Goal: Task Accomplishment & Management: Use online tool/utility

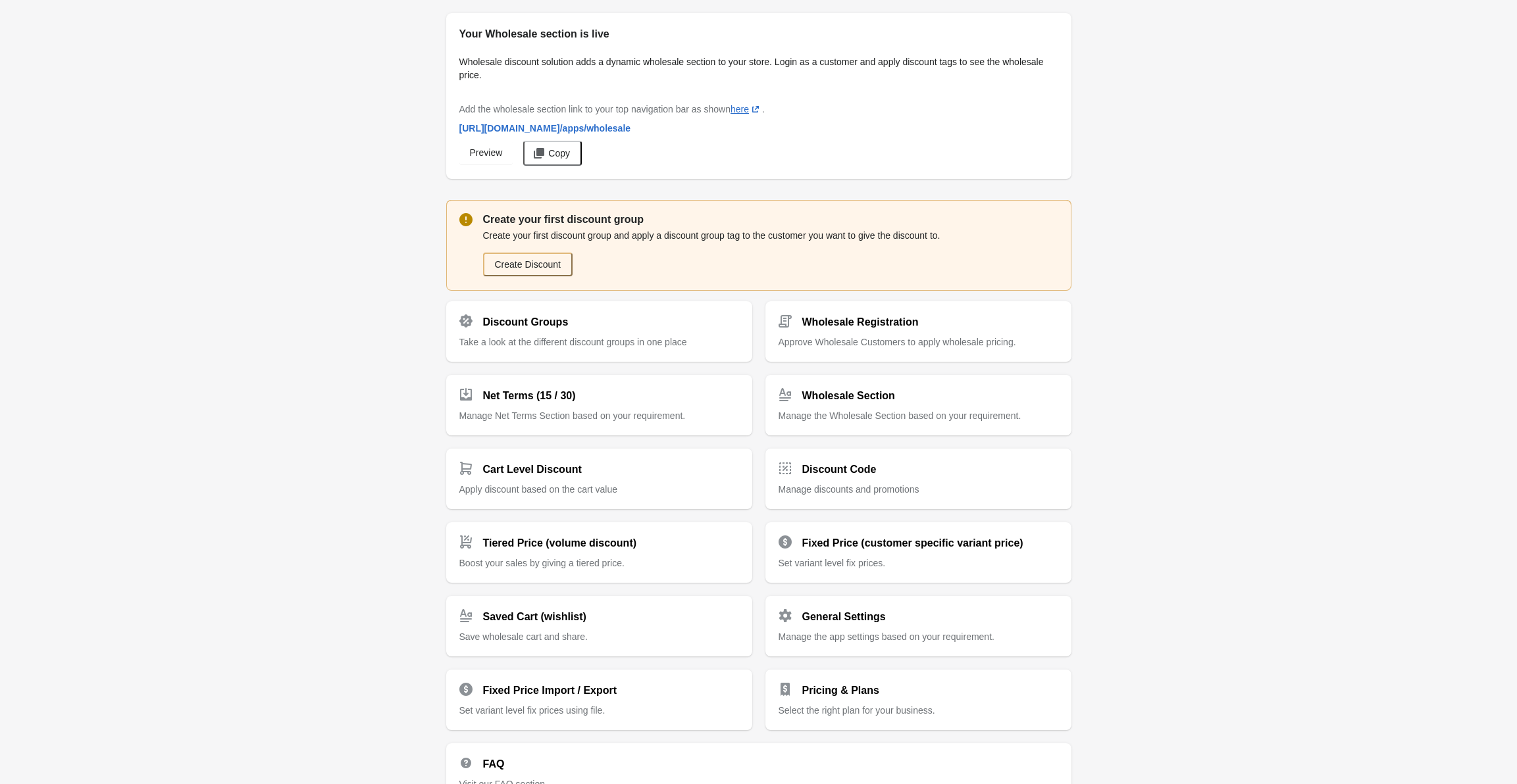
click at [585, 225] on p "Create your first discount group" at bounding box center [770, 220] width 575 height 16
click at [585, 228] on div "Create your first discount group and apply a discount group tag to the customer…" at bounding box center [770, 253] width 575 height 50
click at [570, 216] on p "Create your first discount group" at bounding box center [770, 220] width 575 height 16
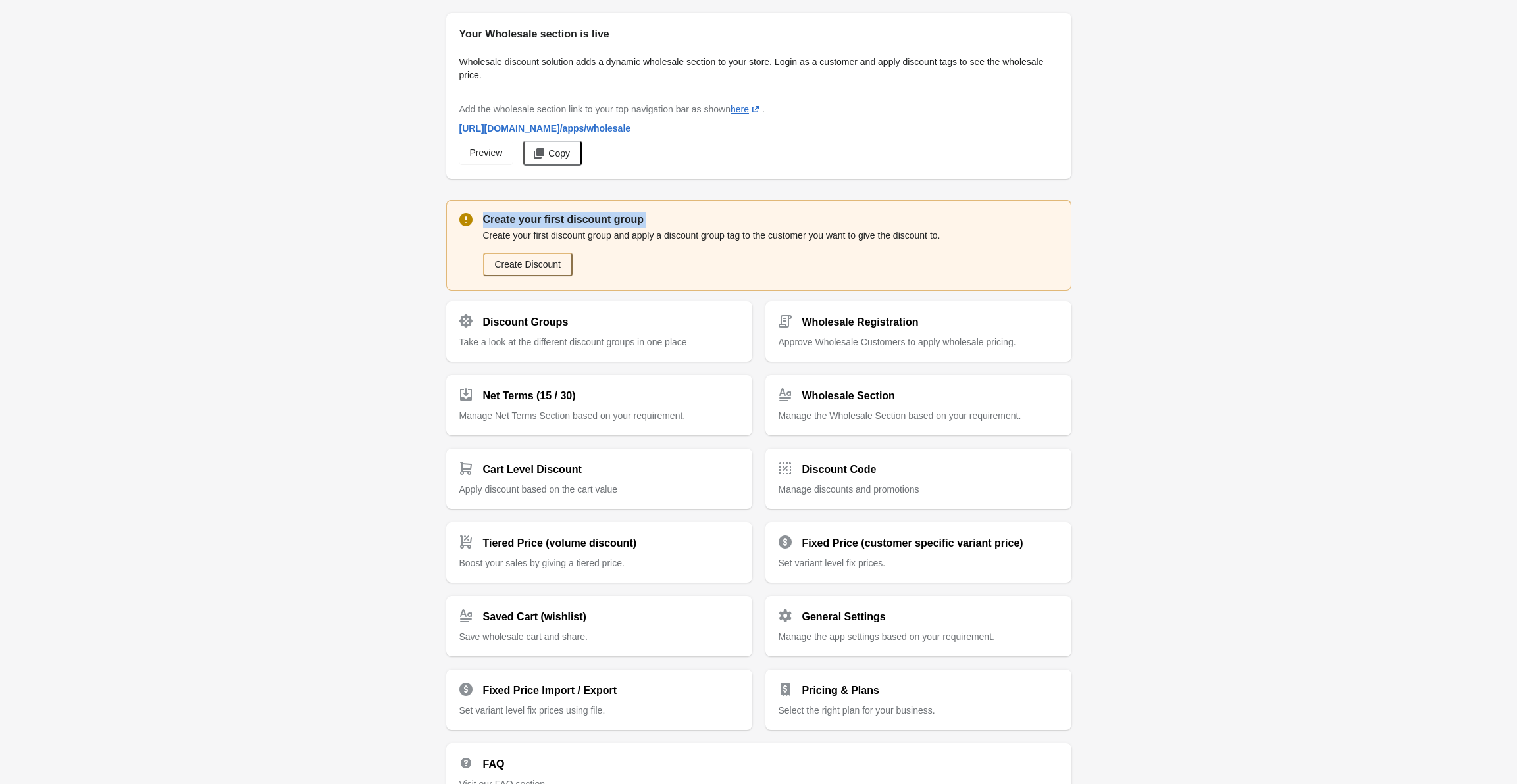
click at [570, 216] on p "Create your first discount group" at bounding box center [770, 220] width 575 height 16
click at [600, 240] on p "Create your first discount group and apply a discount group tag to the customer…" at bounding box center [770, 235] width 575 height 13
click at [575, 216] on p "Create your first discount group" at bounding box center [770, 220] width 575 height 16
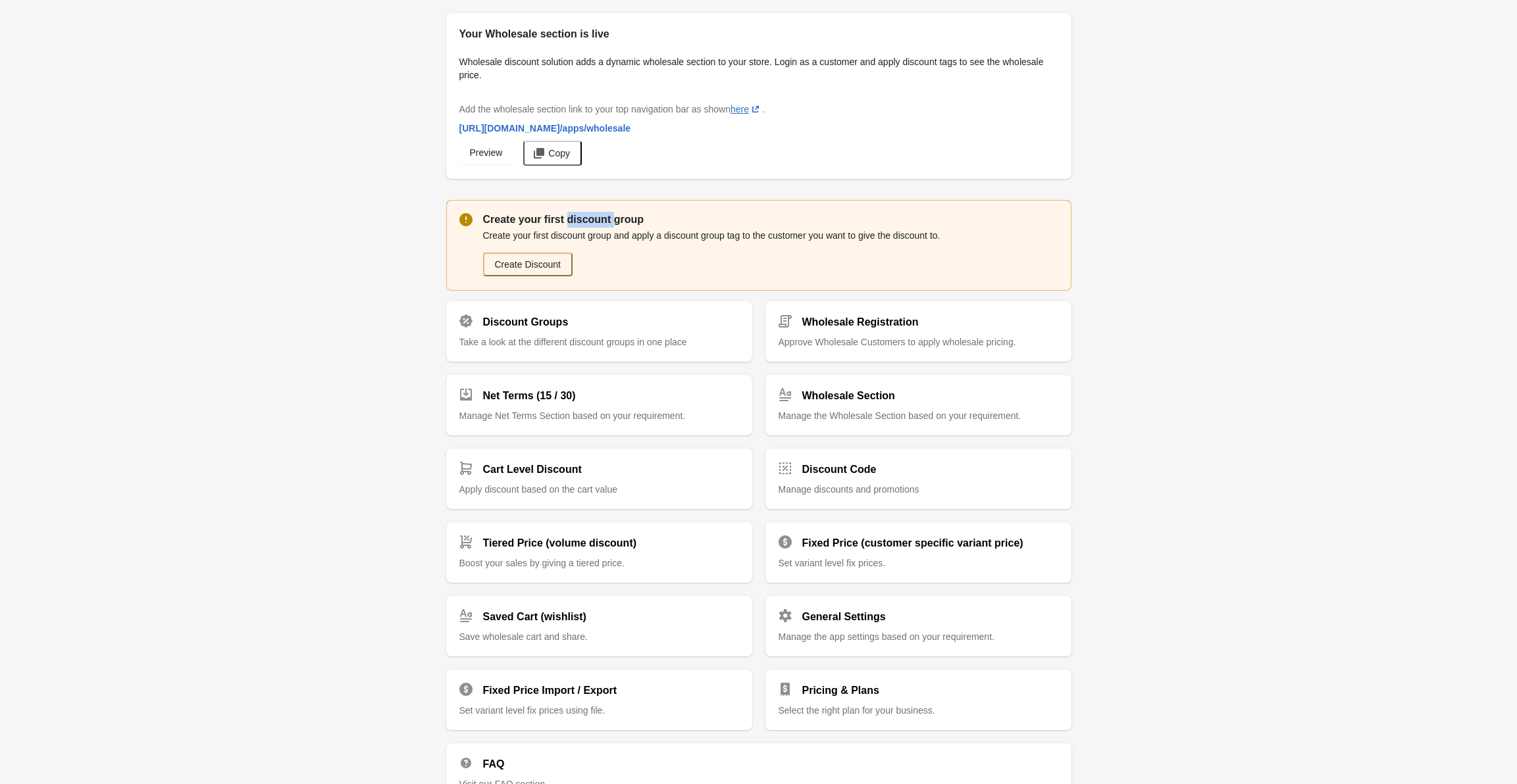
click at [575, 216] on p "Create your first discount group" at bounding box center [770, 220] width 575 height 16
click at [585, 223] on p "Create your first discount group" at bounding box center [770, 220] width 575 height 16
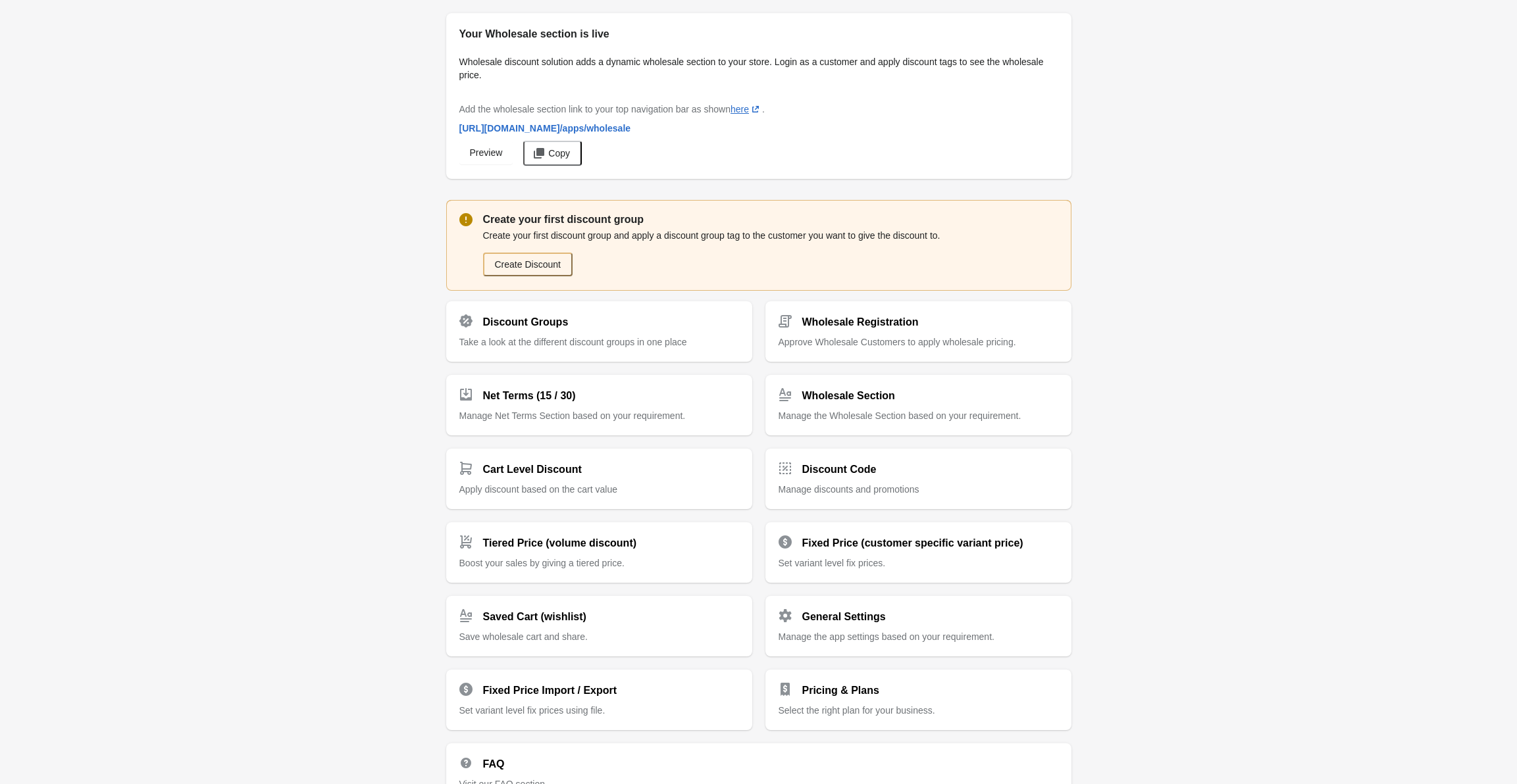
click at [591, 231] on p "Create your first discount group and apply a discount group tag to the customer…" at bounding box center [770, 235] width 575 height 13
click at [591, 235] on p "Create your first discount group and apply a discount group tag to the customer…" at bounding box center [770, 235] width 575 height 13
click at [591, 236] on p "Create your first discount group and apply a discount group tag to the customer…" at bounding box center [770, 235] width 575 height 13
click at [580, 223] on p "Create your first discount group" at bounding box center [770, 220] width 575 height 16
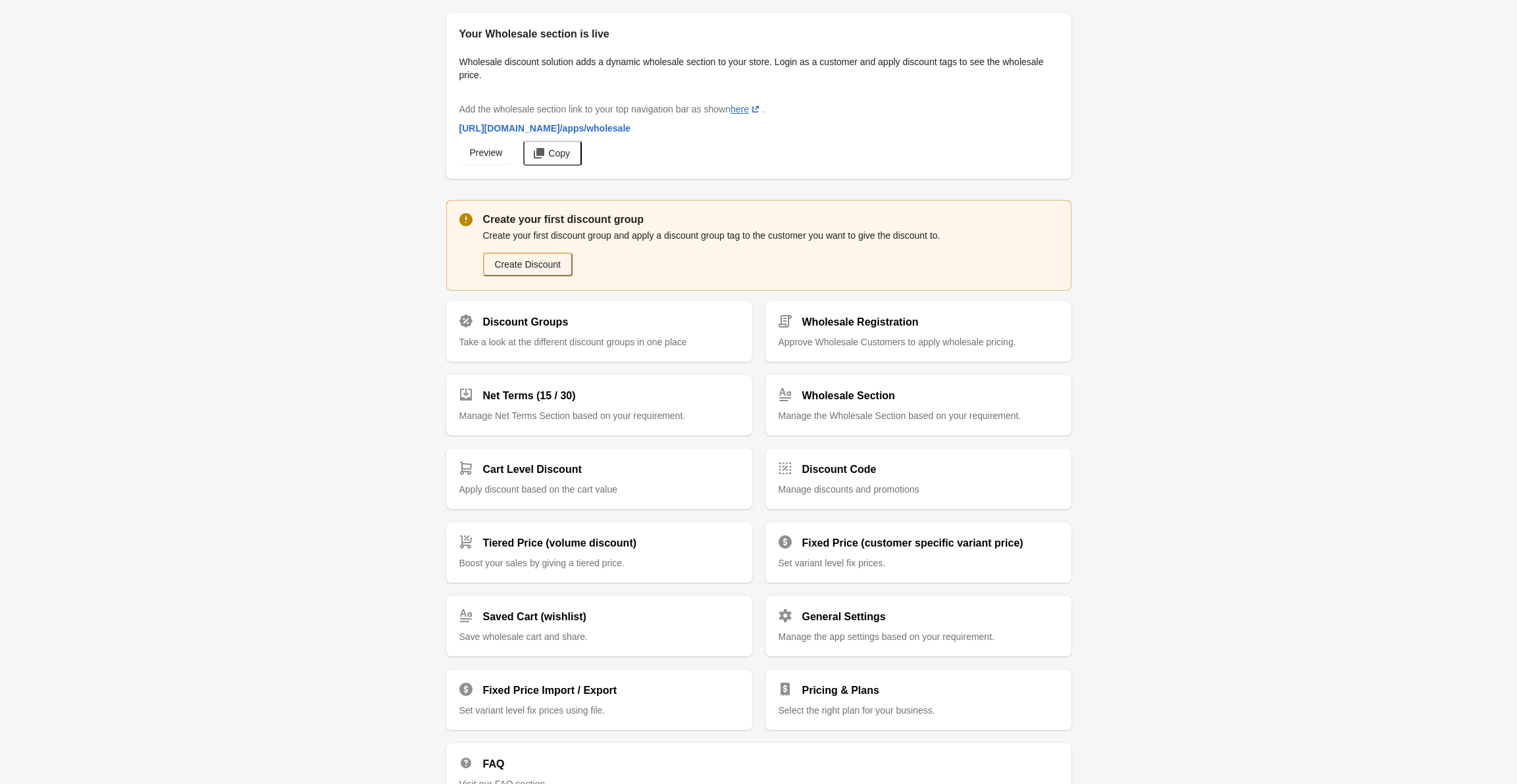
click at [580, 208] on div "Create your first discount group Create your first discount group and apply a d…" at bounding box center [759, 245] width 625 height 91
click at [588, 214] on p "Create your first discount group" at bounding box center [770, 220] width 575 height 16
click at [589, 215] on p "Create your first discount group" at bounding box center [770, 220] width 575 height 16
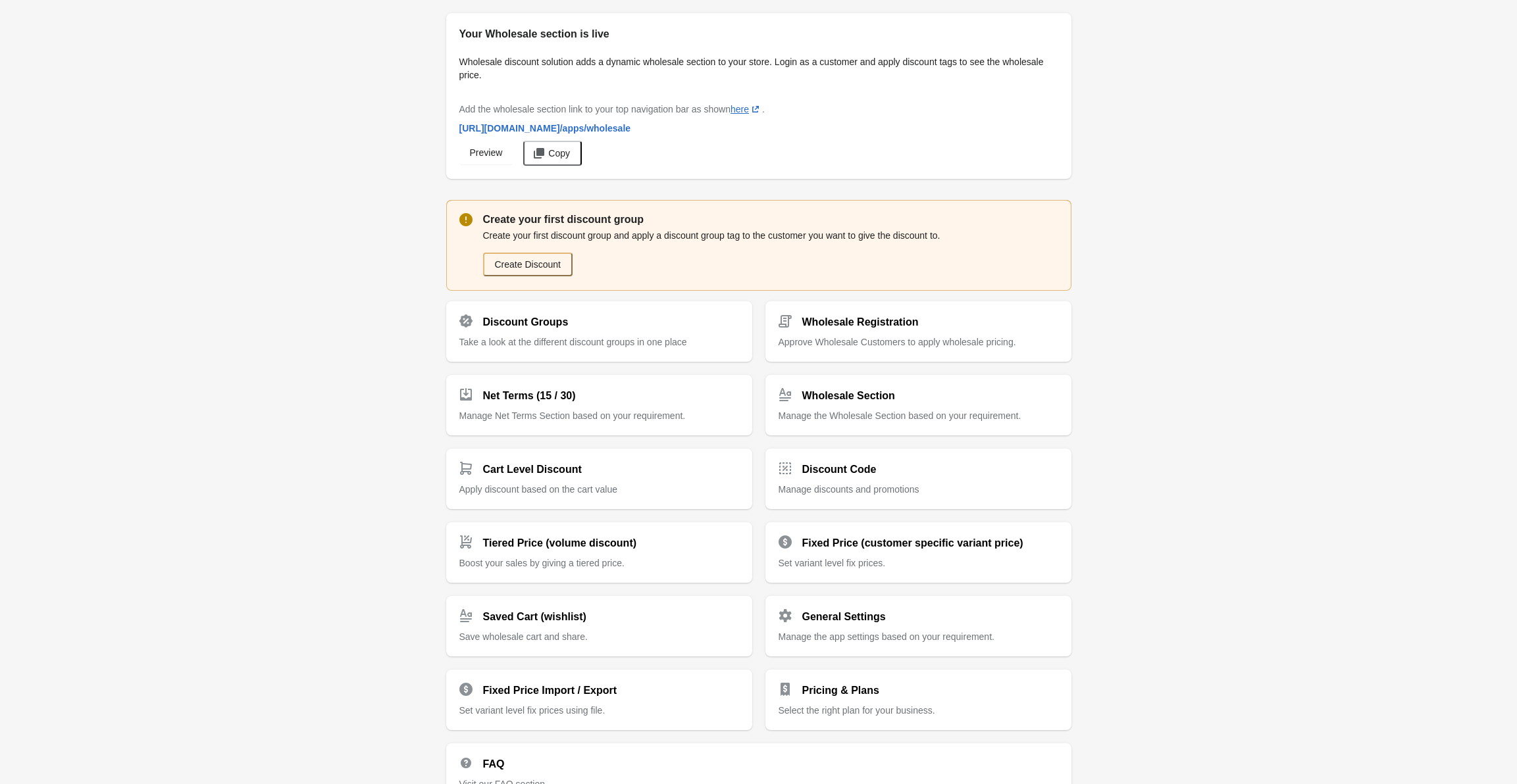
click at [607, 231] on p "Create your first discount group and apply a discount group tag to the customer…" at bounding box center [770, 235] width 575 height 13
click at [603, 239] on p "Create your first discount group and apply a discount group tag to the customer…" at bounding box center [770, 235] width 575 height 13
click at [602, 238] on p "Create your first discount group and apply a discount group tag to the customer…" at bounding box center [770, 235] width 575 height 13
click at [500, 229] on p "Create your first discount group and apply a discount group tag to the customer…" at bounding box center [770, 235] width 575 height 13
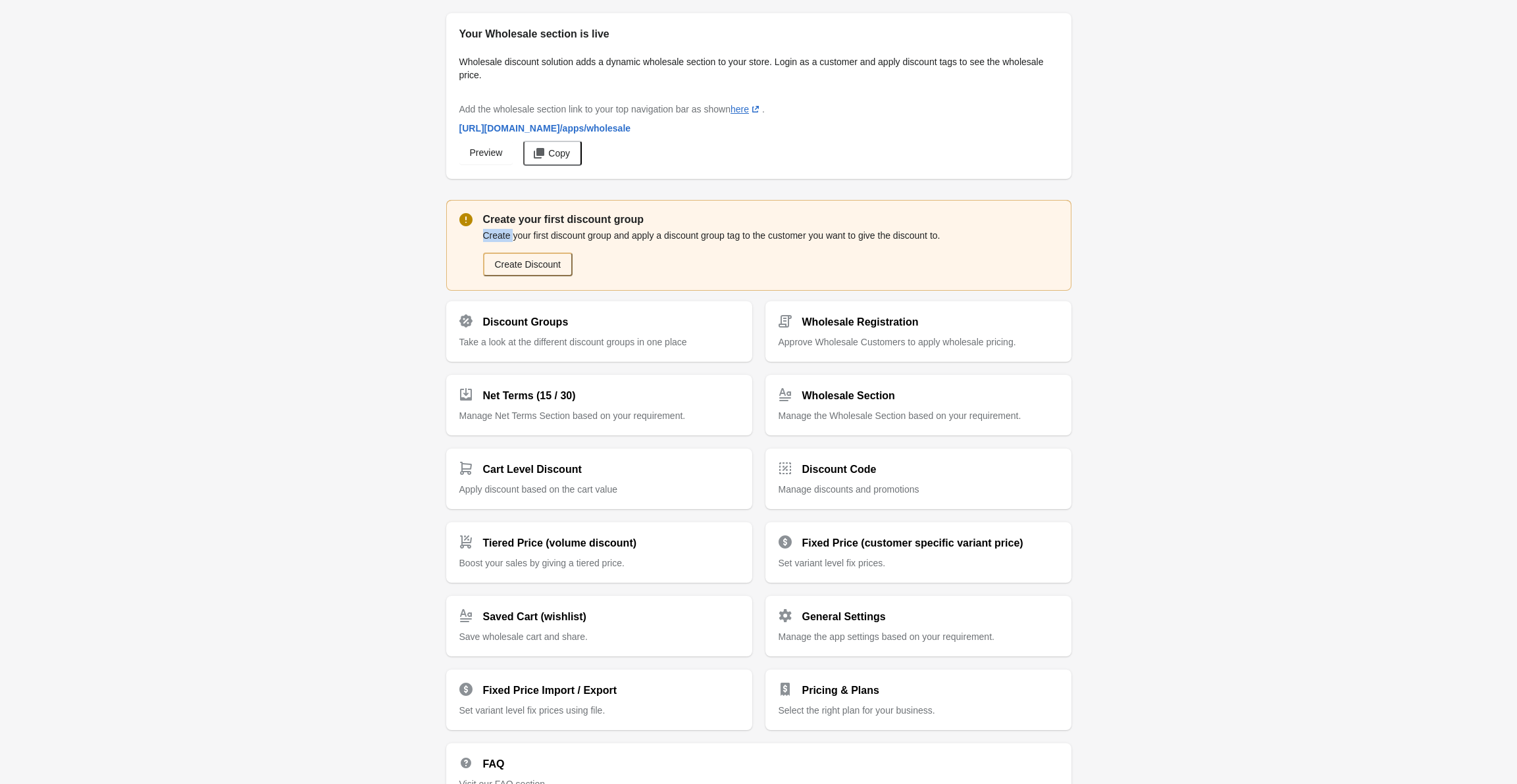
click at [500, 229] on p "Create your first discount group and apply a discount group tag to the customer…" at bounding box center [770, 235] width 575 height 13
click at [523, 215] on p "Create your first discount group" at bounding box center [770, 220] width 575 height 16
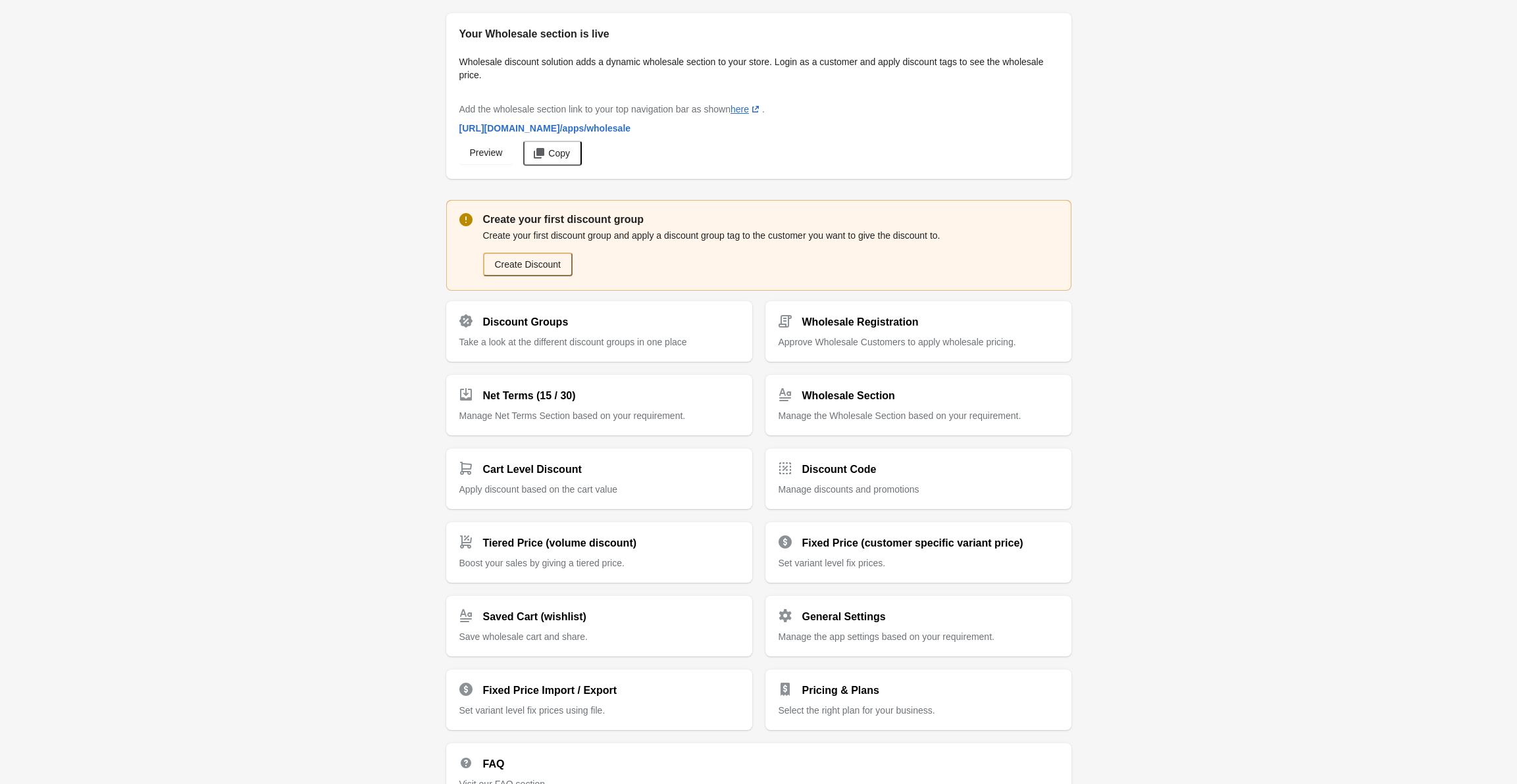
click at [518, 245] on div "Create Discount" at bounding box center [770, 259] width 575 height 34
click at [520, 242] on div "Create Discount" at bounding box center [770, 259] width 575 height 34
click at [520, 239] on p "Create your first discount group and apply a discount group tag to the customer…" at bounding box center [770, 235] width 575 height 13
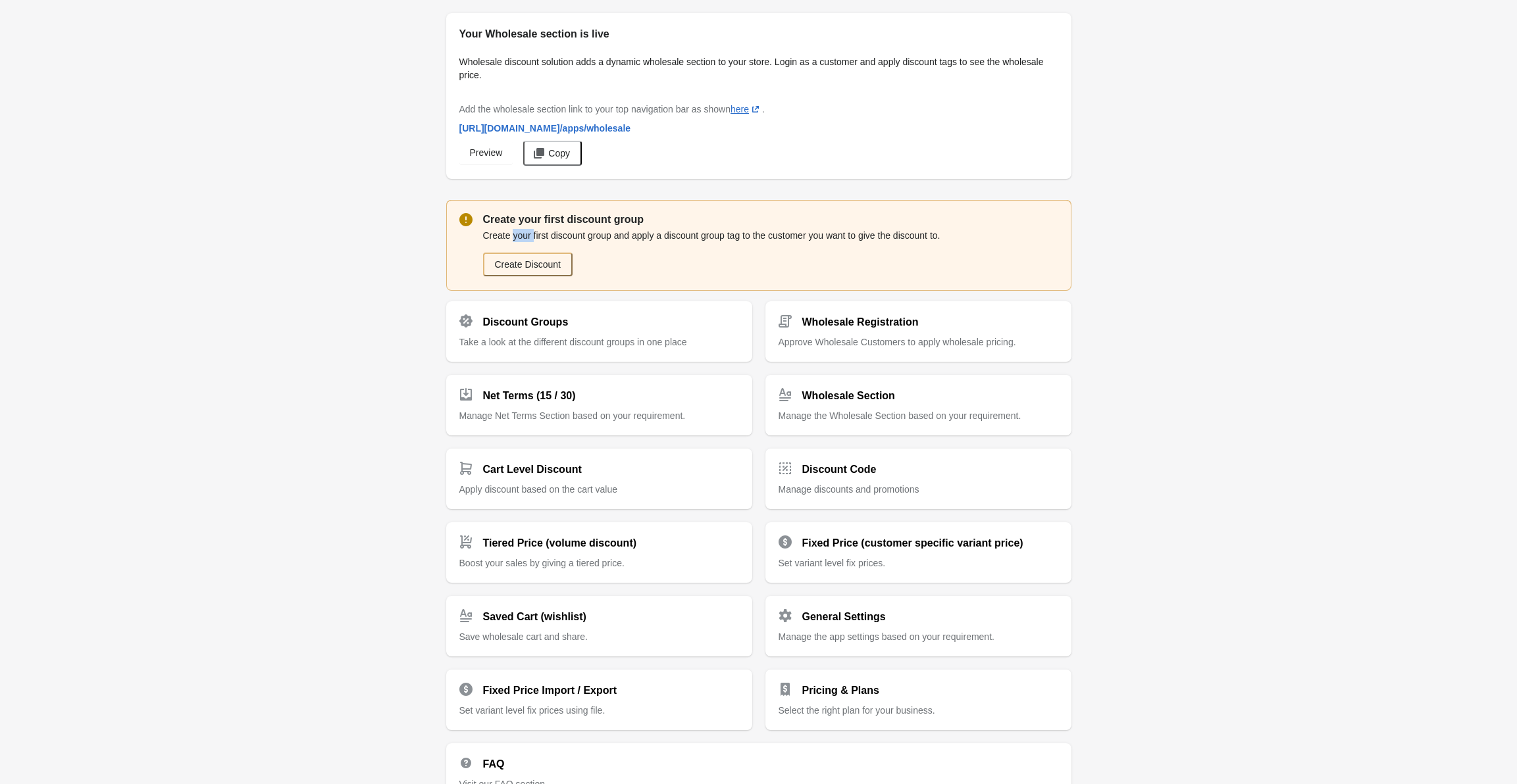
click at [520, 239] on p "Create your first discount group and apply a discount group tag to the customer…" at bounding box center [770, 235] width 575 height 13
click at [524, 224] on p "Create your first discount group" at bounding box center [770, 220] width 575 height 16
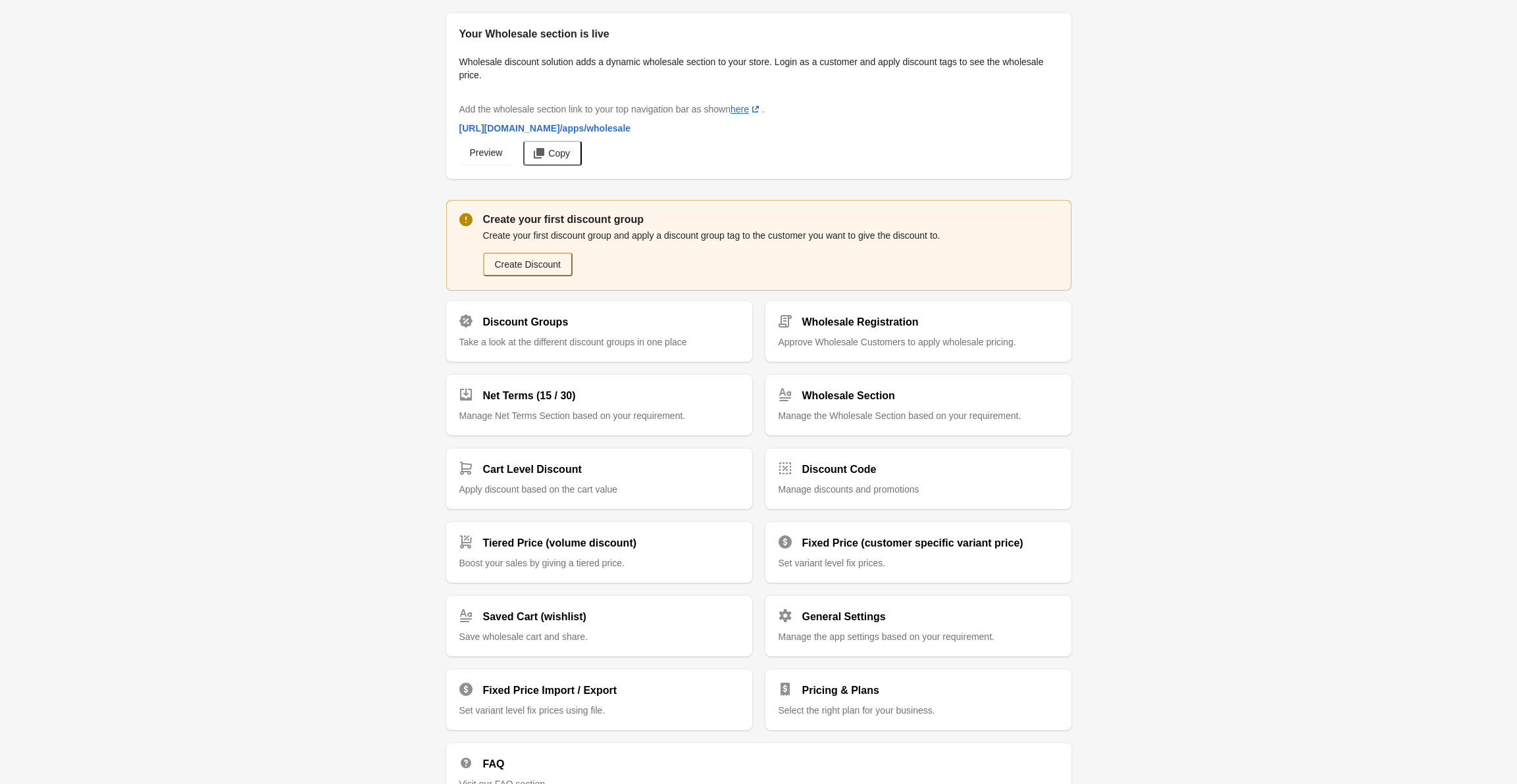
click at [531, 231] on p "Create your first discount group and apply a discount group tag to the customer…" at bounding box center [770, 235] width 575 height 13
click at [550, 216] on p "Create your first discount group" at bounding box center [770, 220] width 575 height 16
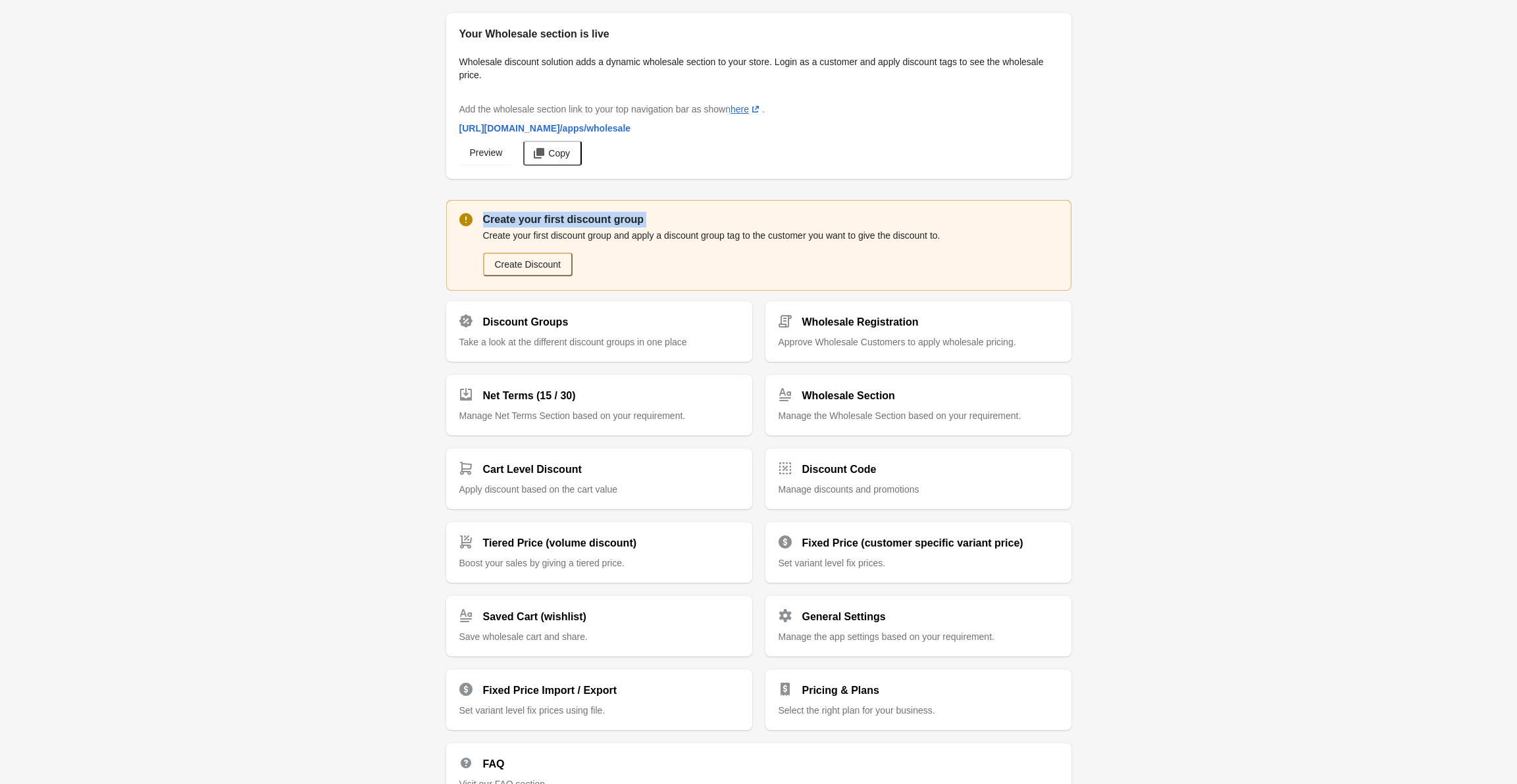
click at [550, 216] on p "Create your first discount group" at bounding box center [770, 220] width 575 height 16
click at [554, 236] on p "Create your first discount group and apply a discount group tag to the customer…" at bounding box center [770, 235] width 575 height 13
click at [552, 236] on p "Create your first discount group and apply a discount group tag to the customer…" at bounding box center [770, 235] width 575 height 13
click at [544, 222] on p "Create your first discount group" at bounding box center [770, 220] width 575 height 16
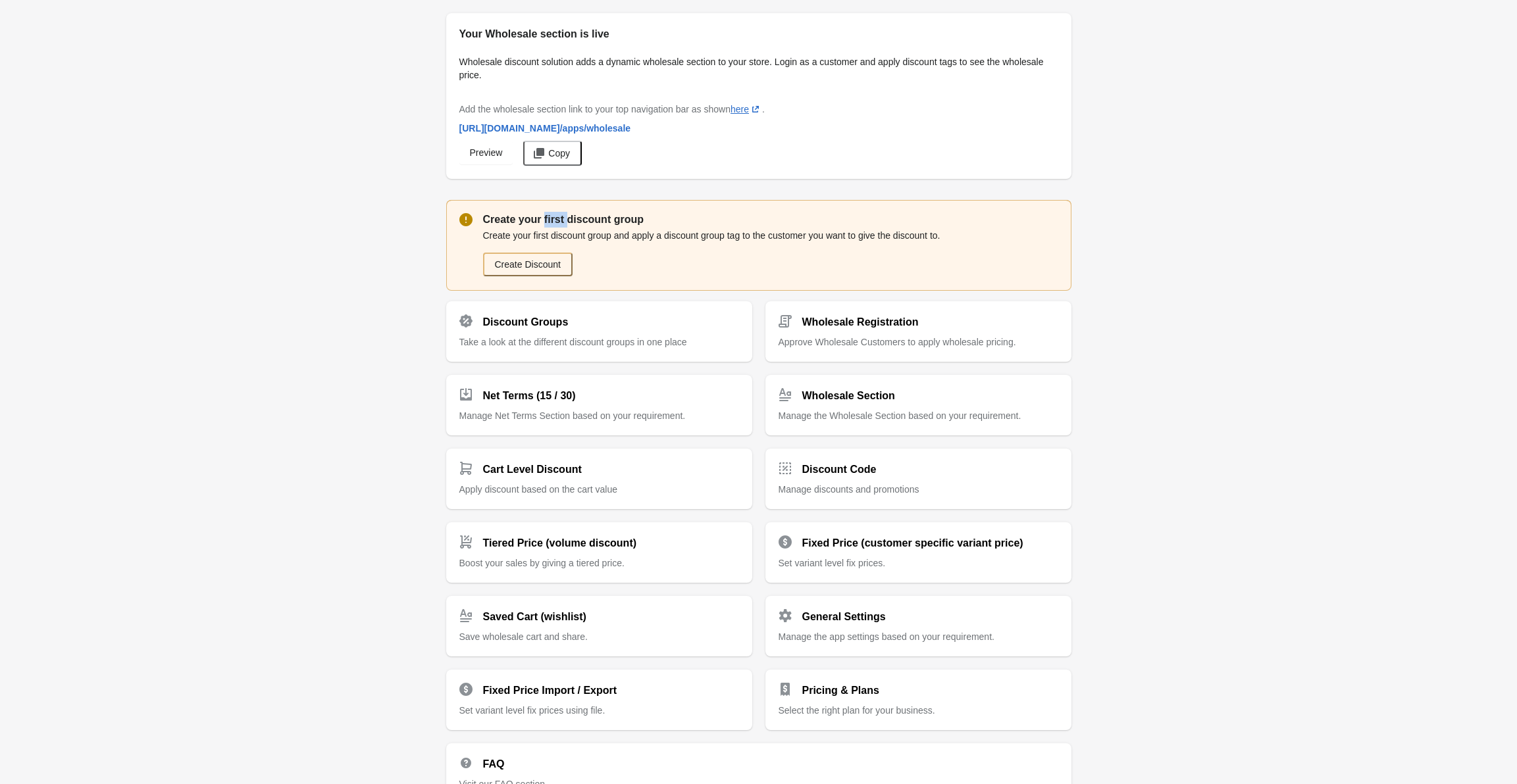
click at [544, 222] on p "Create your first discount group" at bounding box center [770, 220] width 575 height 16
click at [584, 220] on p "Create your first discount group" at bounding box center [770, 220] width 575 height 16
click at [593, 233] on p "Create your first discount group and apply a discount group tag to the customer…" at bounding box center [770, 235] width 575 height 13
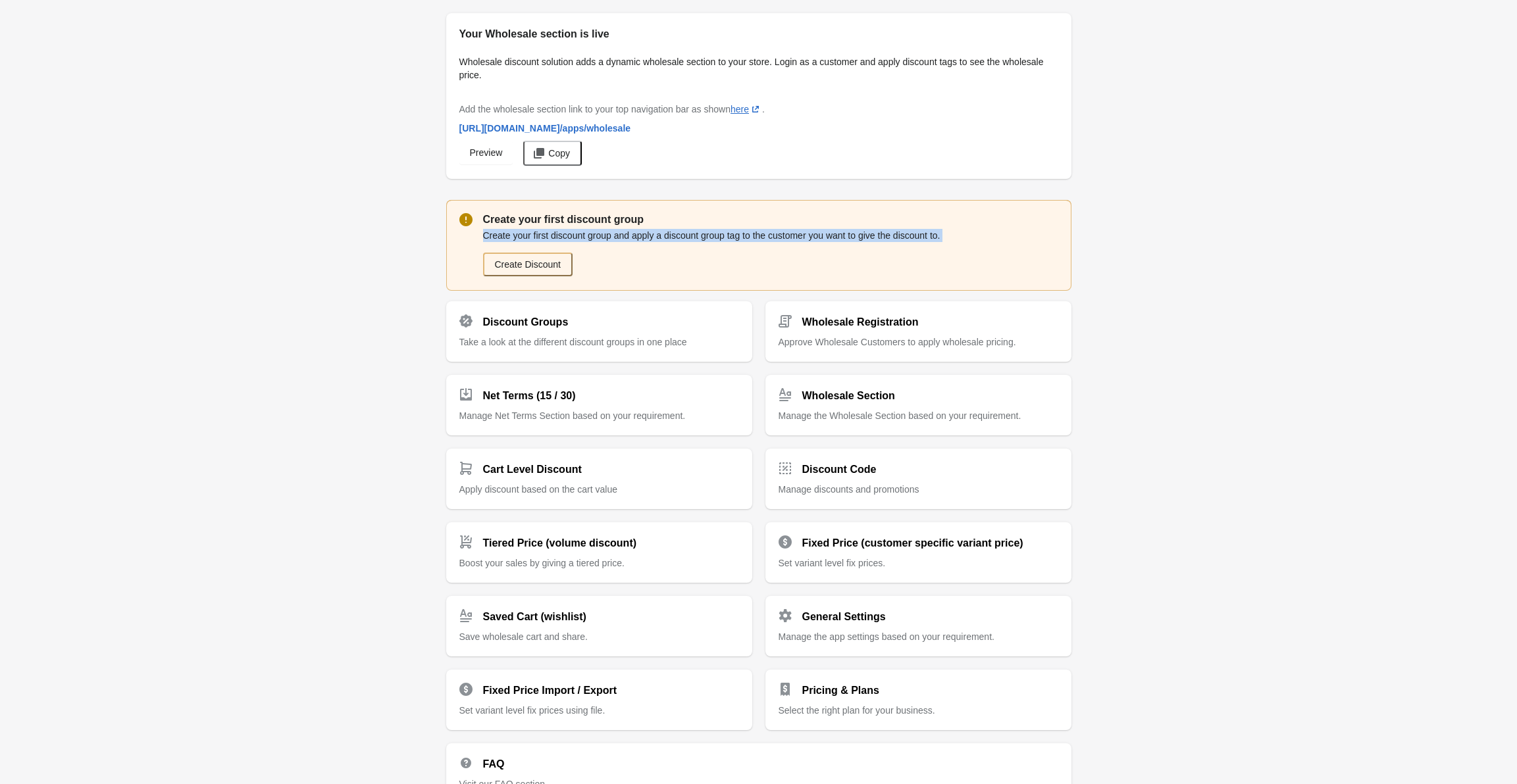
click at [593, 233] on p "Create your first discount group and apply a discount group tag to the customer…" at bounding box center [770, 235] width 575 height 13
click at [578, 213] on p "Create your first discount group" at bounding box center [770, 220] width 575 height 16
drag, startPoint x: 578, startPoint y: 213, endPoint x: 563, endPoint y: 257, distance: 46.5
click at [572, 233] on div "Create your first discount group Create your first discount group and apply a d…" at bounding box center [770, 245] width 575 height 66
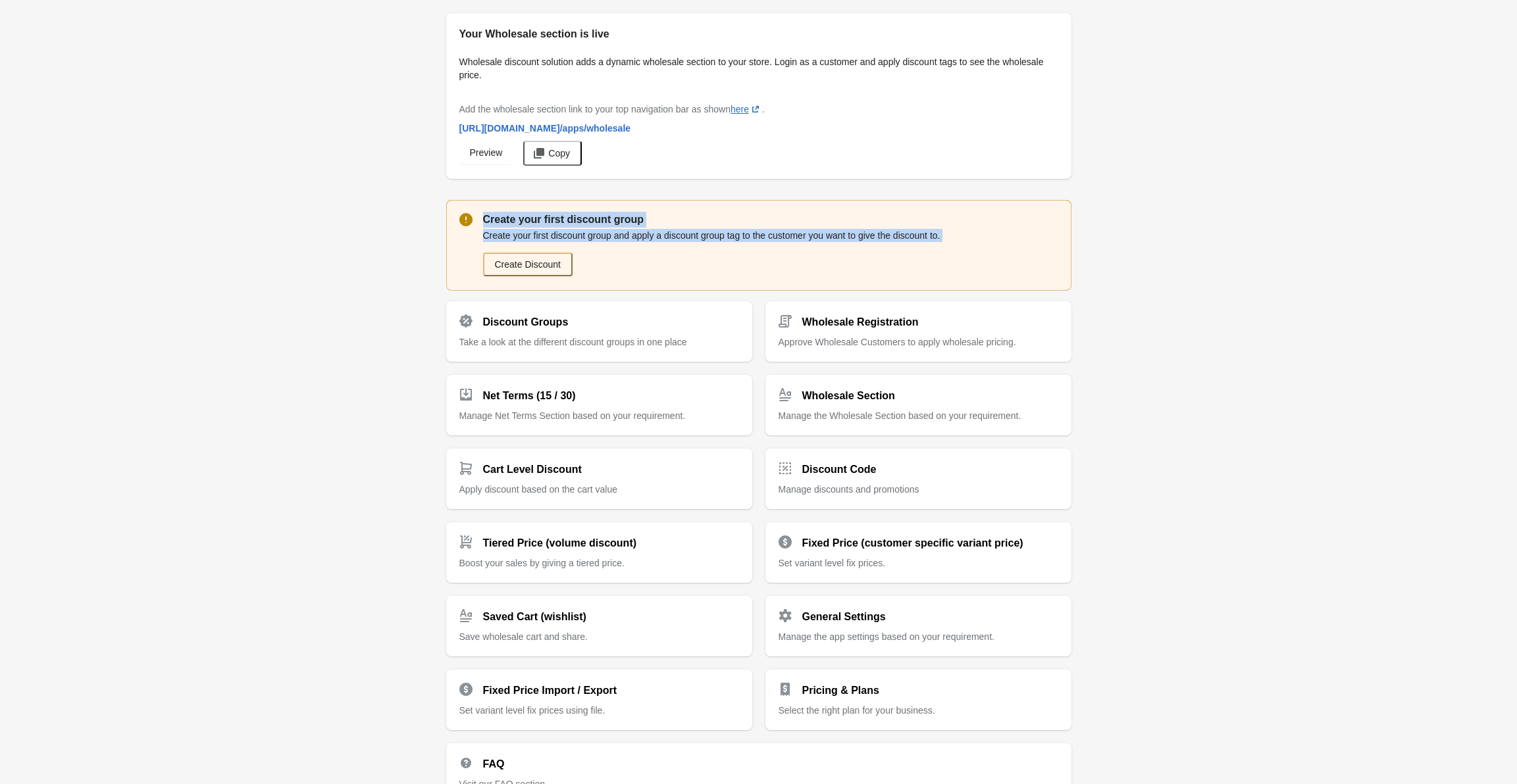
click at [558, 242] on div "Create Discount" at bounding box center [770, 259] width 575 height 34
click at [558, 237] on p "Create your first discount group and apply a discount group tag to the customer…" at bounding box center [770, 235] width 575 height 13
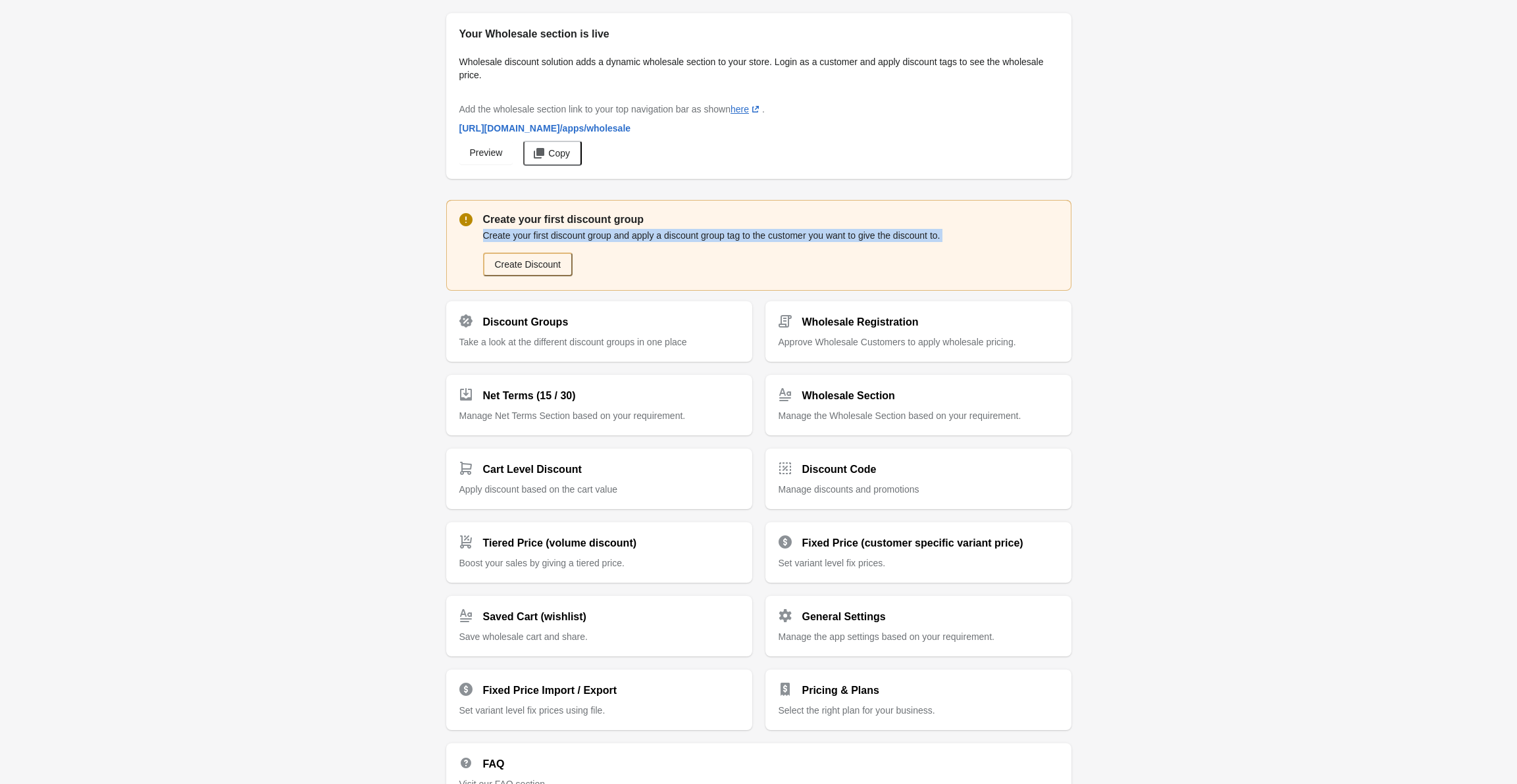
click at [558, 237] on p "Create your first discount group and apply a discount group tag to the customer…" at bounding box center [770, 235] width 575 height 13
click at [563, 222] on p "Create your first discount group" at bounding box center [770, 220] width 575 height 16
click at [561, 264] on button "Create Discount" at bounding box center [528, 264] width 90 height 24
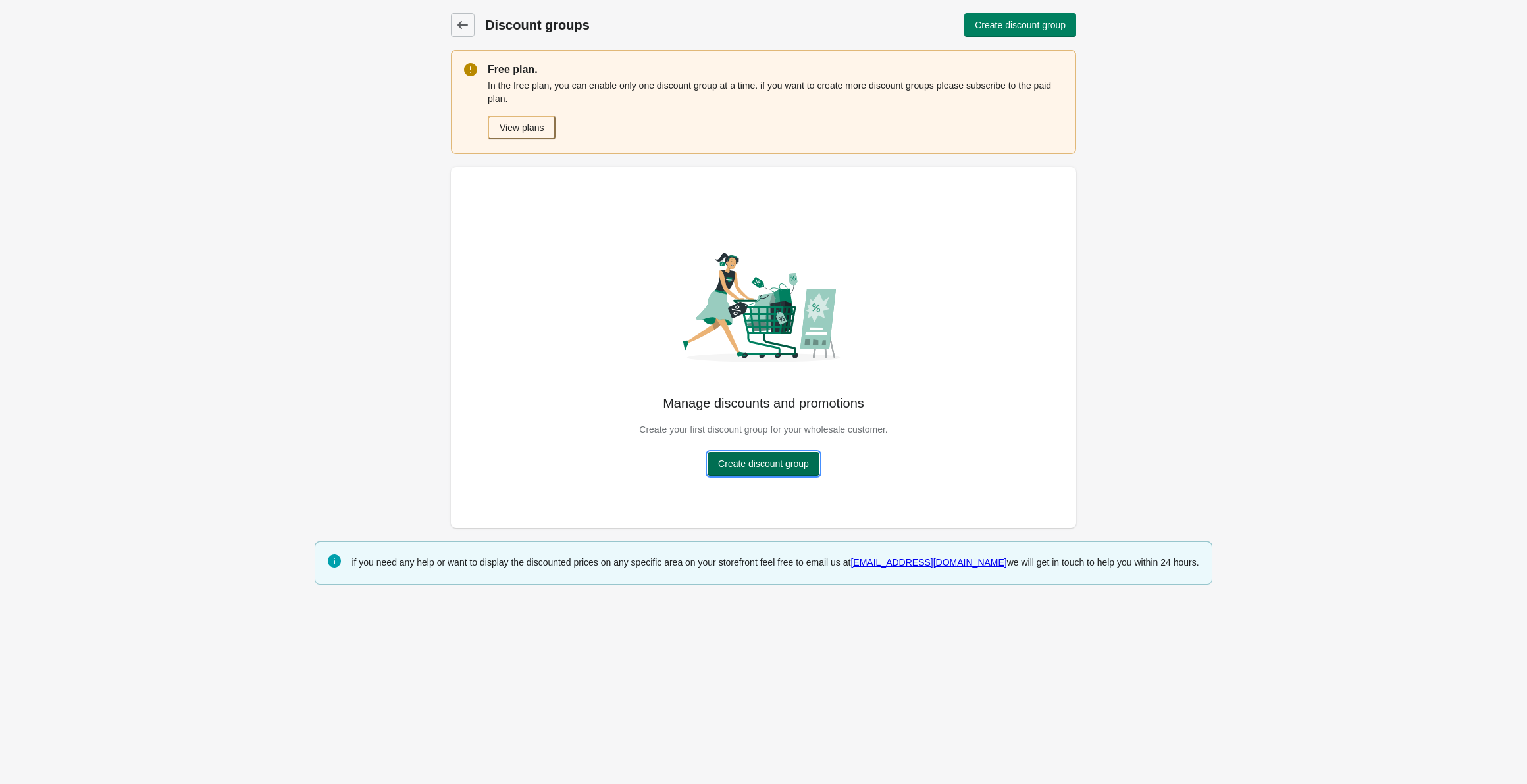
click at [787, 463] on span "Create discount group" at bounding box center [763, 464] width 91 height 11
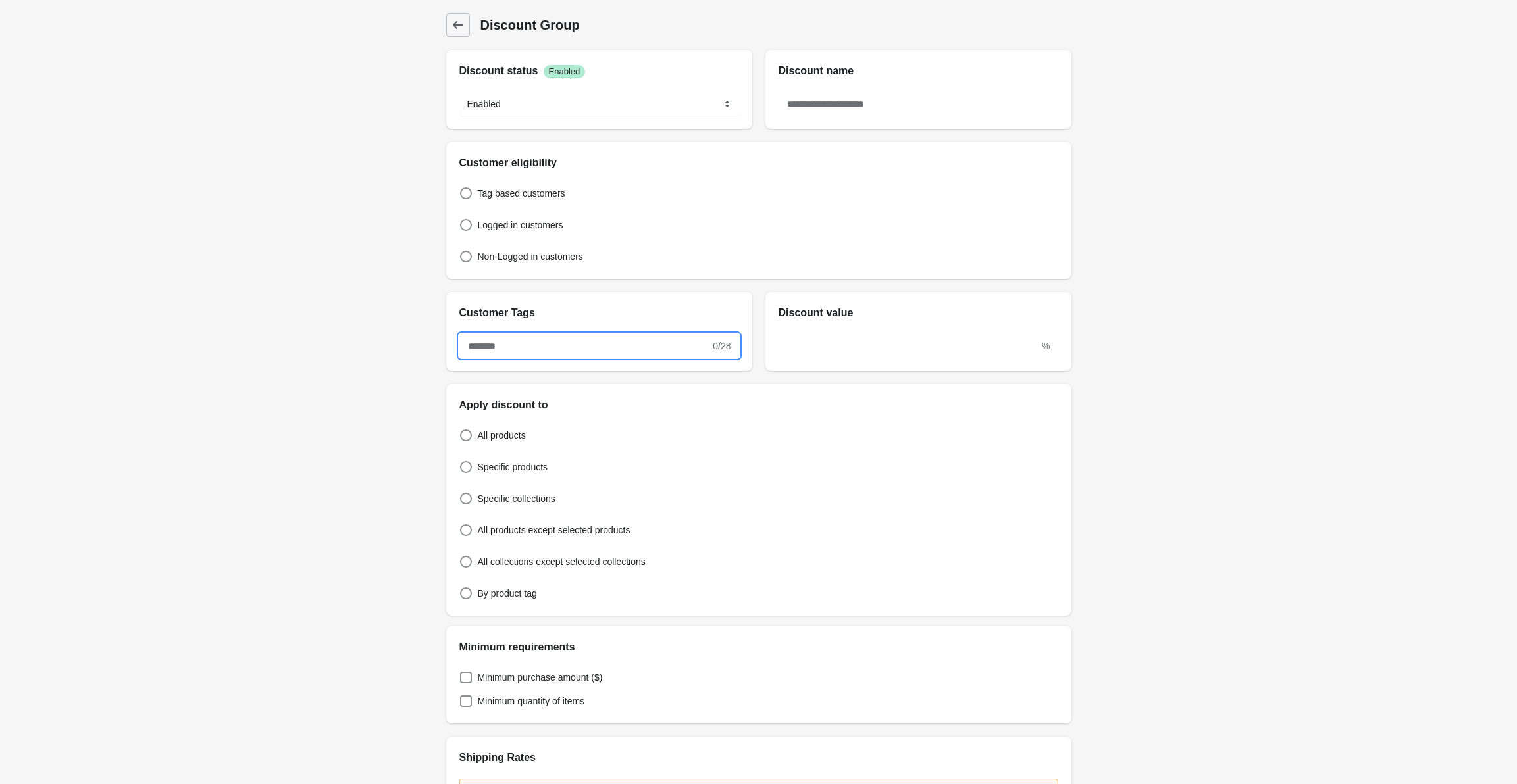
click at [522, 341] on input "text" at bounding box center [585, 346] width 252 height 24
type input "*"
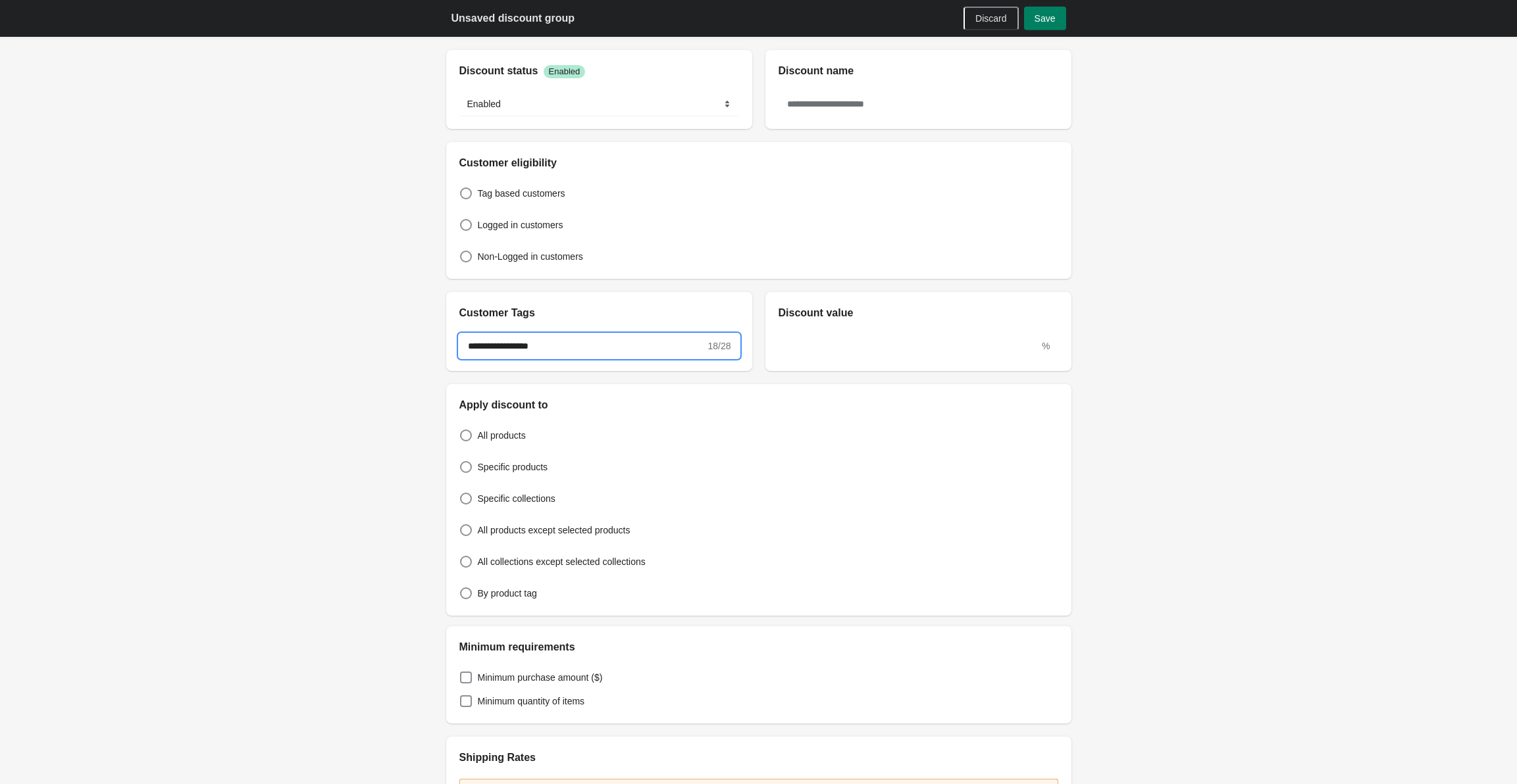
type input "**********"
click at [887, 358] on div "%" at bounding box center [919, 346] width 306 height 50
click at [876, 348] on input "text" at bounding box center [909, 346] width 261 height 24
click at [900, 106] on input "text" at bounding box center [919, 104] width 280 height 24
type input "***"
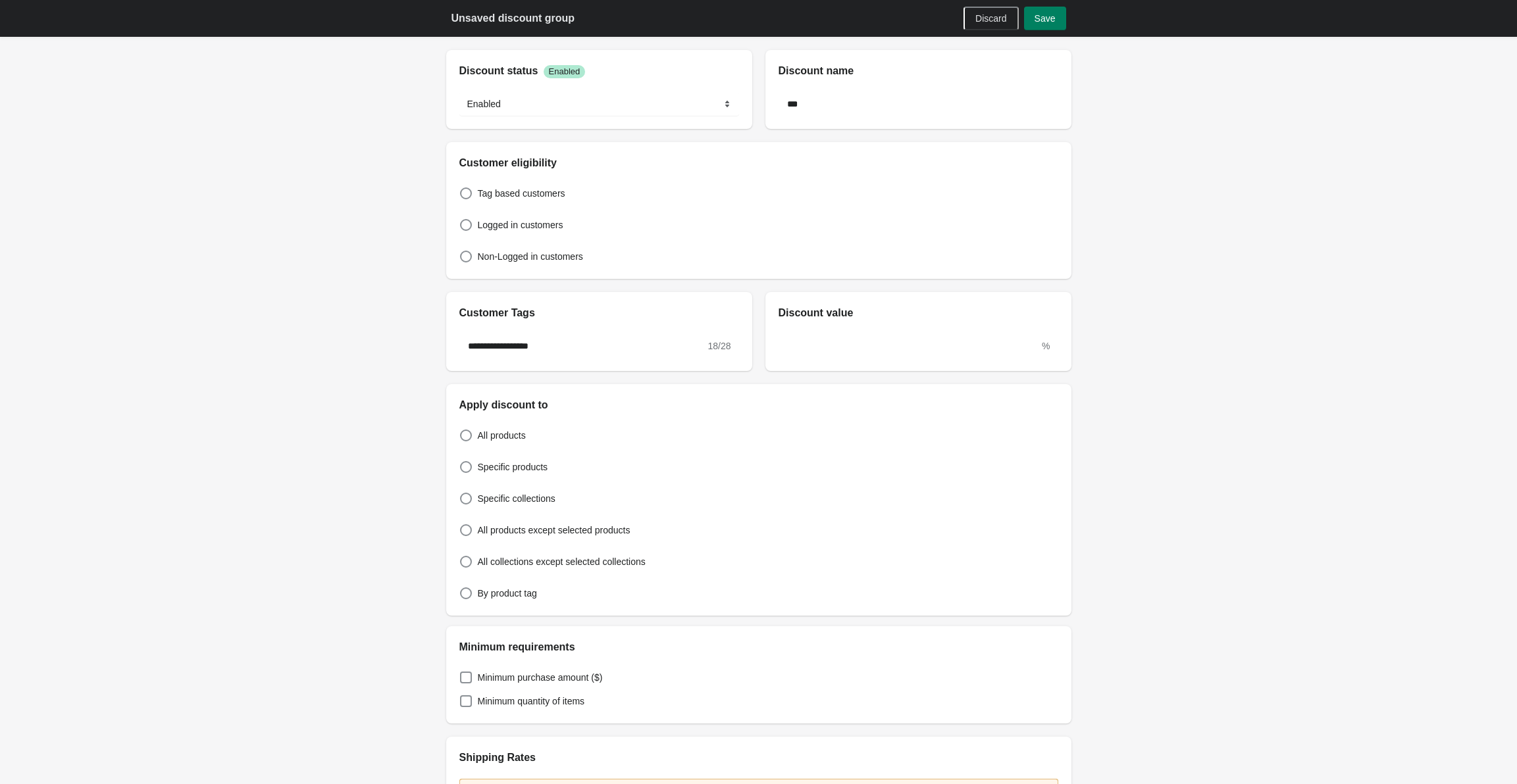
click at [599, 360] on div "**********" at bounding box center [600, 346] width 306 height 50
click at [600, 358] on div "**********" at bounding box center [600, 346] width 306 height 50
click at [608, 348] on input "**********" at bounding box center [583, 346] width 247 height 24
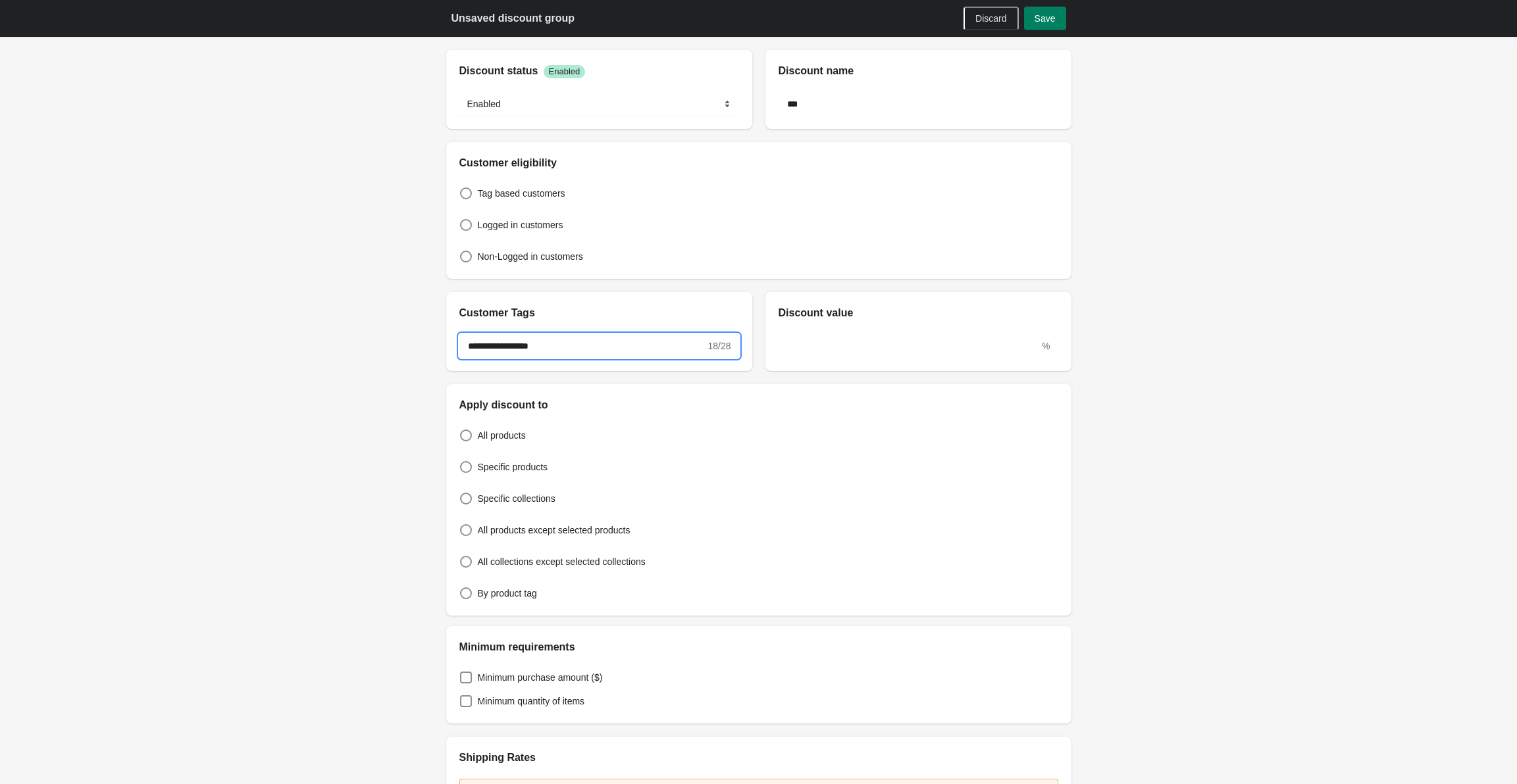
paste input "text"
click at [461, 341] on input "**********" at bounding box center [583, 346] width 247 height 24
type input "**********"
click at [439, 334] on div "**********" at bounding box center [752, 326] width 638 height 90
click at [807, 348] on input "text" at bounding box center [909, 346] width 261 height 24
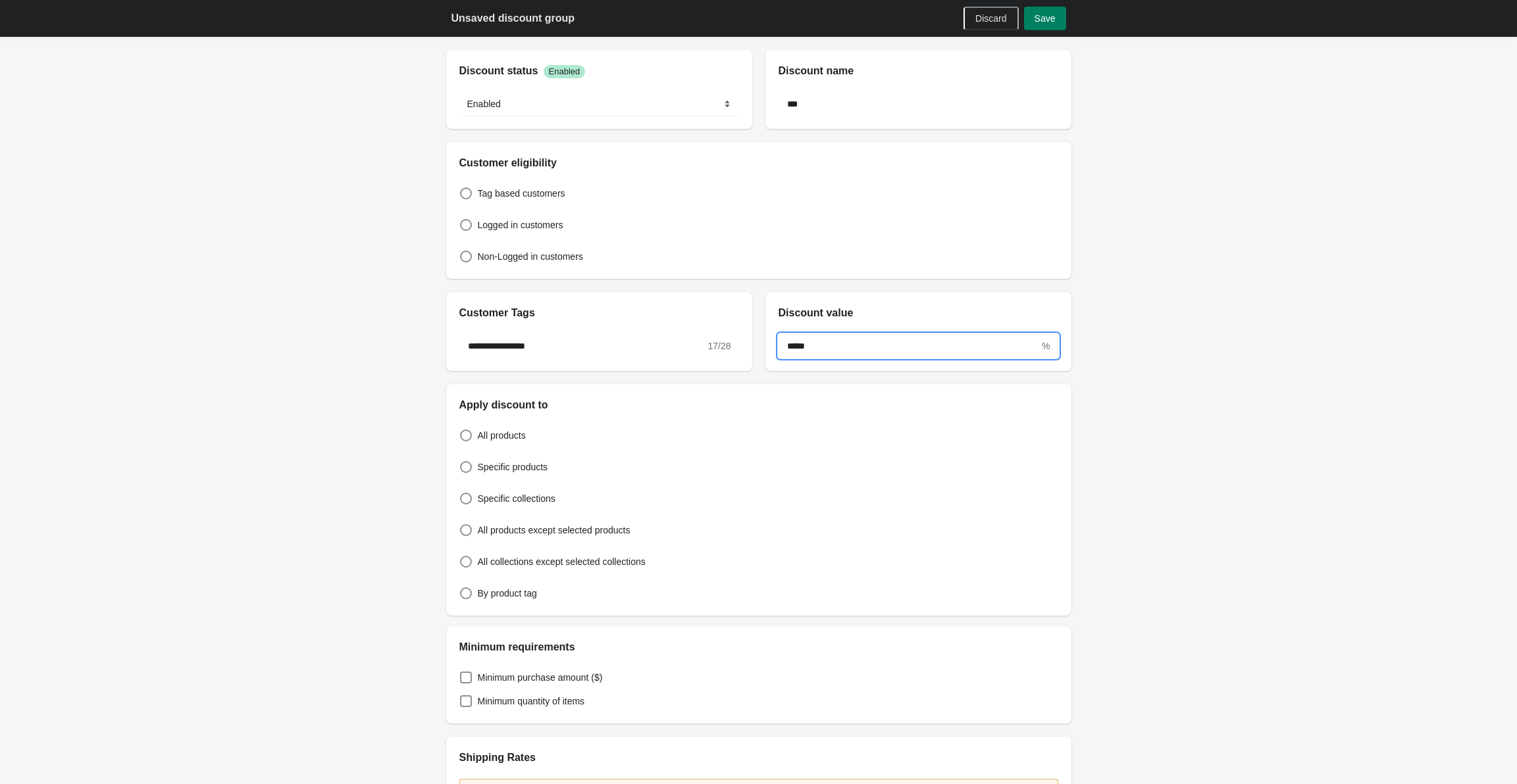
click at [823, 355] on input "*****" at bounding box center [909, 346] width 261 height 24
type input "*****"
click at [826, 359] on div "***** %" at bounding box center [919, 346] width 306 height 50
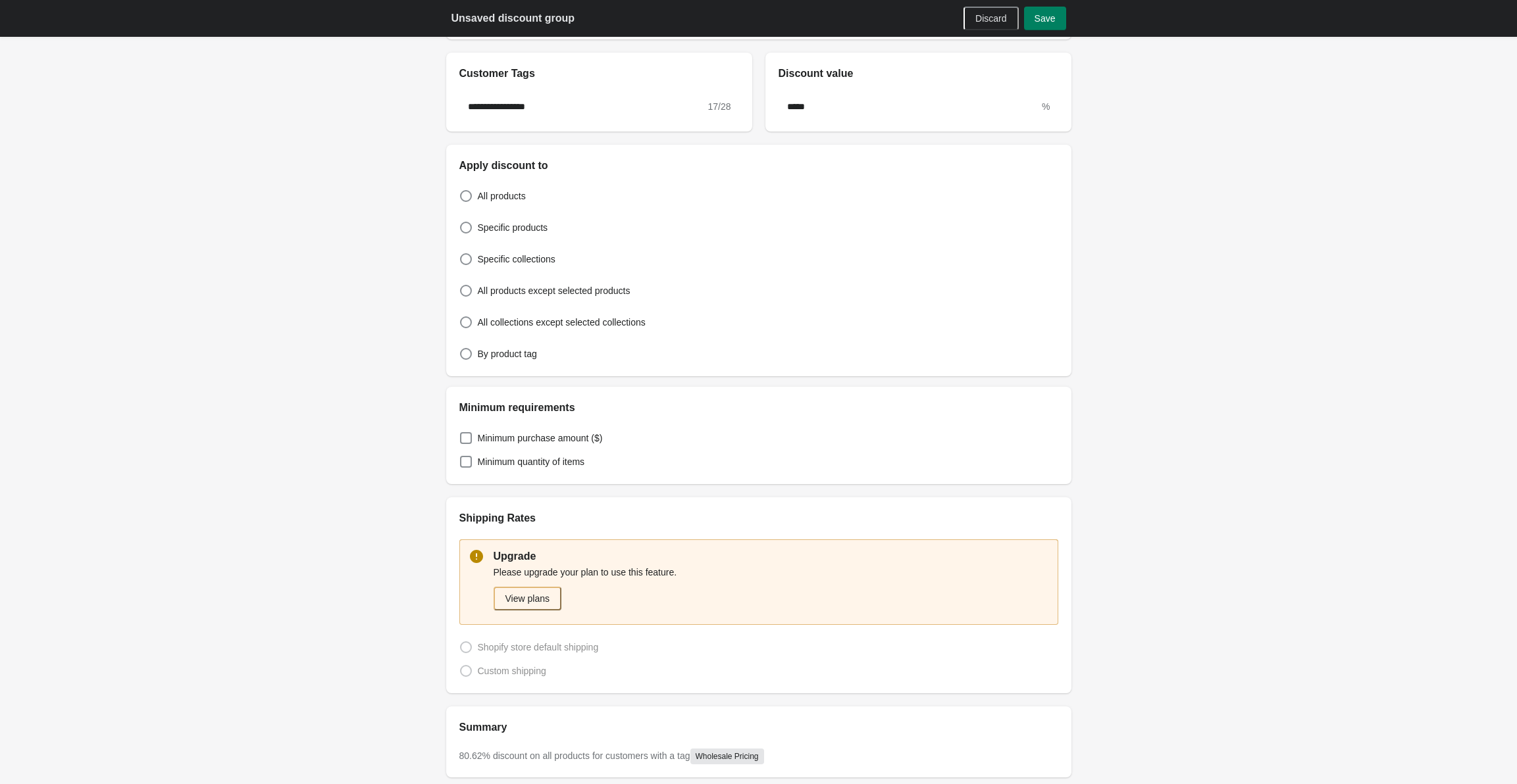
scroll to position [263, 0]
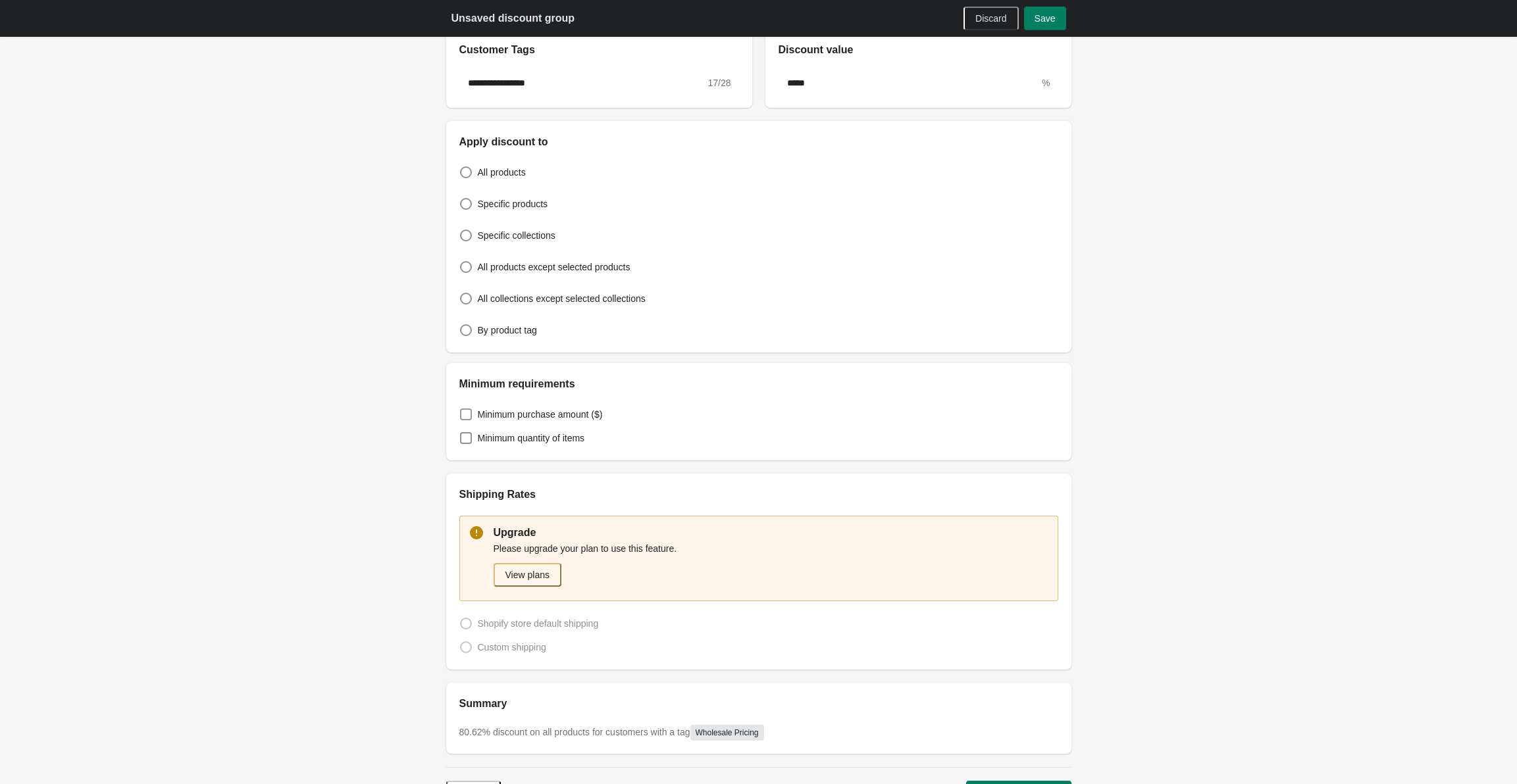
click at [504, 418] on span "Minimum purchase amount ($)" at bounding box center [541, 414] width 125 height 13
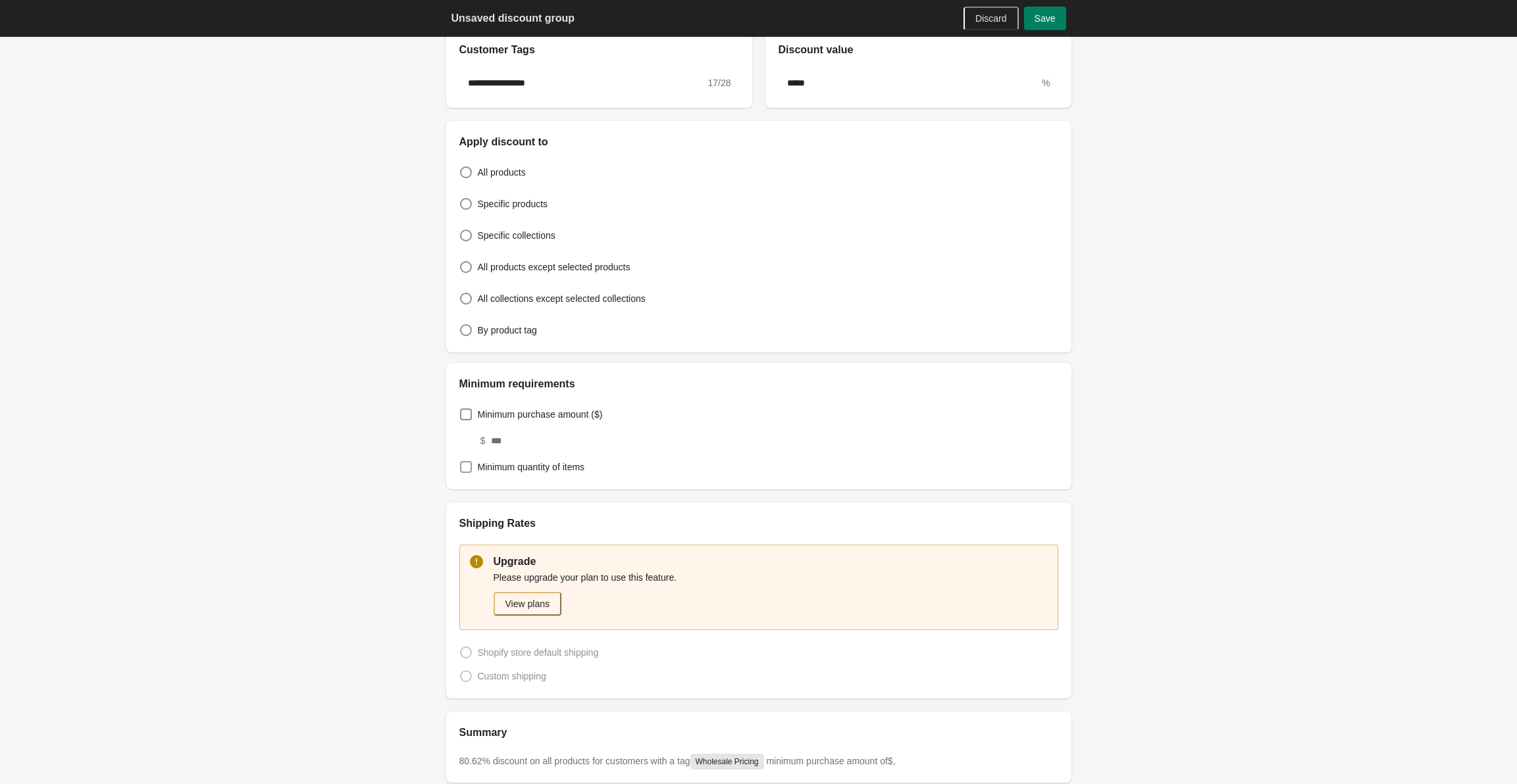
click at [485, 459] on label "Minimum quantity of items" at bounding box center [522, 466] width 126 height 18
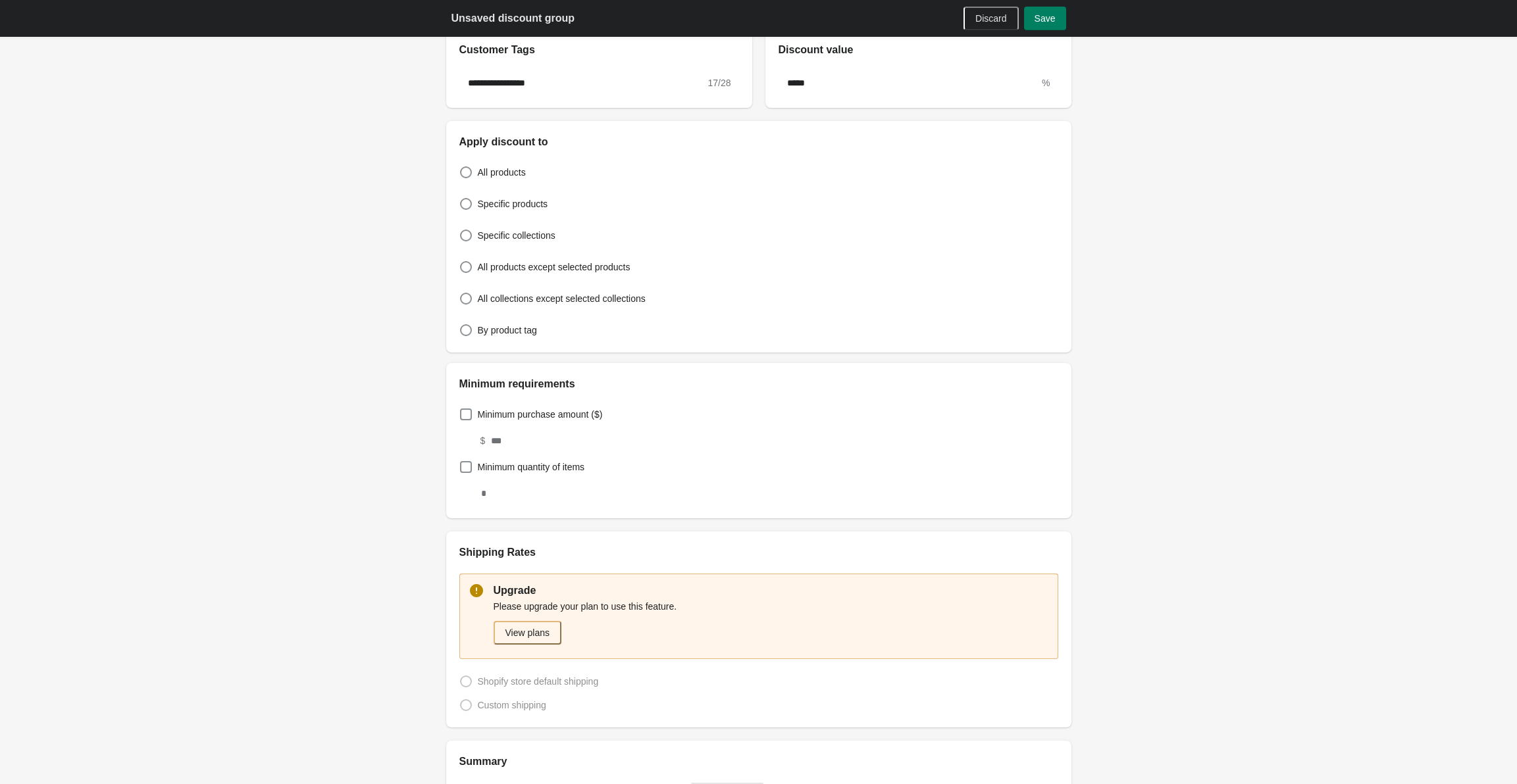
click at [482, 423] on div "$" at bounding box center [752, 435] width 612 height 37
click at [442, 402] on div "**********" at bounding box center [759, 306] width 657 height 1139
click at [476, 414] on label "Minimum purchase amount ($)" at bounding box center [531, 414] width 144 height 18
click at [468, 419] on span at bounding box center [466, 414] width 11 height 11
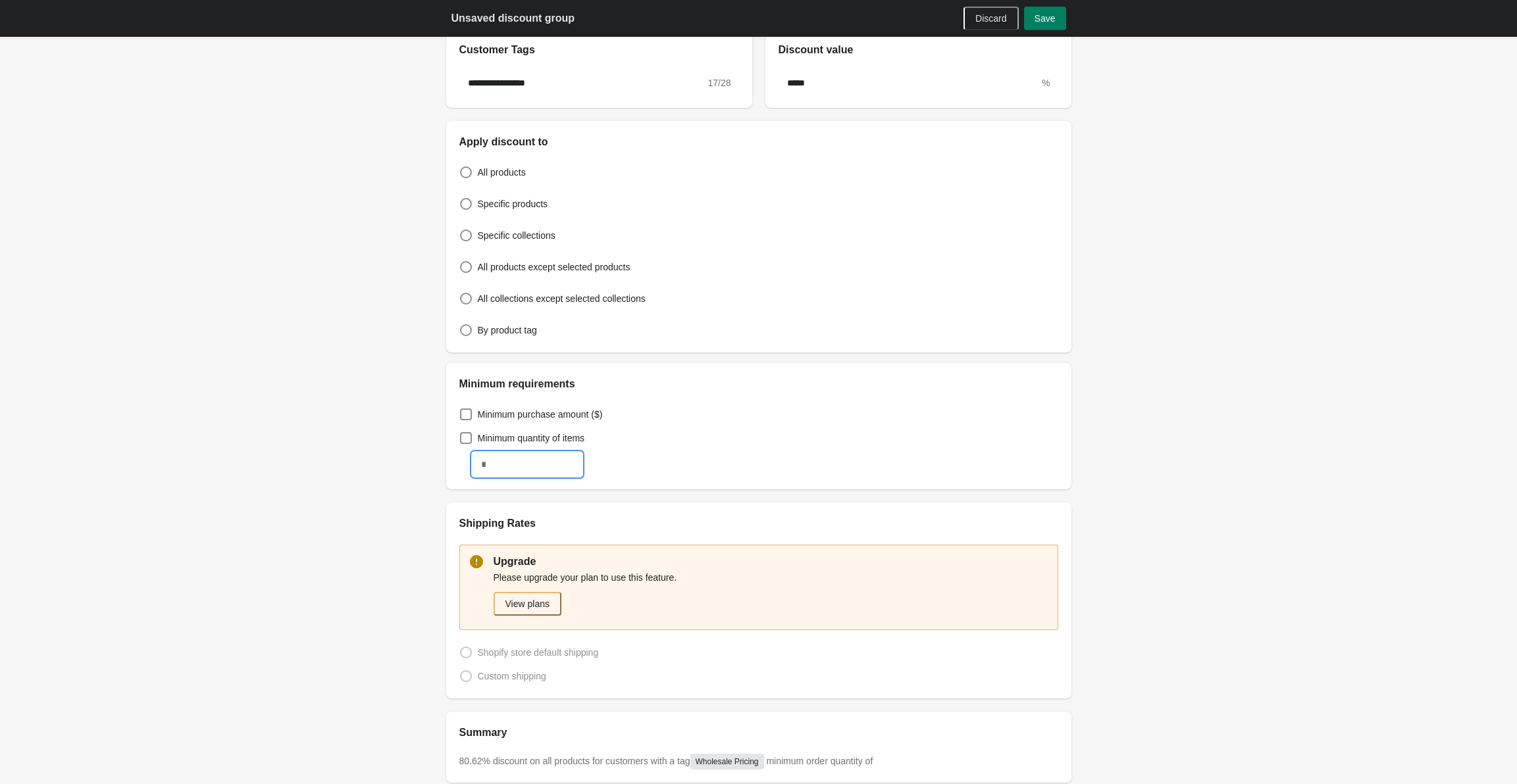
click at [495, 463] on input "text" at bounding box center [527, 464] width 109 height 24
type input "**"
click at [395, 502] on div "**********" at bounding box center [758, 326] width 1517 height 1180
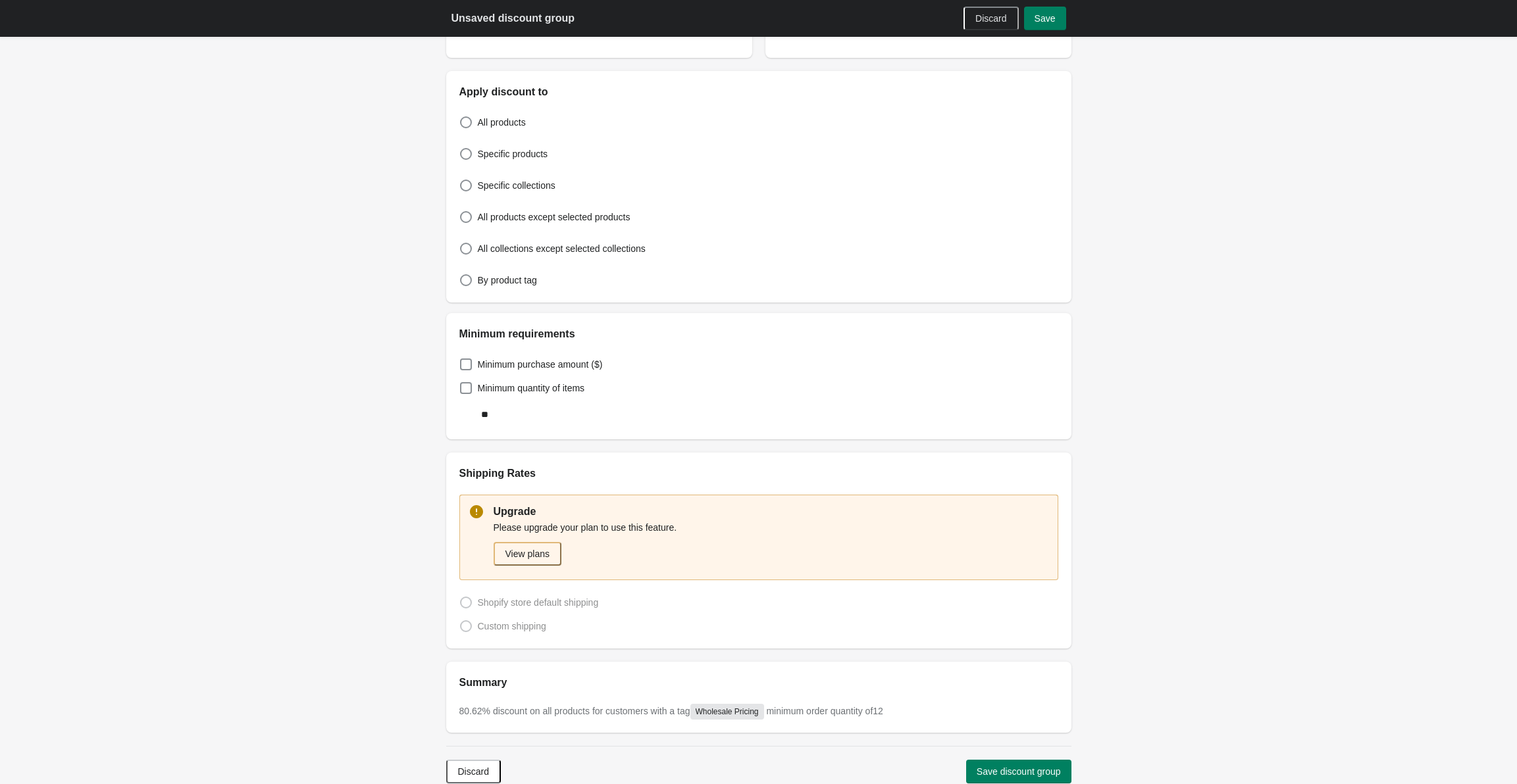
scroll to position [395, 0]
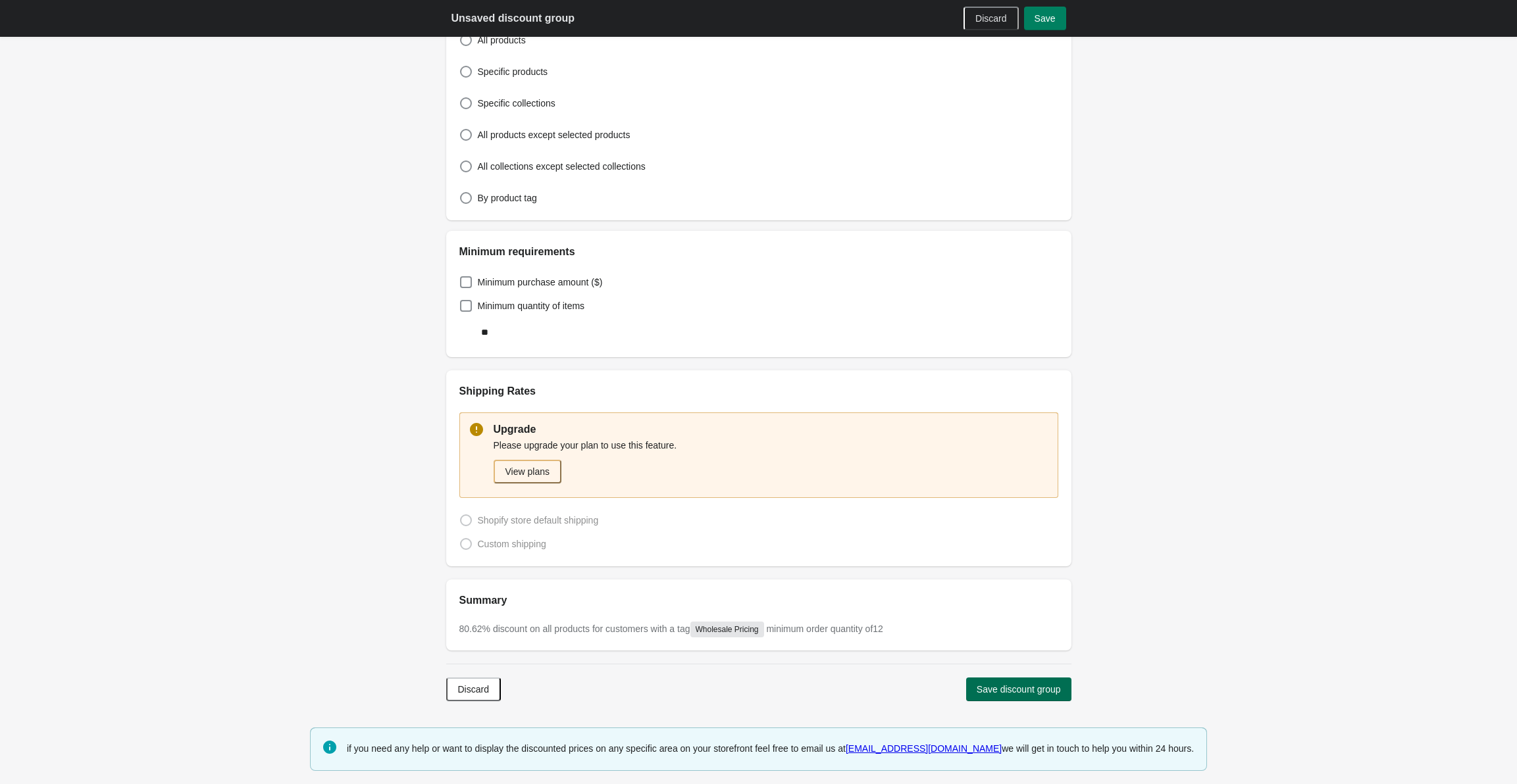
click at [1010, 700] on button "Save discount group" at bounding box center [1020, 689] width 106 height 24
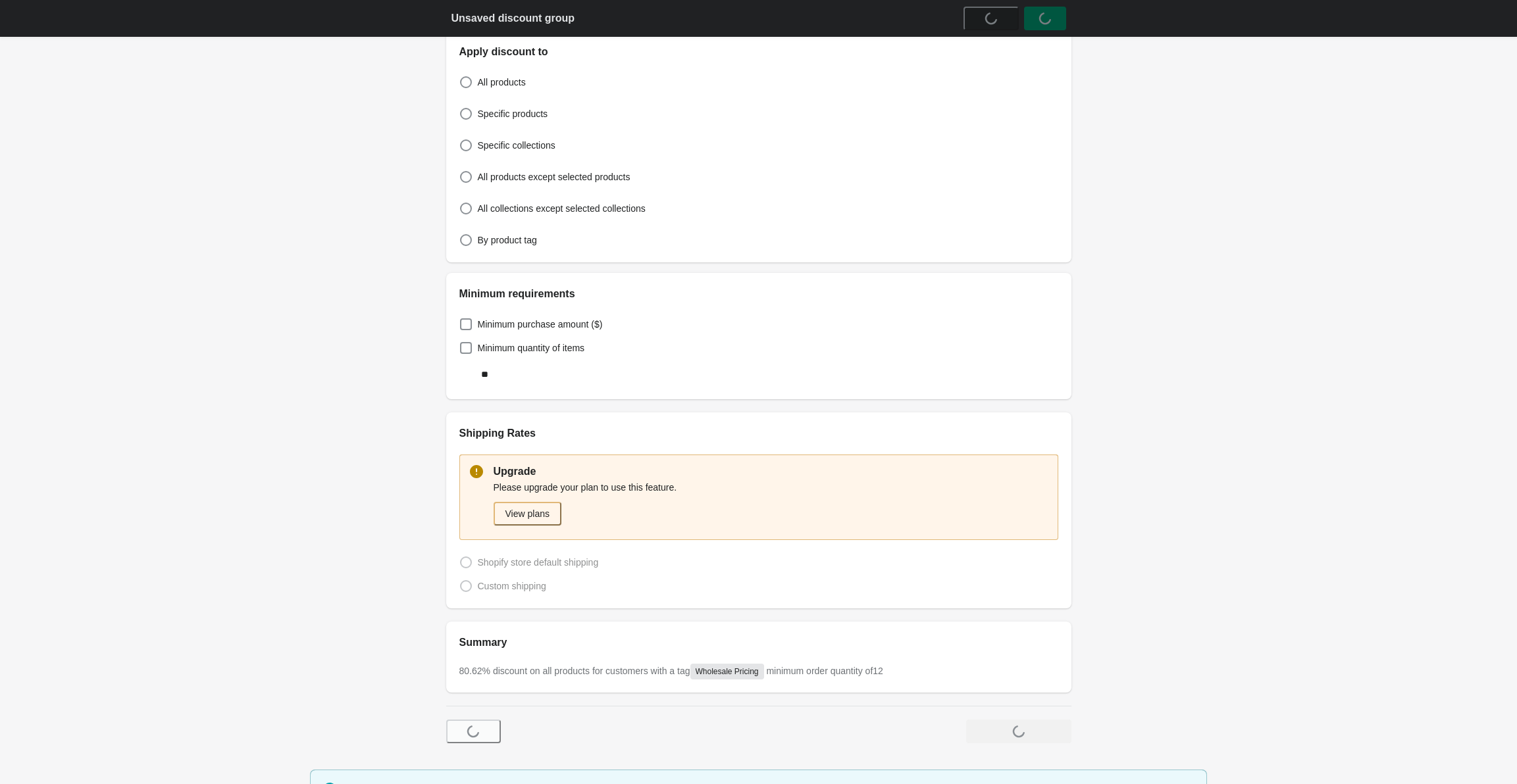
scroll to position [330, 0]
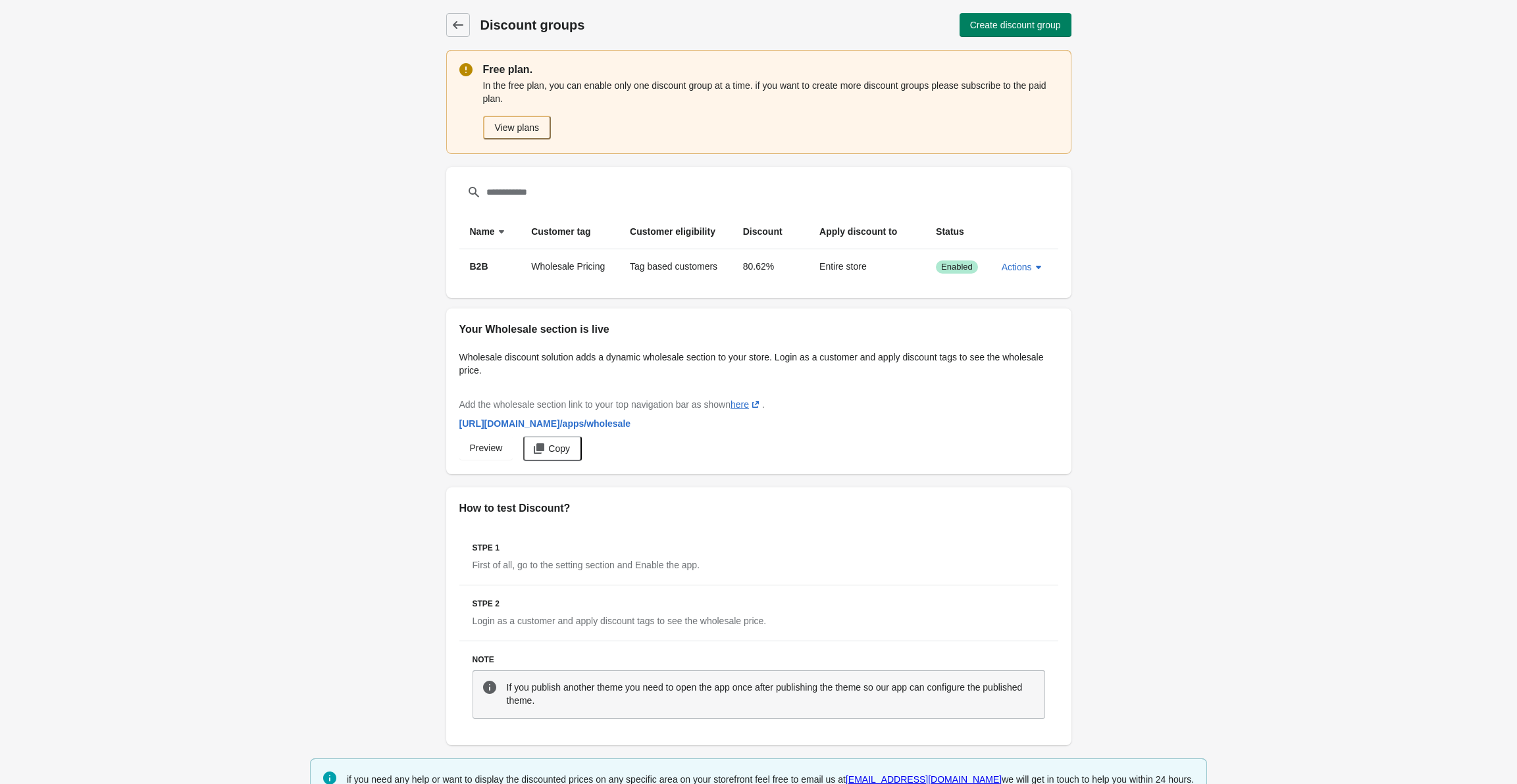
drag, startPoint x: 457, startPoint y: 267, endPoint x: 1056, endPoint y: 282, distance: 599.2
click at [1056, 282] on div "Filter items sort ascending by Name sort descending by Customer tag Customer el…" at bounding box center [759, 232] width 625 height 131
click at [1088, 269] on div "Discount groups Discount groups Create discount group Free plan. In the free pl…" at bounding box center [758, 407] width 1517 height 815
click at [322, 240] on div "Discount groups Discount groups Create discount group Free plan. In the free pl…" at bounding box center [758, 407] width 1517 height 815
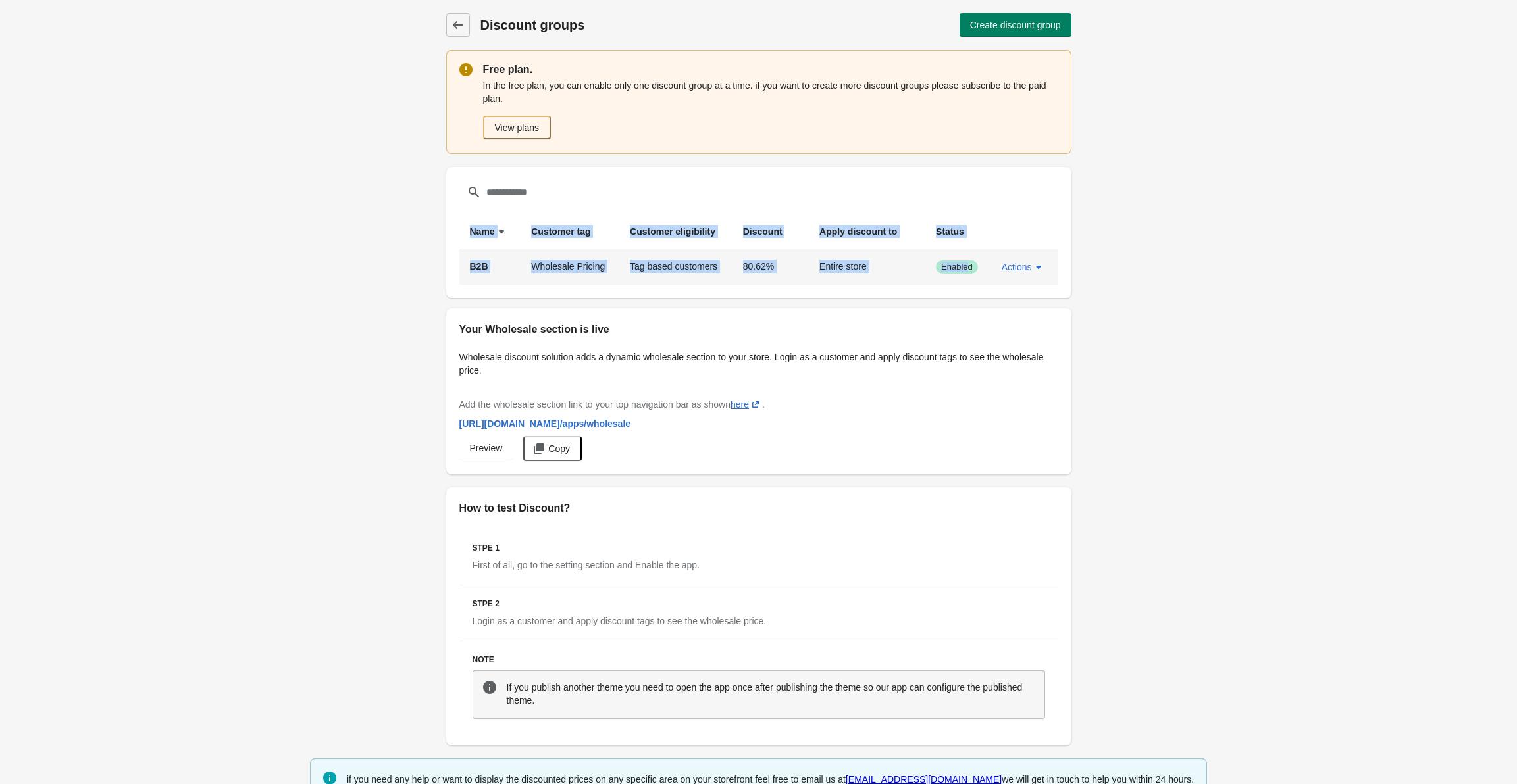
drag, startPoint x: 423, startPoint y: 236, endPoint x: 967, endPoint y: 270, distance: 545.1
click at [967, 270] on div "Discount groups Discount groups Create discount group Free plan. In the free pl…" at bounding box center [758, 407] width 1517 height 815
click at [456, 244] on div "Filter items sort ascending by Name sort descending by Customer tag Customer el…" at bounding box center [759, 232] width 625 height 131
drag, startPoint x: 442, startPoint y: 228, endPoint x: 969, endPoint y: 267, distance: 528.4
click at [969, 267] on div "Discount groups Discount groups Create discount group Free plan. In the free pl…" at bounding box center [759, 372] width 657 height 745
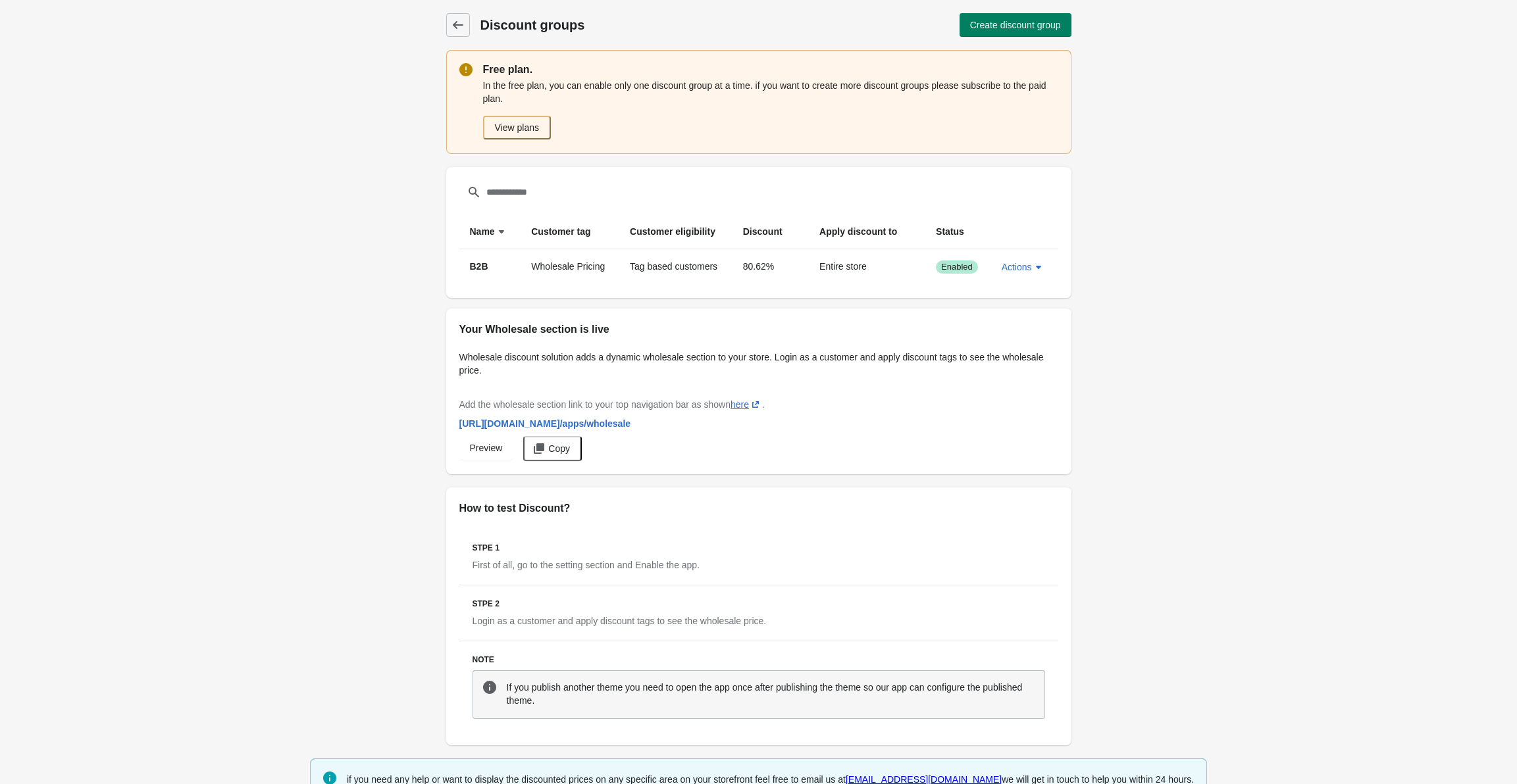
click at [974, 289] on div "Filter items sort ascending by Name sort descending by Customer tag Customer el…" at bounding box center [759, 232] width 625 height 131
drag, startPoint x: 503, startPoint y: 108, endPoint x: 484, endPoint y: 67, distance: 45.2
click at [484, 69] on div "Free plan. In the free plan, you can enable only one discount group at a time. …" at bounding box center [770, 101] width 575 height 79
drag, startPoint x: 483, startPoint y: 61, endPoint x: 535, endPoint y: 92, distance: 60.5
click at [535, 92] on div "Free plan. In the free plan, you can enable only one discount group at a time. …" at bounding box center [759, 102] width 625 height 104
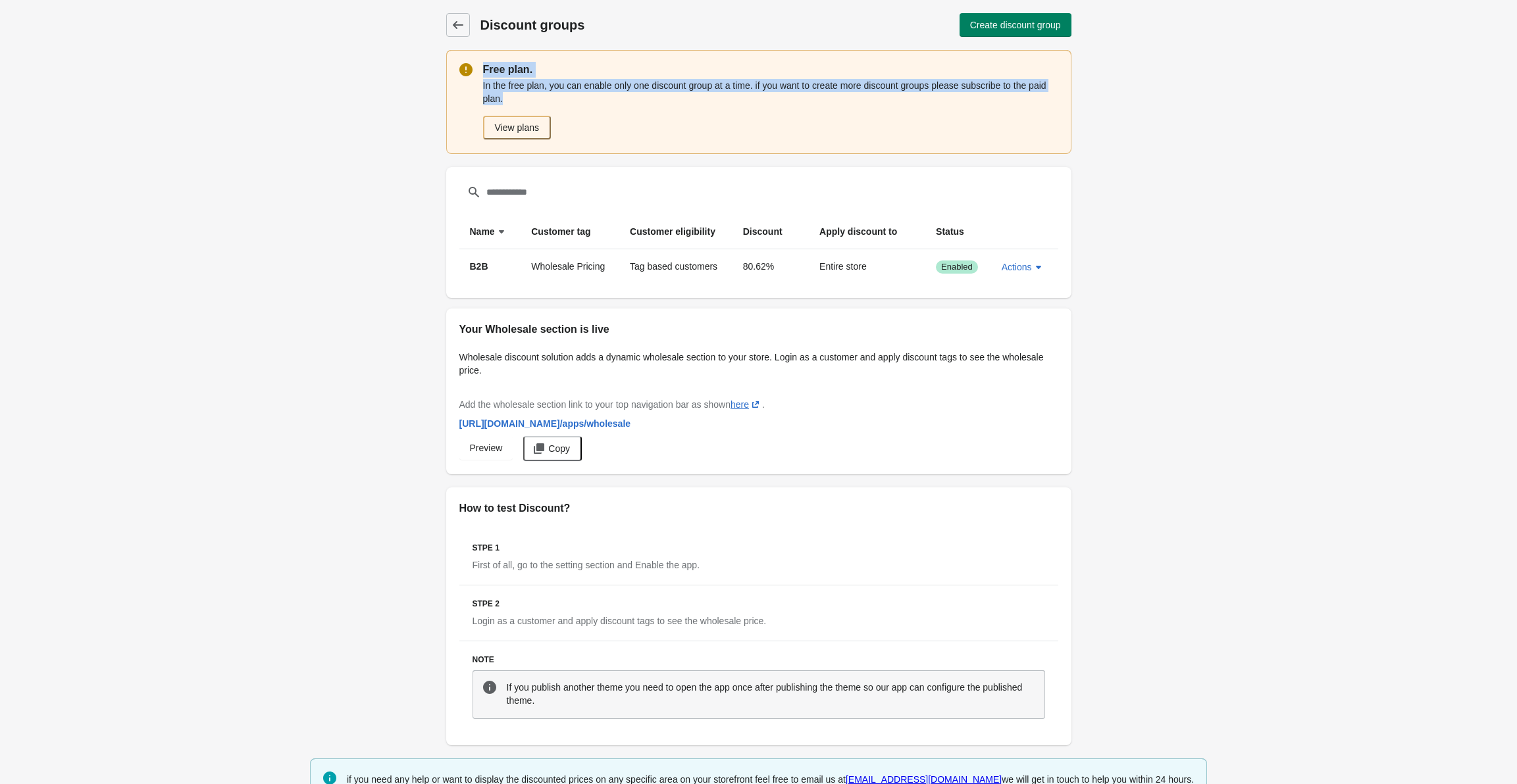
click at [535, 92] on p "In the free plan, you can enable only one discount group at a time. if you want…" at bounding box center [770, 92] width 575 height 26
drag, startPoint x: 523, startPoint y: 98, endPoint x: 484, endPoint y: 69, distance: 48.6
click at [484, 69] on div "Free plan. In the free plan, you can enable only one discount group at a time. …" at bounding box center [770, 101] width 575 height 79
click at [484, 69] on p "Free plan." at bounding box center [770, 70] width 575 height 16
drag, startPoint x: 482, startPoint y: 69, endPoint x: 526, endPoint y: 95, distance: 51.1
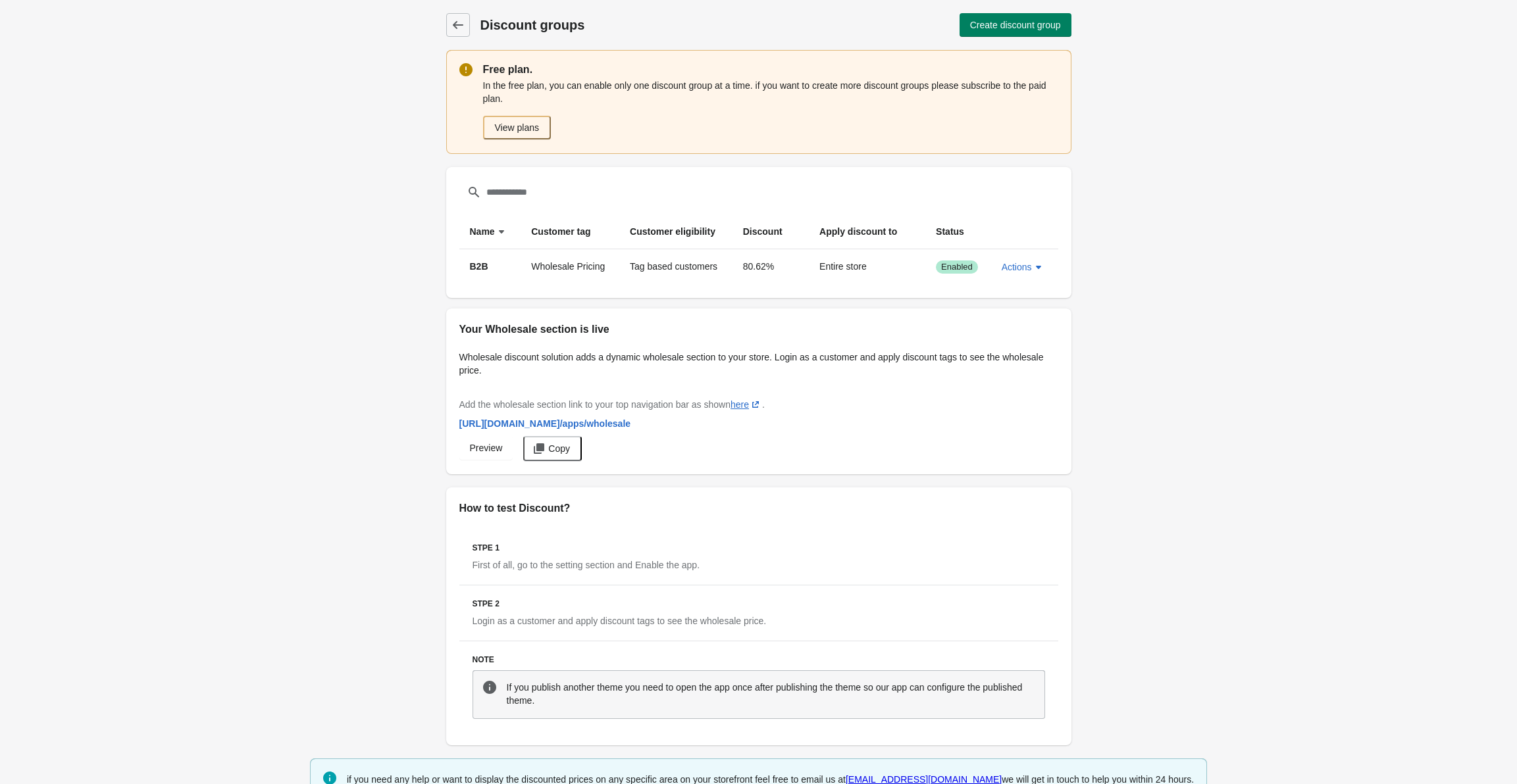
click at [526, 95] on div "Free plan. In the free plan, you can enable only one discount group at a time. …" at bounding box center [770, 101] width 575 height 79
click at [525, 95] on p "In the free plan, you can enable only one discount group at a time. if you want…" at bounding box center [770, 92] width 575 height 26
drag, startPoint x: 506, startPoint y: 98, endPoint x: 470, endPoint y: 70, distance: 45.6
click at [470, 70] on div "Free plan. In the free plan, you can enable only one discount group at a time. …" at bounding box center [759, 102] width 625 height 104
click at [473, 70] on div at bounding box center [471, 102] width 24 height 77
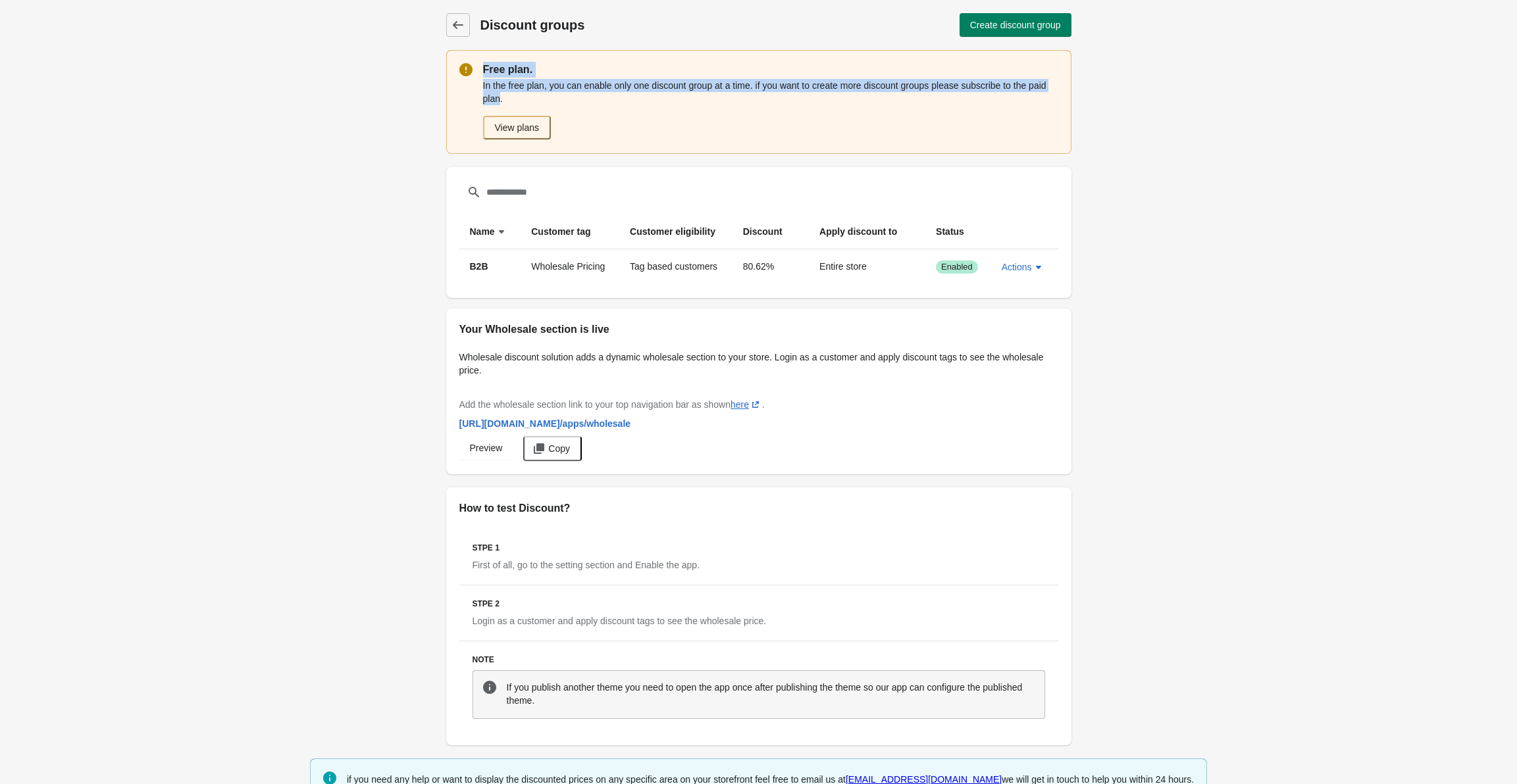
drag, startPoint x: 482, startPoint y: 70, endPoint x: 499, endPoint y: 103, distance: 37.1
click at [499, 103] on div "Free plan. In the free plan, you can enable only one discount group at a time. …" at bounding box center [759, 102] width 625 height 104
click at [503, 102] on p "In the free plan, you can enable only one discount group at a time. if you want…" at bounding box center [770, 92] width 575 height 26
drag, startPoint x: 488, startPoint y: 93, endPoint x: 482, endPoint y: 66, distance: 27.7
click at [482, 66] on div "Free plan. In the free plan, you can enable only one discount group at a time. …" at bounding box center [759, 102] width 625 height 104
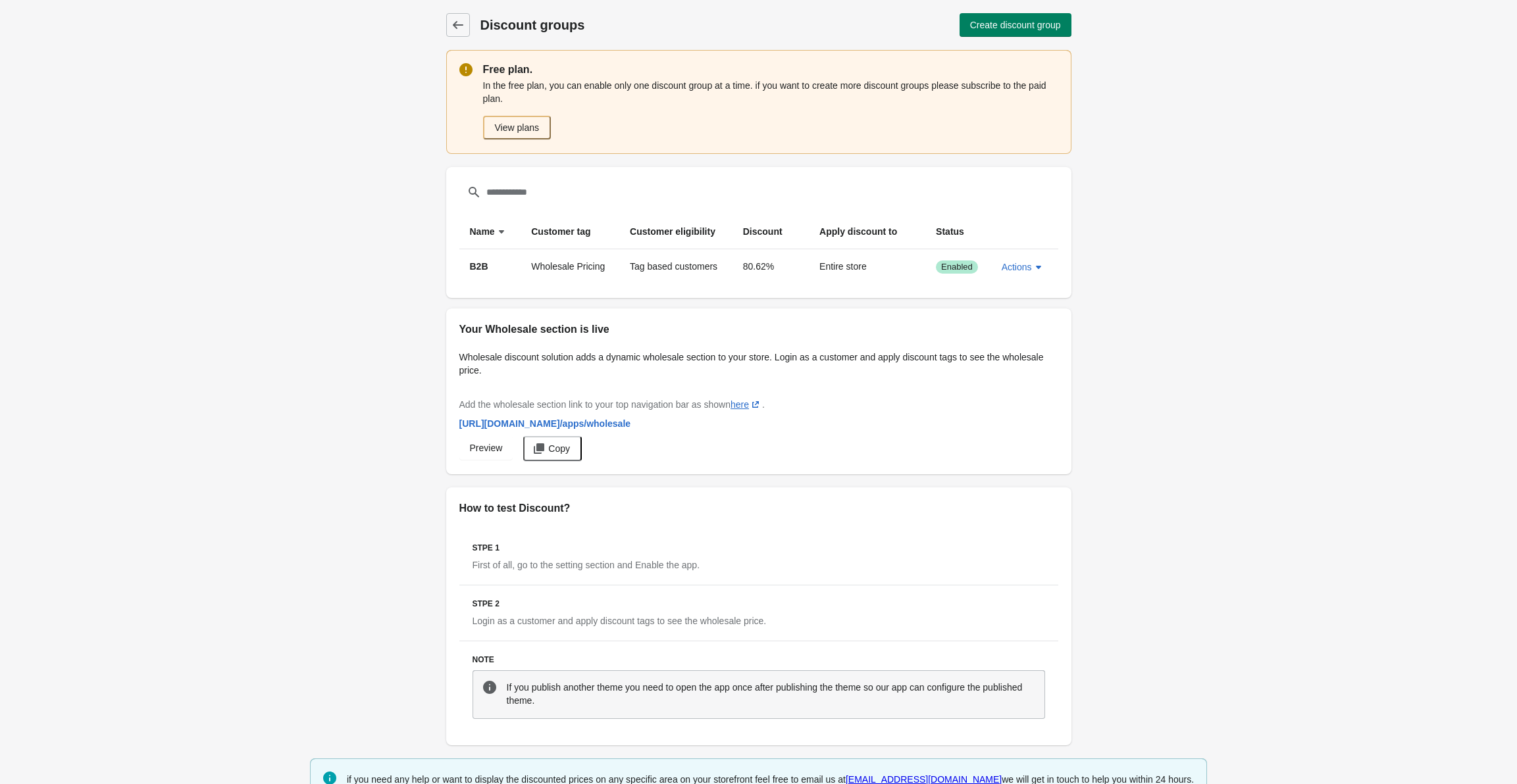
click at [482, 66] on div at bounding box center [471, 102] width 24 height 77
drag, startPoint x: 482, startPoint y: 66, endPoint x: 512, endPoint y: 100, distance: 45.3
click at [512, 100] on div "Free plan. In the free plan, you can enable only one discount group at a time. …" at bounding box center [770, 101] width 575 height 79
click at [512, 100] on p "In the free plan, you can enable only one discount group at a time. if you want…" at bounding box center [770, 92] width 575 height 26
drag, startPoint x: 512, startPoint y: 100, endPoint x: 471, endPoint y: 76, distance: 47.5
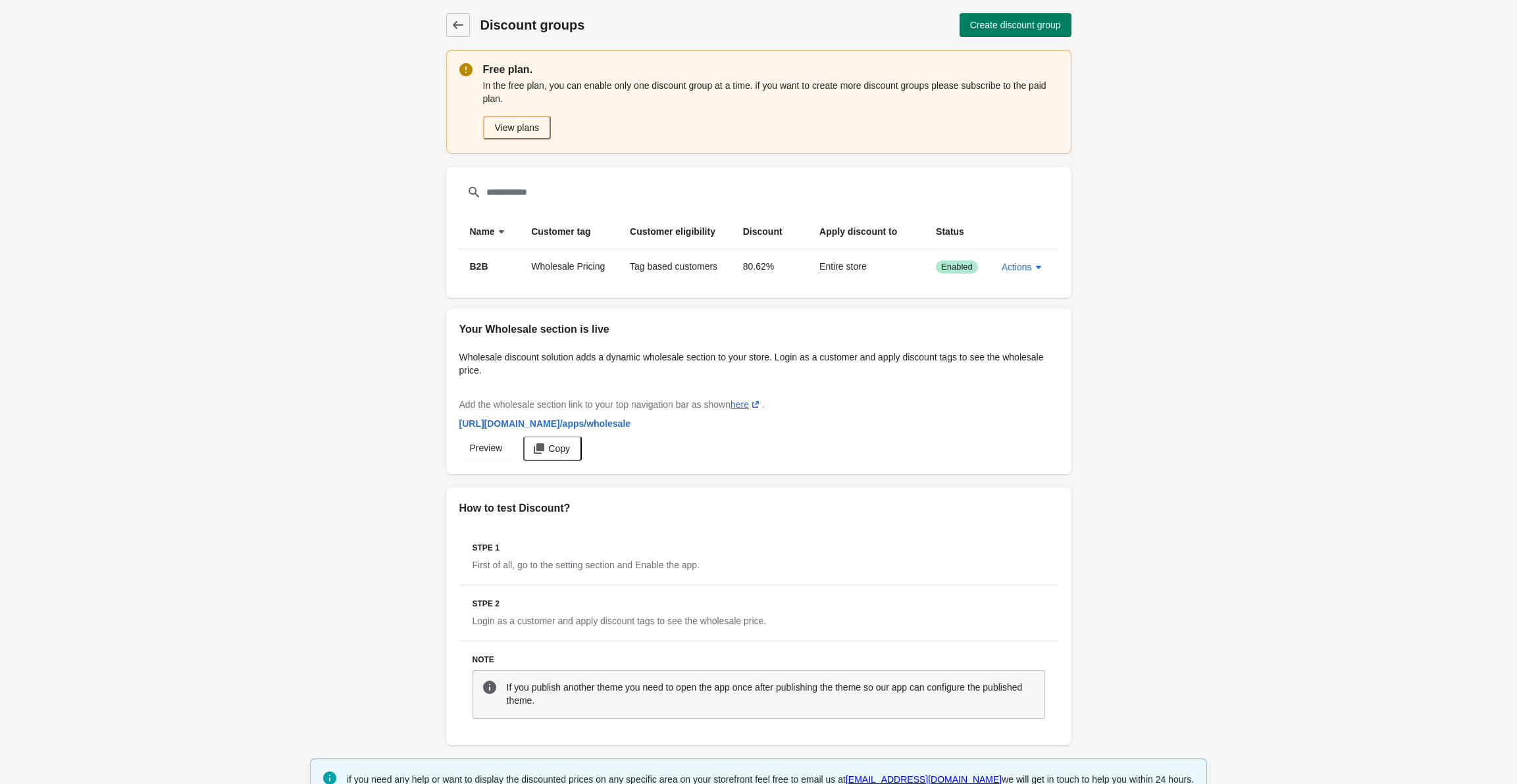
click at [471, 76] on div "Free plan. In the free plan, you can enable only one discount group at a time. …" at bounding box center [759, 102] width 625 height 104
click at [471, 75] on icon at bounding box center [466, 70] width 13 height 13
drag, startPoint x: 473, startPoint y: 74, endPoint x: 504, endPoint y: 100, distance: 40.5
click at [504, 100] on div "Free plan. In the free plan, you can enable only one discount group at a time. …" at bounding box center [759, 102] width 625 height 104
click at [504, 100] on p "In the free plan, you can enable only one discount group at a time. if you want…" at bounding box center [770, 92] width 575 height 26
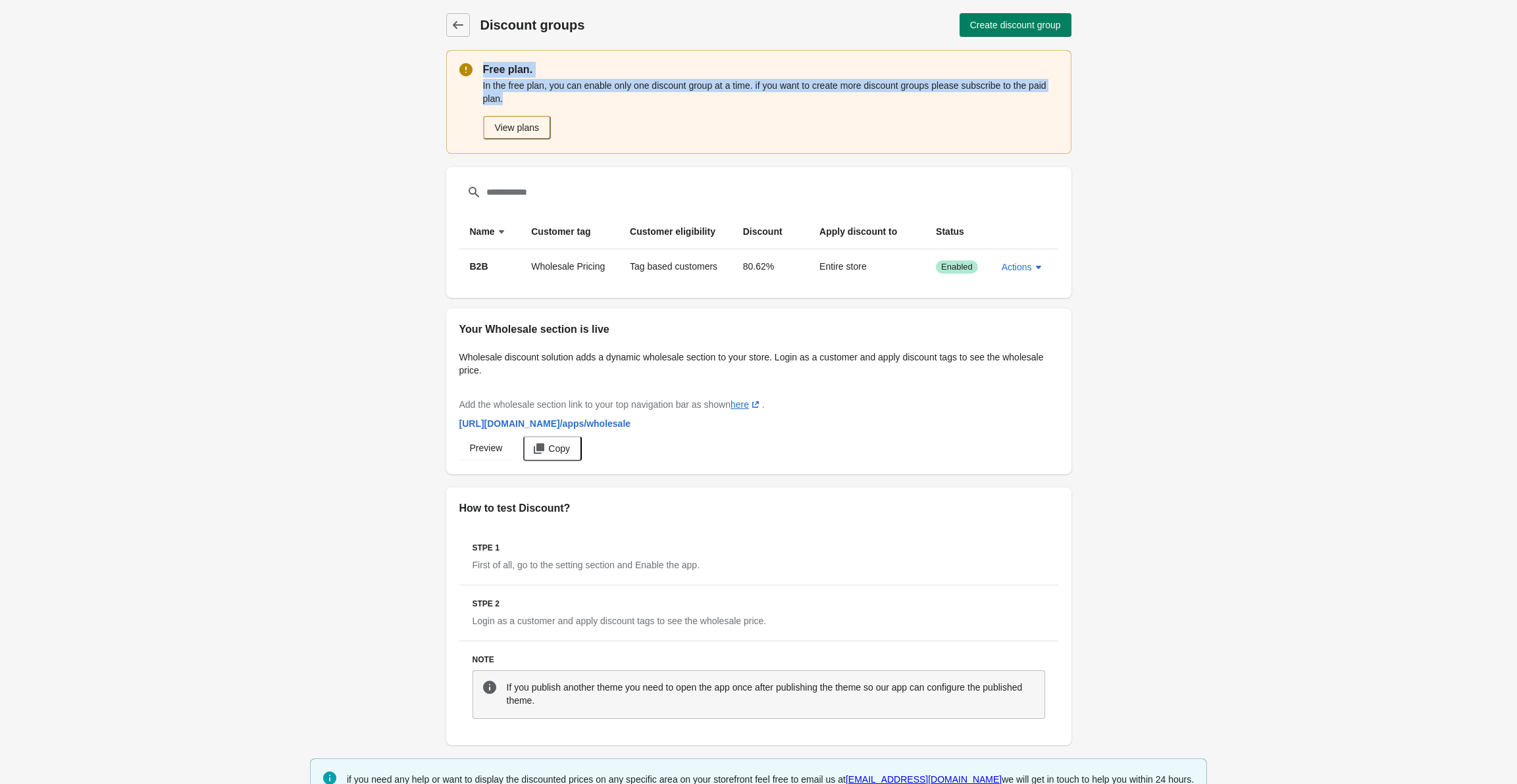
drag, startPoint x: 507, startPoint y: 100, endPoint x: 470, endPoint y: 82, distance: 41.1
click at [470, 82] on div "Free plan. In the free plan, you can enable only one discount group at a time. …" at bounding box center [759, 102] width 625 height 104
click at [480, 72] on div at bounding box center [471, 102] width 24 height 77
click at [480, 70] on div at bounding box center [471, 102] width 24 height 77
drag, startPoint x: 479, startPoint y: 70, endPoint x: 546, endPoint y: 114, distance: 80.2
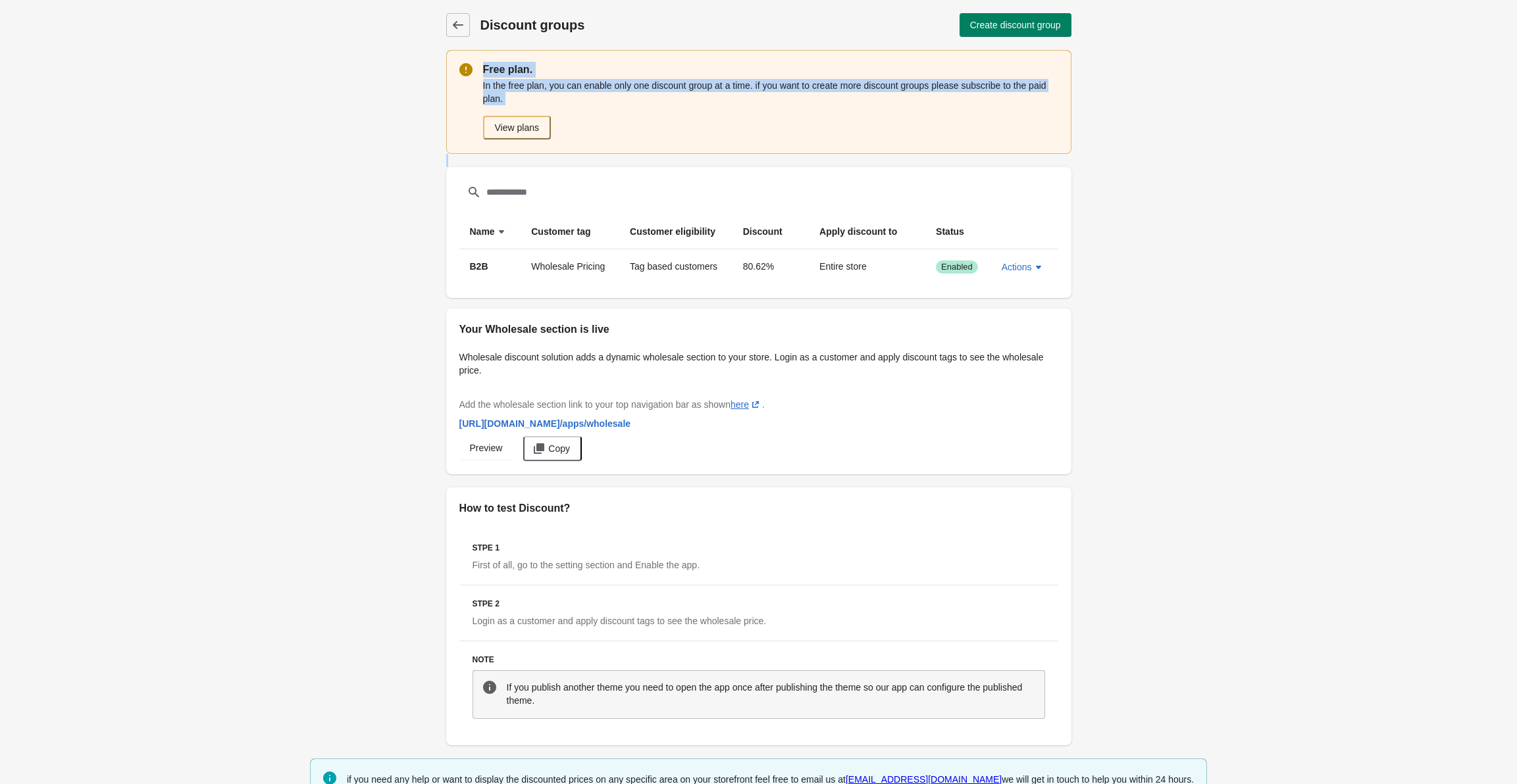
click at [546, 114] on div "Free plan. In the free plan, you can enable only one discount group at a time. …" at bounding box center [759, 102] width 625 height 104
click at [544, 114] on div "View plans" at bounding box center [768, 125] width 580 height 29
drag, startPoint x: 525, startPoint y: 106, endPoint x: 478, endPoint y: 79, distance: 54.2
click at [478, 79] on div "Free plan. In the free plan, you can enable only one discount group at a time. …" at bounding box center [759, 102] width 625 height 104
drag, startPoint x: 478, startPoint y: 79, endPoint x: 515, endPoint y: 95, distance: 40.3
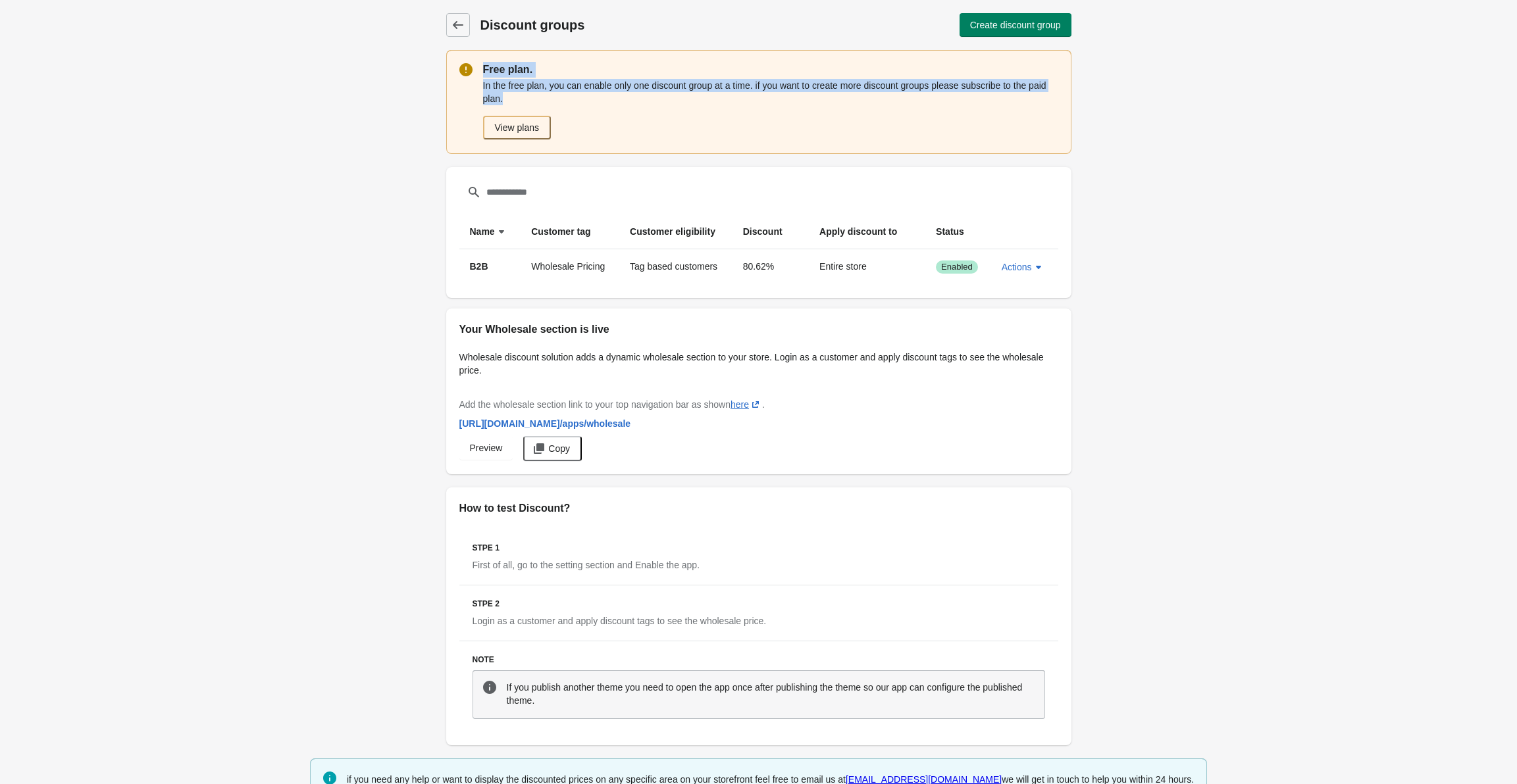
click at [515, 95] on div "Free plan. In the free plan, you can enable only one discount group at a time. …" at bounding box center [759, 102] width 625 height 104
click at [515, 95] on p "In the free plan, you can enable only one discount group at a time. if you want…" at bounding box center [770, 92] width 575 height 26
drag, startPoint x: 506, startPoint y: 95, endPoint x: 478, endPoint y: 71, distance: 36.9
click at [478, 71] on div "Free plan. In the free plan, you can enable only one discount group at a time. …" at bounding box center [759, 102] width 625 height 104
click at [478, 71] on div at bounding box center [471, 102] width 24 height 77
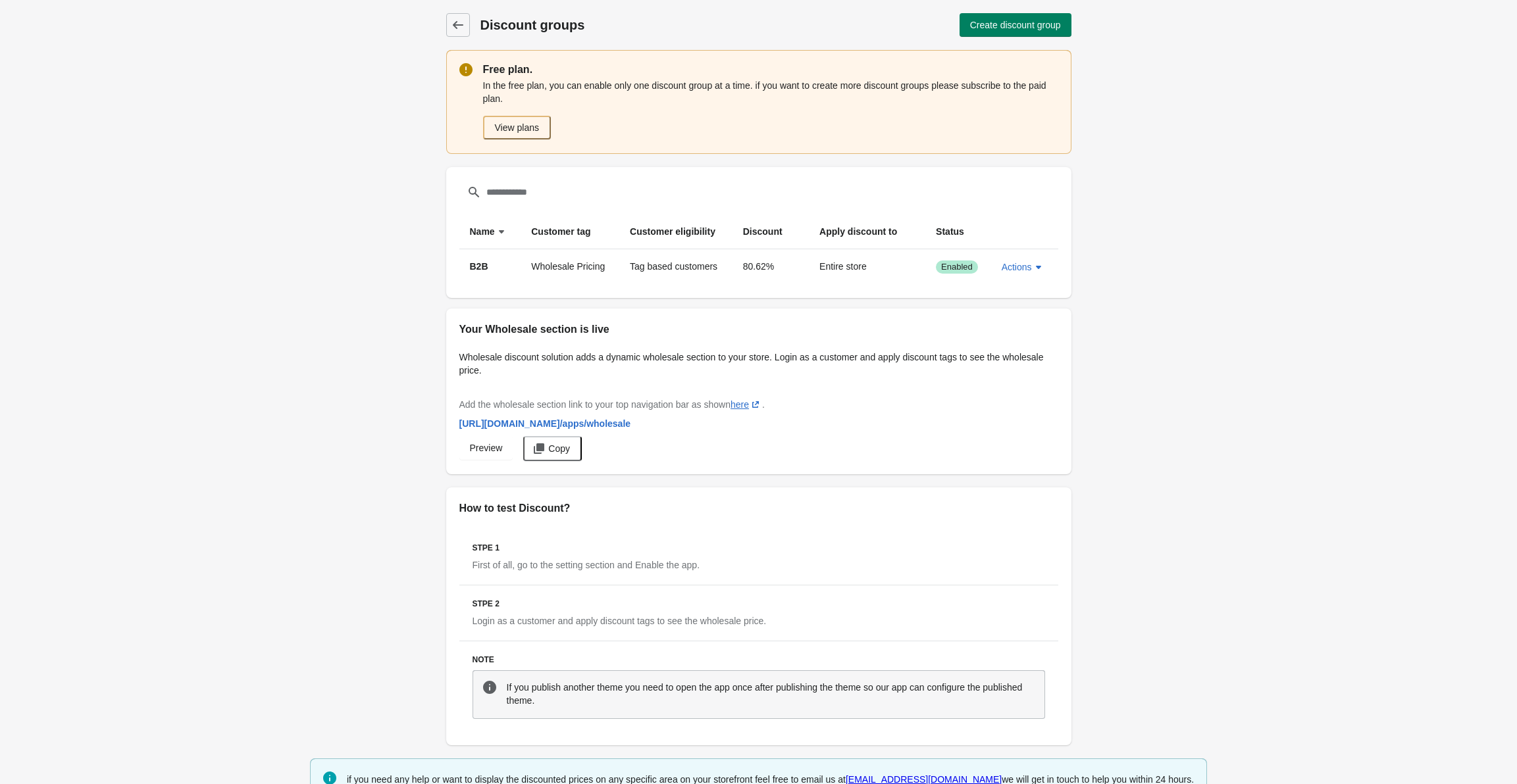
drag, startPoint x: 478, startPoint y: 71, endPoint x: 544, endPoint y: 102, distance: 72.9
click at [544, 102] on div "Free plan. In the free plan, you can enable only one discount group at a time. …" at bounding box center [759, 102] width 625 height 104
click at [495, 85] on p "In the free plan, you can enable only one discount group at a time. if you want…" at bounding box center [770, 92] width 575 height 26
click at [504, 95] on p "In the free plan, you can enable only one discount group at a time. if you want…" at bounding box center [770, 92] width 575 height 26
drag, startPoint x: 520, startPoint y: 100, endPoint x: 477, endPoint y: 67, distance: 54.2
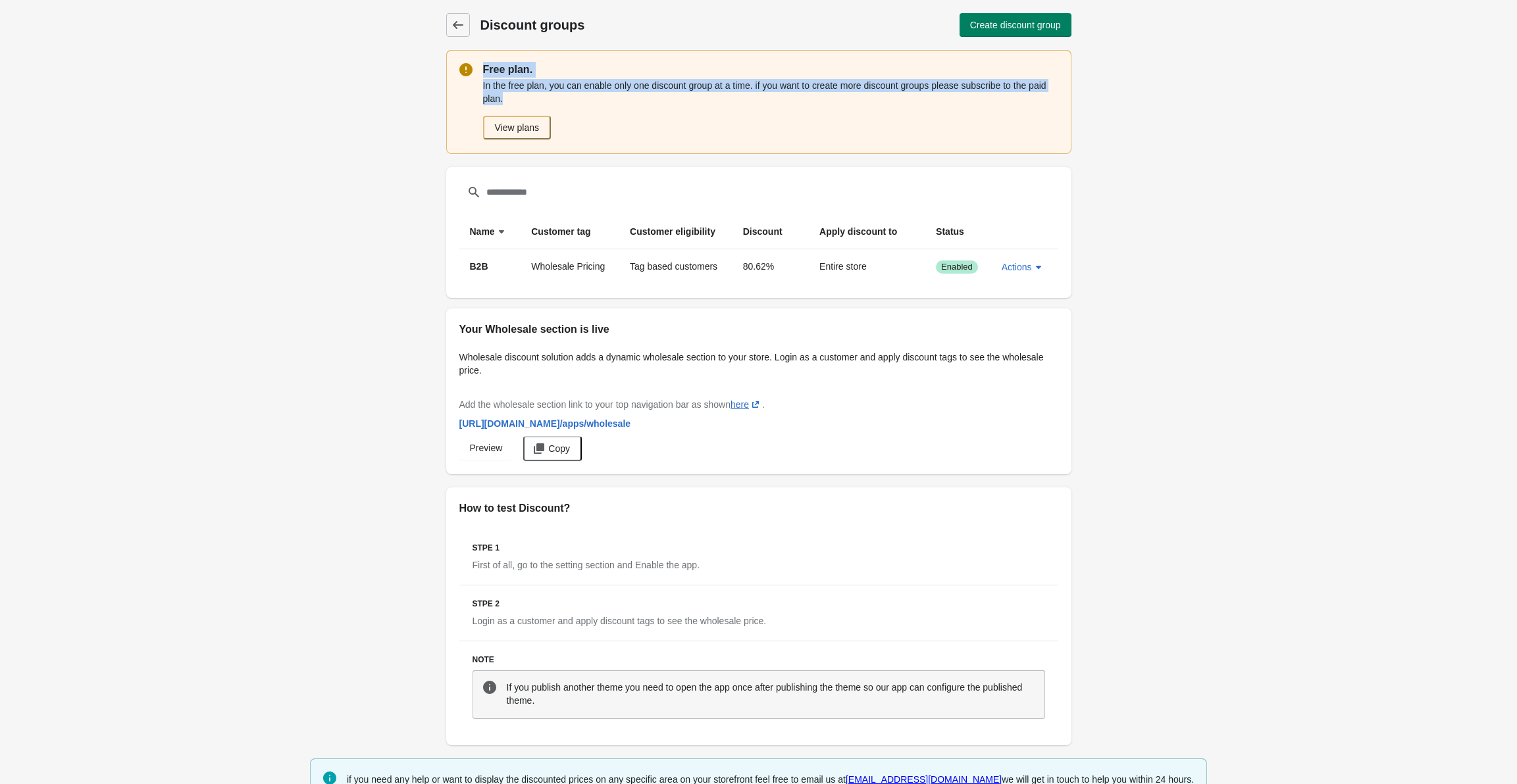
click at [477, 67] on div "Free plan. In the free plan, you can enable only one discount group at a time. …" at bounding box center [759, 102] width 625 height 104
click at [477, 67] on div at bounding box center [471, 102] width 24 height 77
drag, startPoint x: 477, startPoint y: 67, endPoint x: 549, endPoint y: 102, distance: 80.1
click at [549, 102] on div "Free plan. In the free plan, you can enable only one discount group at a time. …" at bounding box center [759, 102] width 625 height 104
click at [547, 101] on p "In the free plan, you can enable only one discount group at a time. if you want…" at bounding box center [770, 92] width 575 height 26
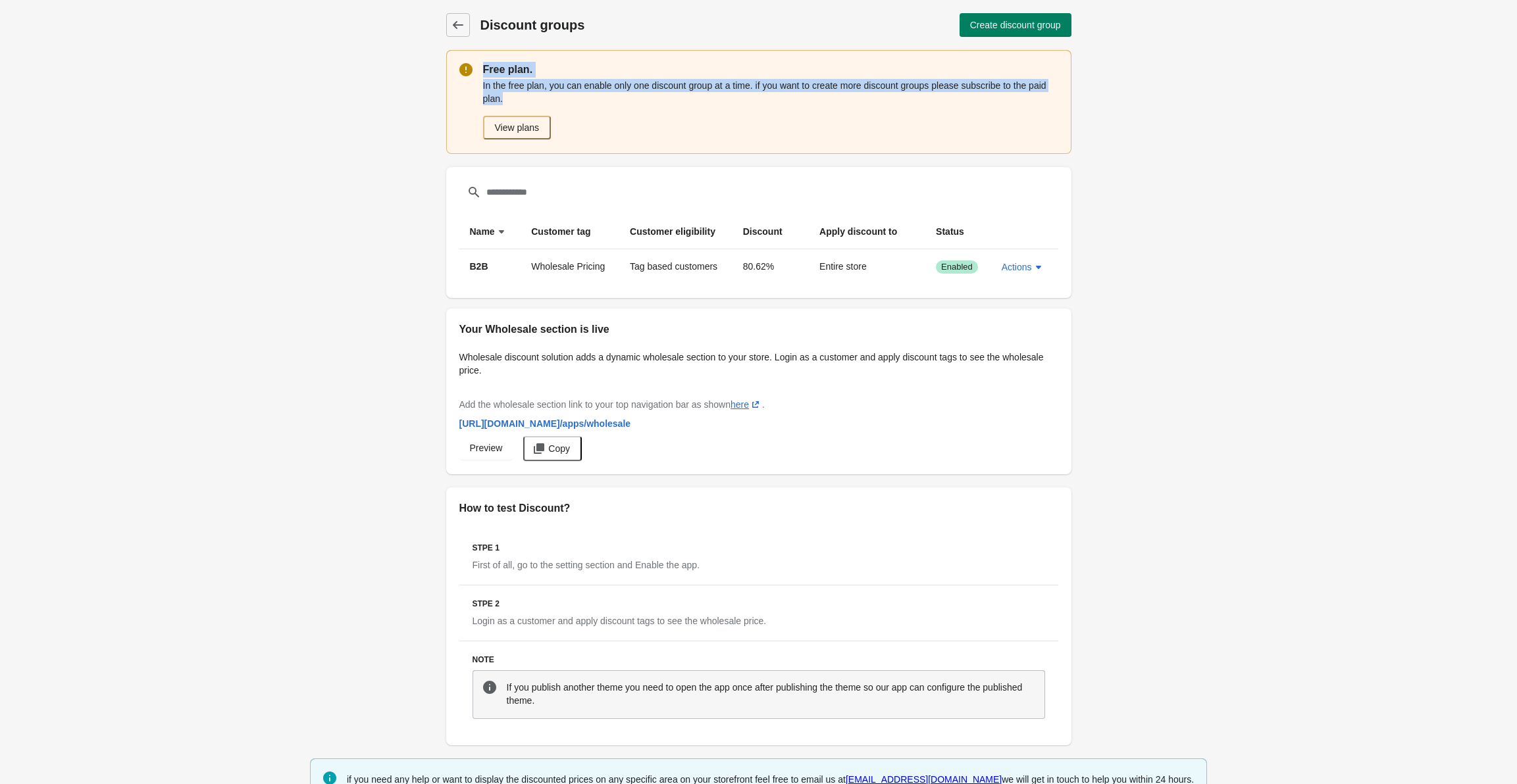
drag, startPoint x: 536, startPoint y: 101, endPoint x: 461, endPoint y: 77, distance: 78.7
click at [461, 77] on div "Free plan. In the free plan, you can enable only one discount group at a time. …" at bounding box center [759, 102] width 625 height 104
click at [471, 66] on icon at bounding box center [466, 70] width 13 height 13
drag, startPoint x: 472, startPoint y: 66, endPoint x: 550, endPoint y: 106, distance: 87.7
click at [549, 111] on div "Free plan. In the free plan, you can enable only one discount group at a time. …" at bounding box center [759, 102] width 625 height 104
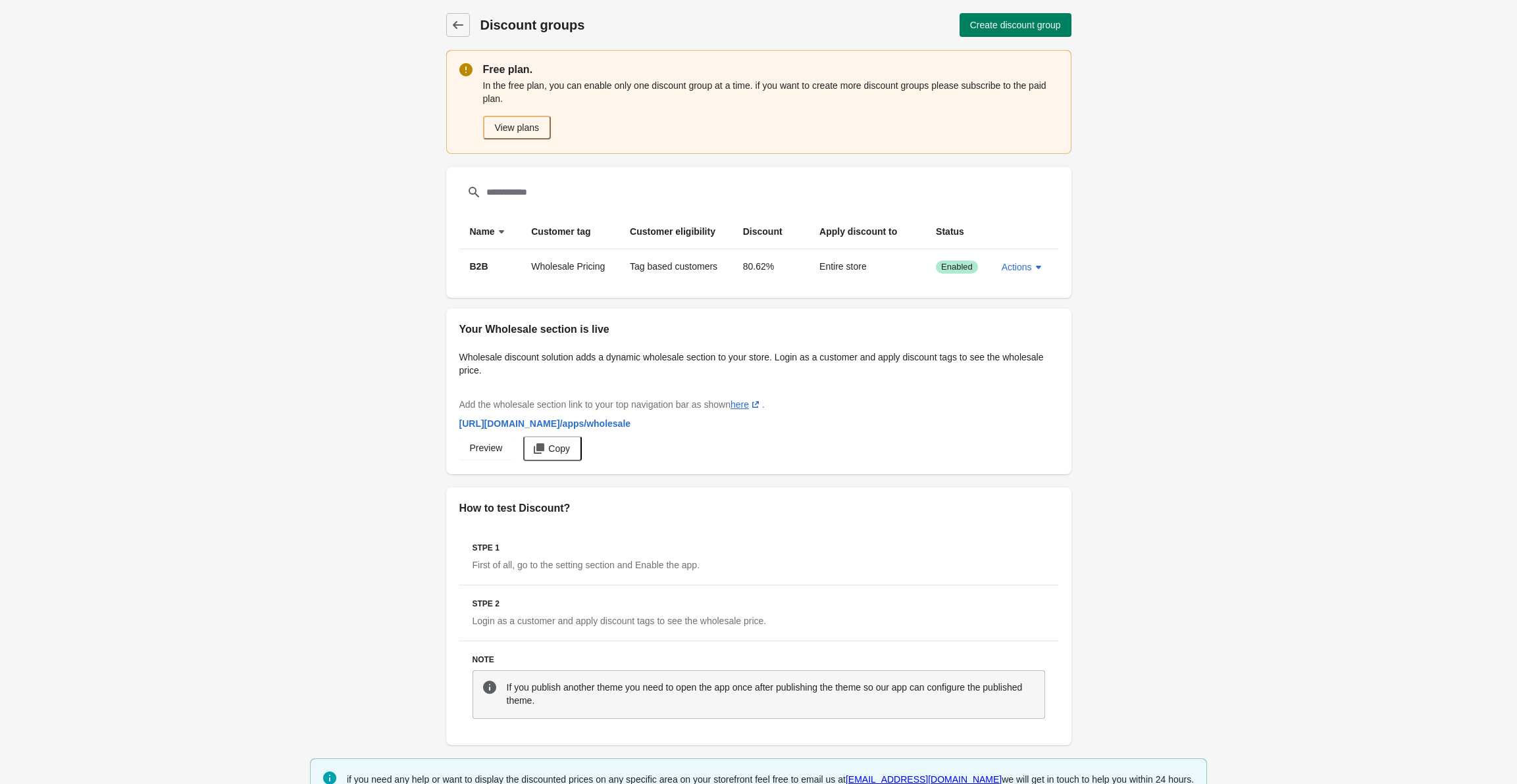
click at [568, 98] on p "In the free plan, you can enable only one discount group at a time. if you want…" at bounding box center [770, 92] width 575 height 26
drag, startPoint x: 563, startPoint y: 99, endPoint x: 478, endPoint y: 66, distance: 91.2
click at [478, 66] on div "Free plan. In the free plan, you can enable only one discount group at a time. …" at bounding box center [759, 102] width 625 height 104
click at [478, 66] on div at bounding box center [471, 102] width 24 height 77
drag, startPoint x: 478, startPoint y: 66, endPoint x: 537, endPoint y: 100, distance: 68.1
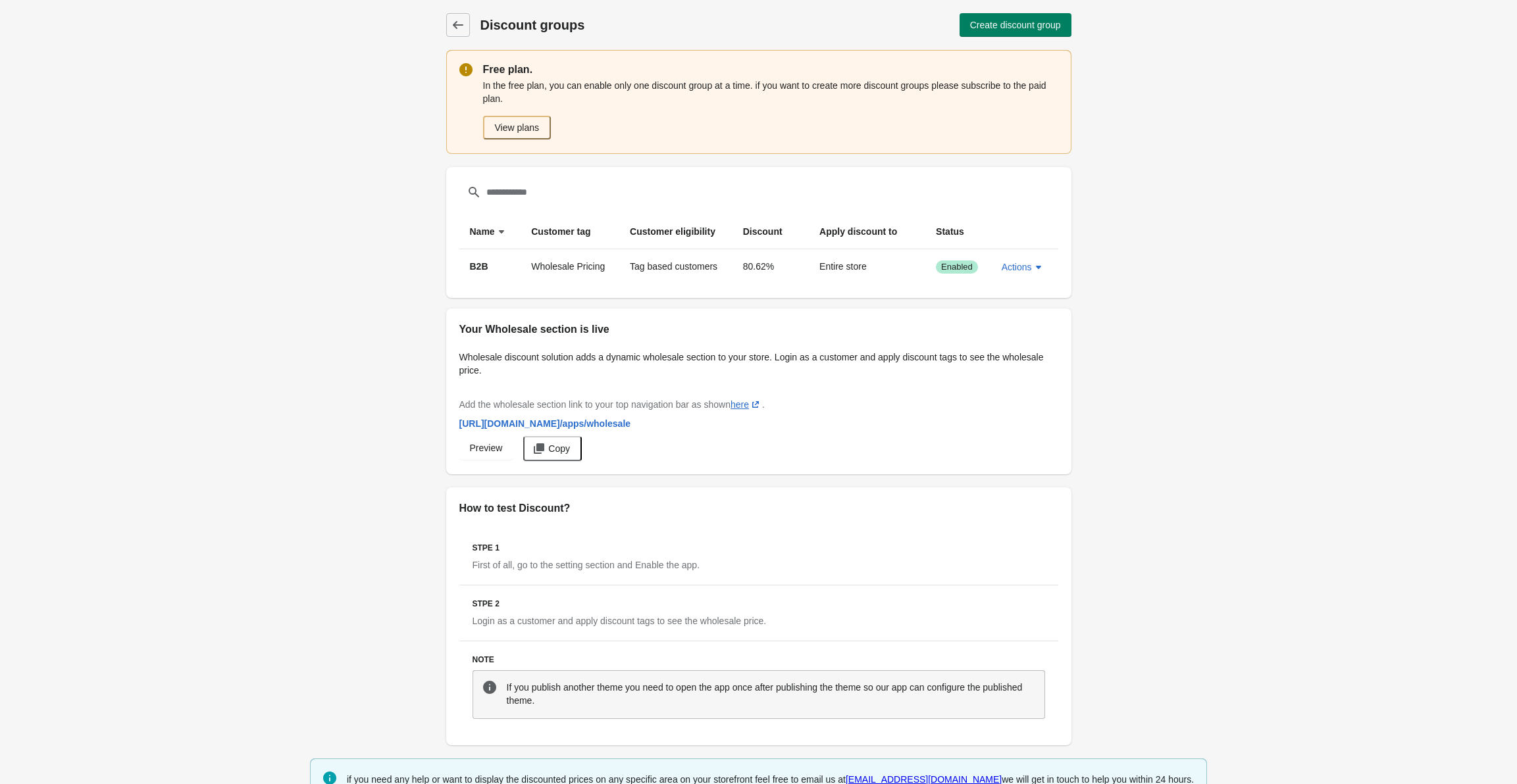
click at [537, 100] on div "Free plan. In the free plan, you can enable only one discount group at a time. …" at bounding box center [759, 102] width 625 height 104
click at [537, 100] on p "In the free plan, you can enable only one discount group at a time. if you want…" at bounding box center [770, 92] width 575 height 26
drag, startPoint x: 534, startPoint y: 100, endPoint x: 481, endPoint y: 69, distance: 61.4
click at [481, 69] on div "Free plan. In the free plan, you can enable only one discount group at a time. …" at bounding box center [759, 102] width 625 height 104
click at [481, 69] on div at bounding box center [471, 102] width 24 height 77
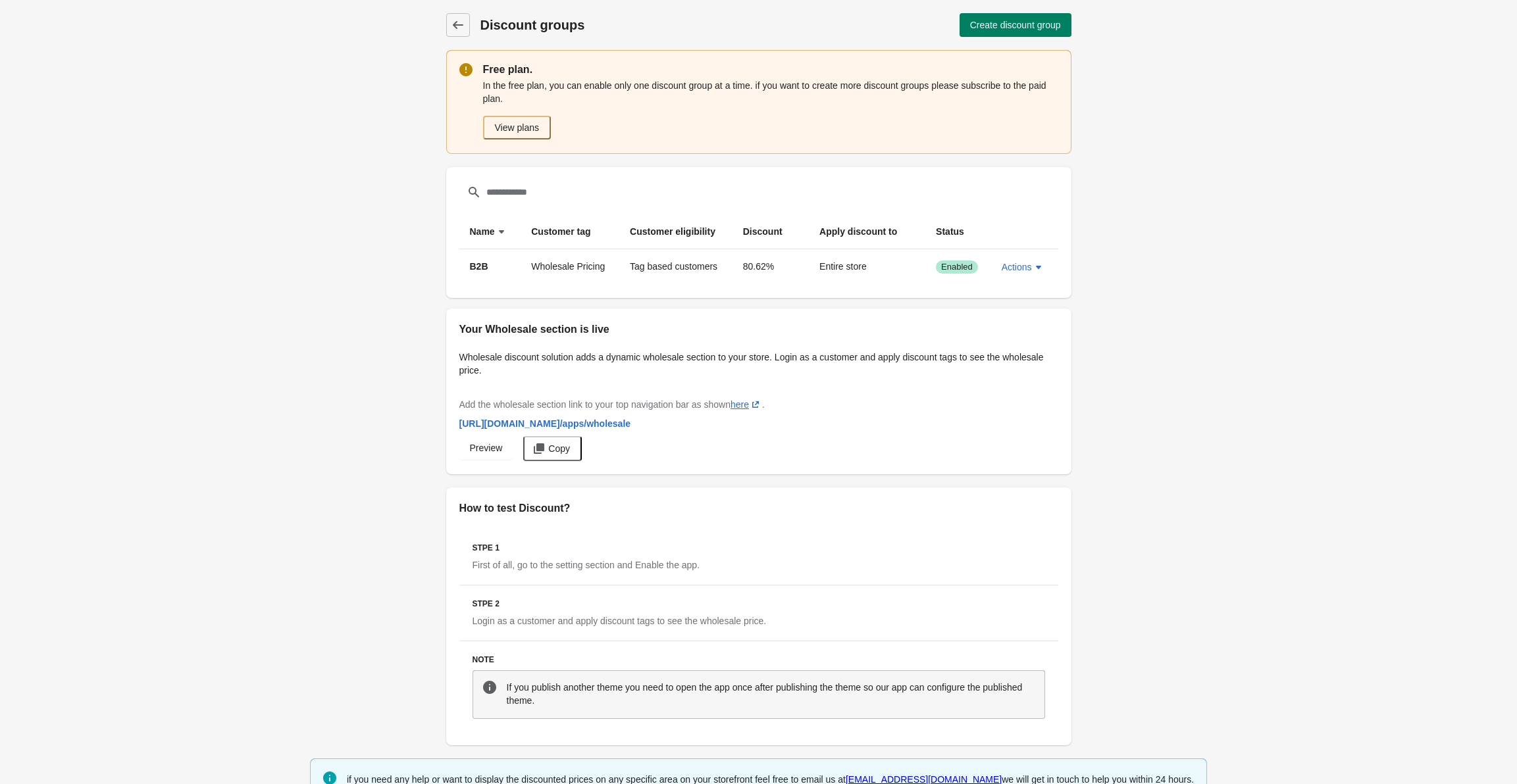
drag, startPoint x: 479, startPoint y: 69, endPoint x: 541, endPoint y: 100, distance: 69.3
click at [541, 100] on div "Free plan. In the free plan, you can enable only one discount group at a time. …" at bounding box center [759, 102] width 625 height 104
click at [541, 100] on p "In the free plan, you can enable only one discount group at a time. if you want…" at bounding box center [770, 92] width 575 height 26
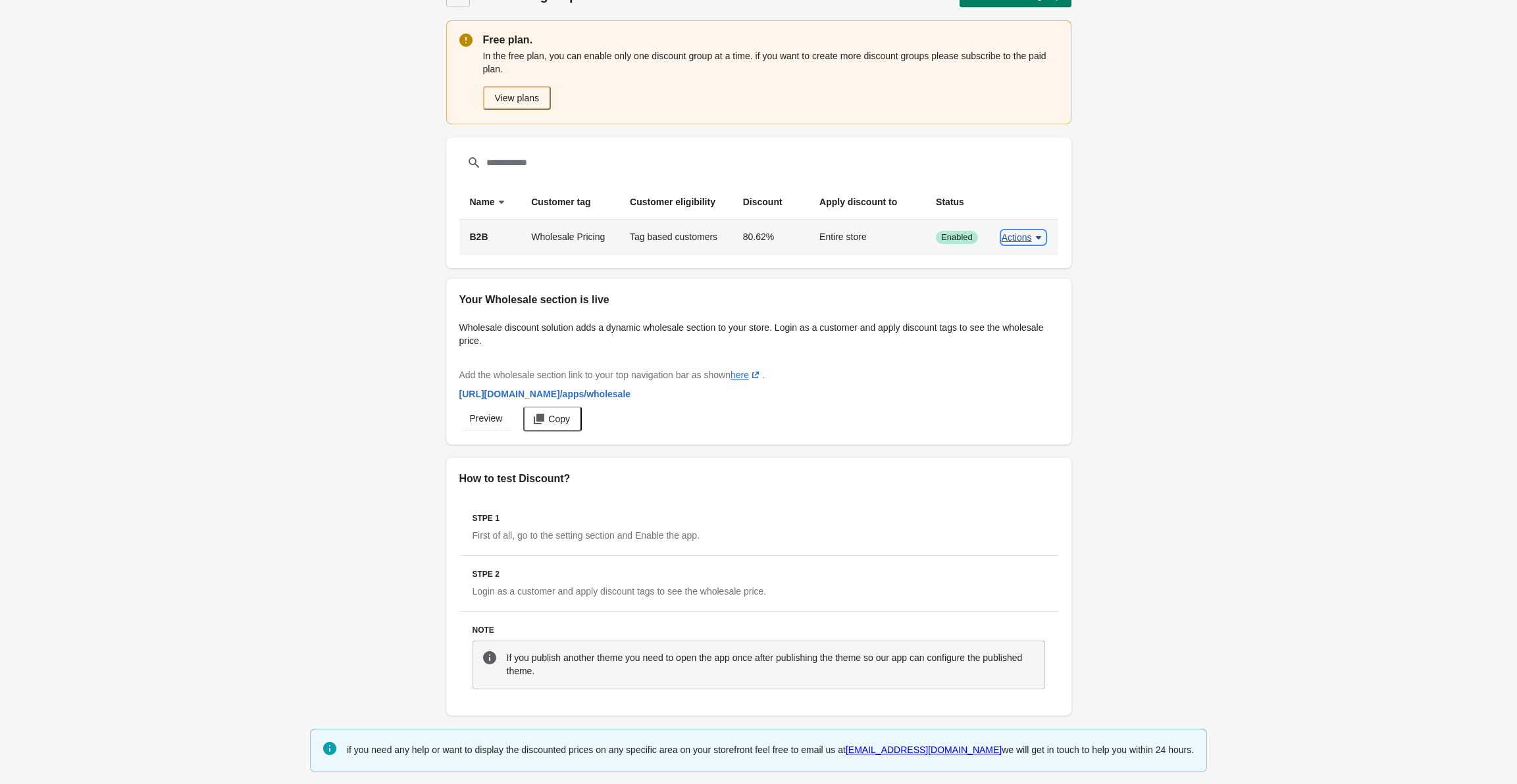
click at [1005, 241] on span "Actions" at bounding box center [1017, 238] width 30 height 11
click at [1022, 294] on span "Edit" at bounding box center [1022, 298] width 31 height 13
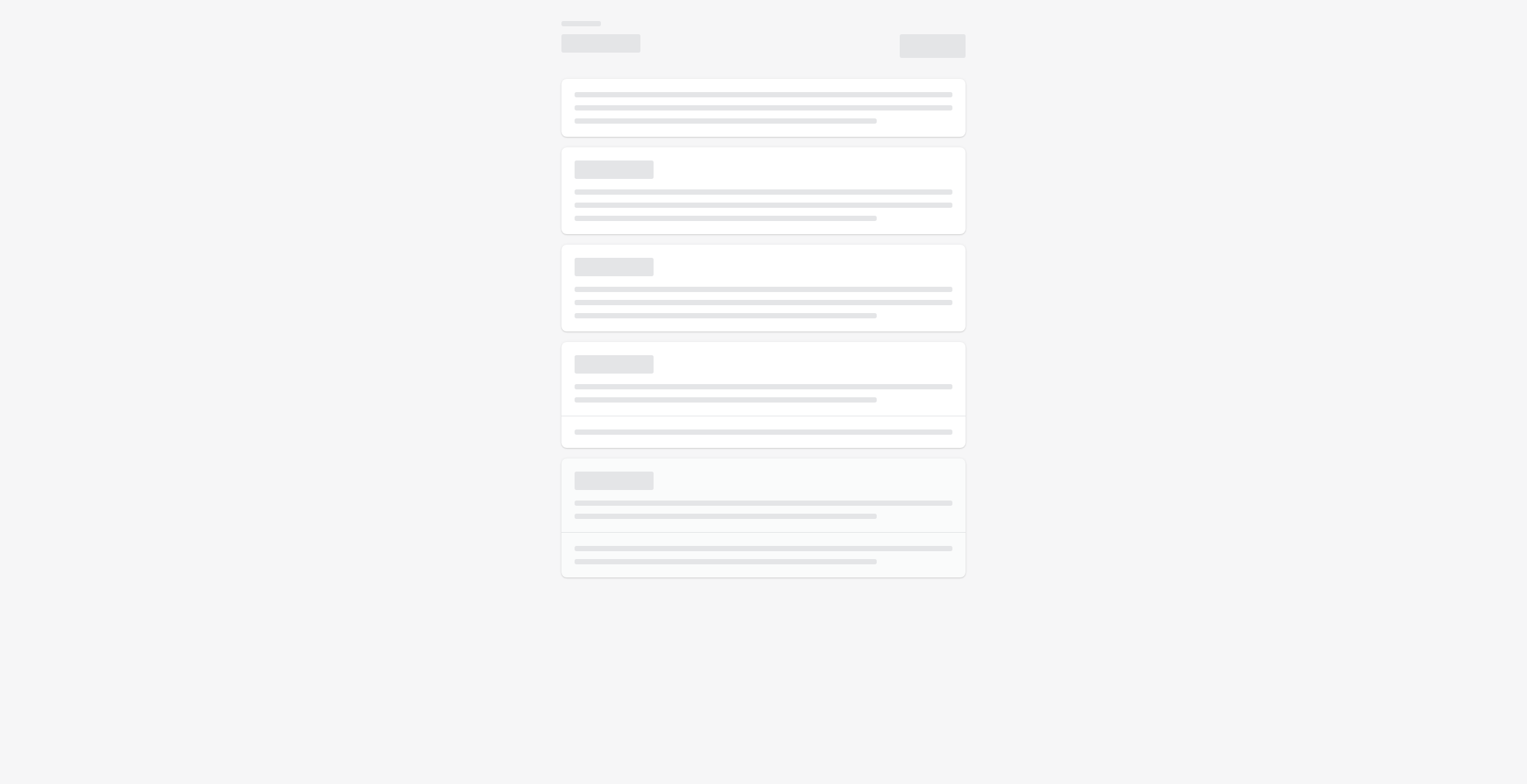
select select "*"
type input "***"
type input "**********"
type input "*****"
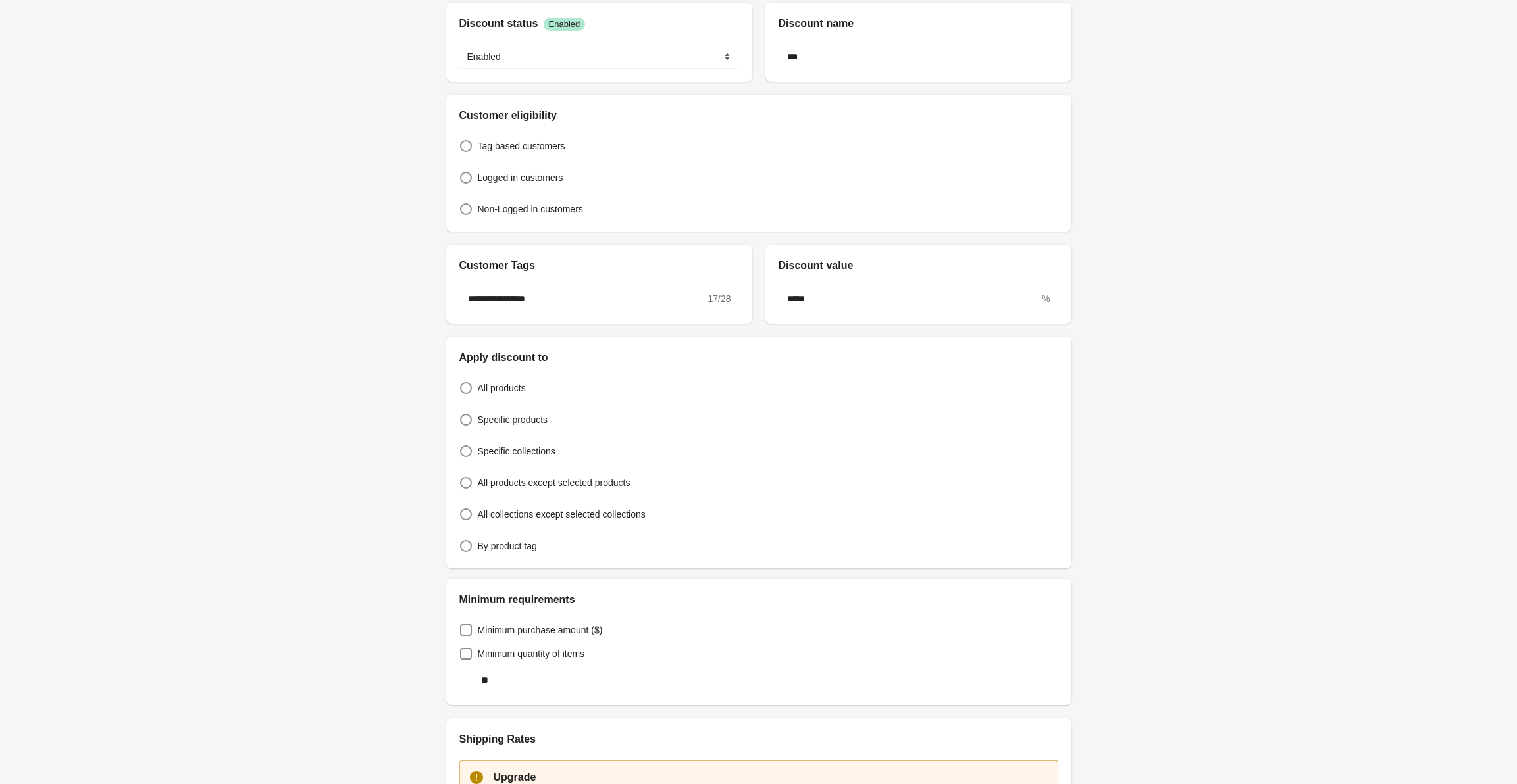
scroll to position [197, 0]
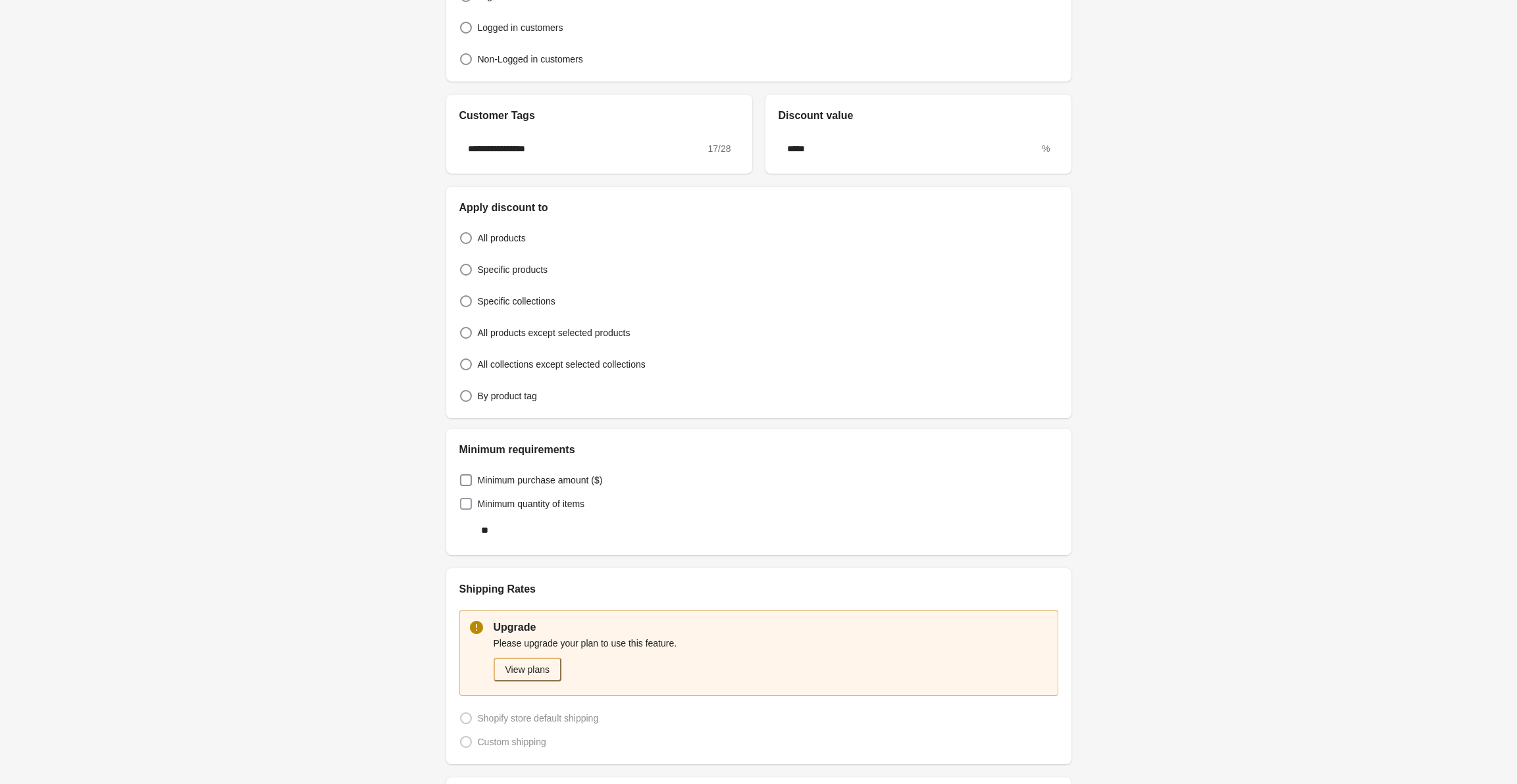
click at [462, 505] on span at bounding box center [466, 503] width 11 height 11
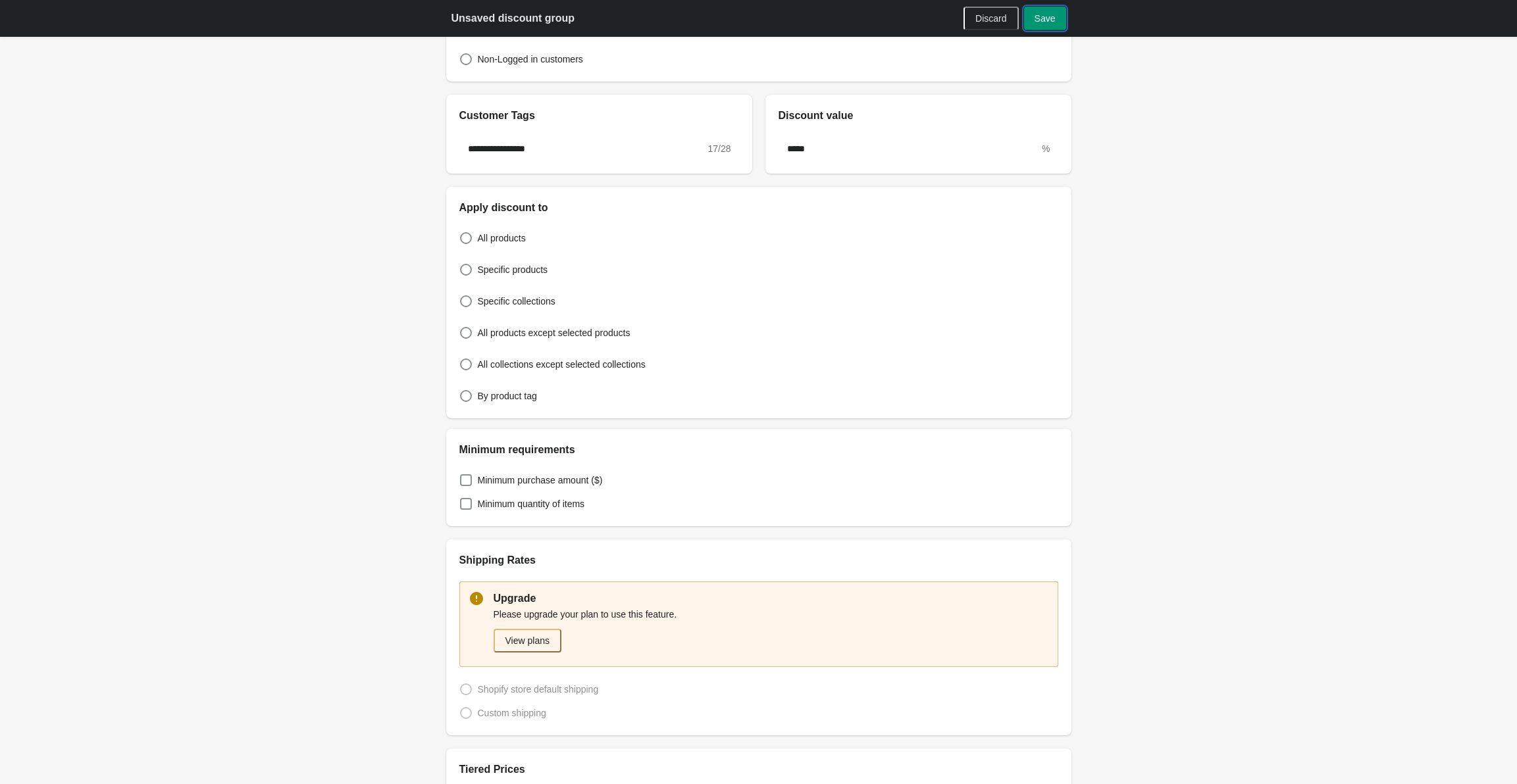
click at [1036, 22] on span "Save" at bounding box center [1045, 18] width 21 height 11
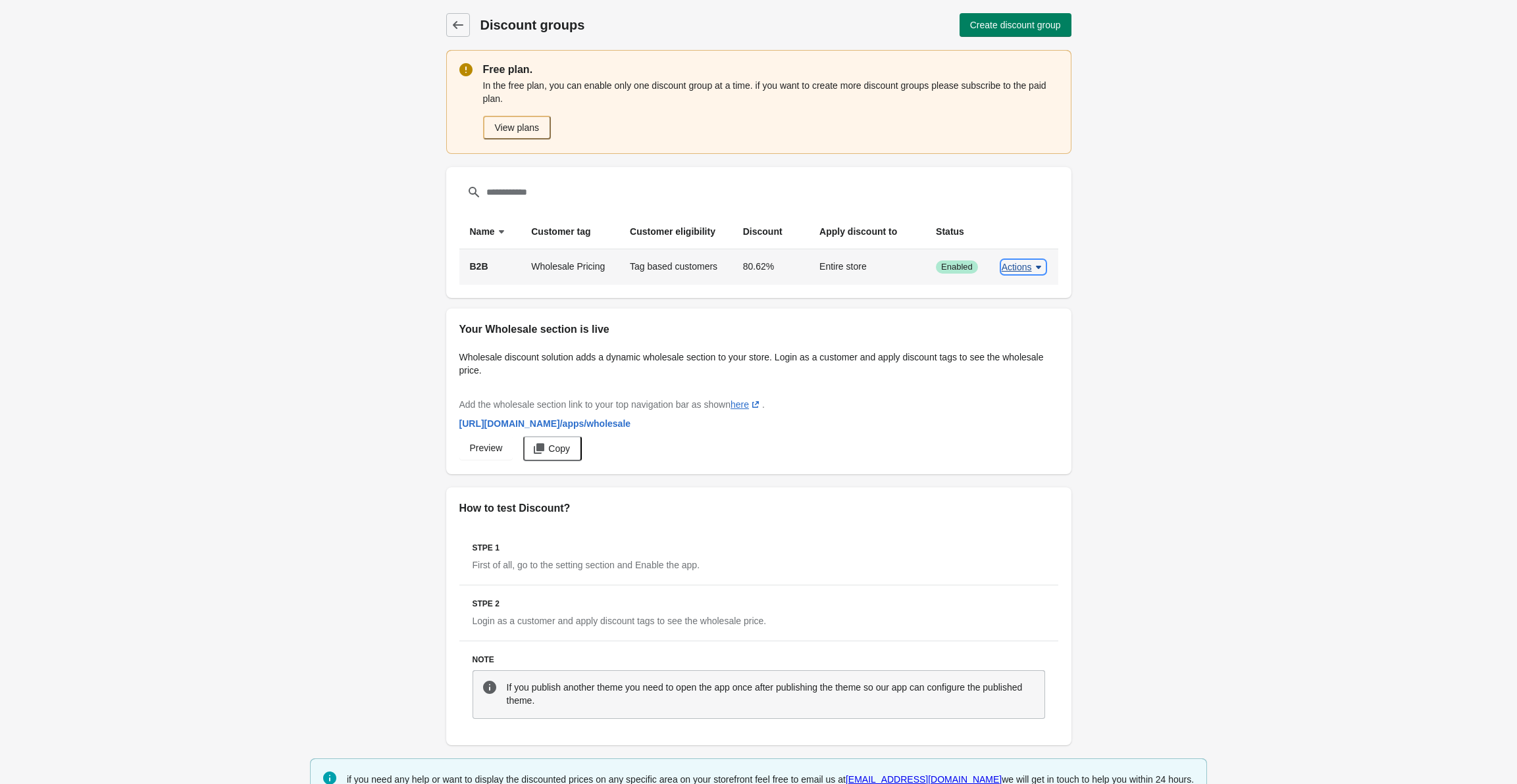
click at [1019, 264] on span "Actions" at bounding box center [1017, 267] width 30 height 11
click at [1011, 333] on span "Edit" at bounding box center [1022, 328] width 31 height 13
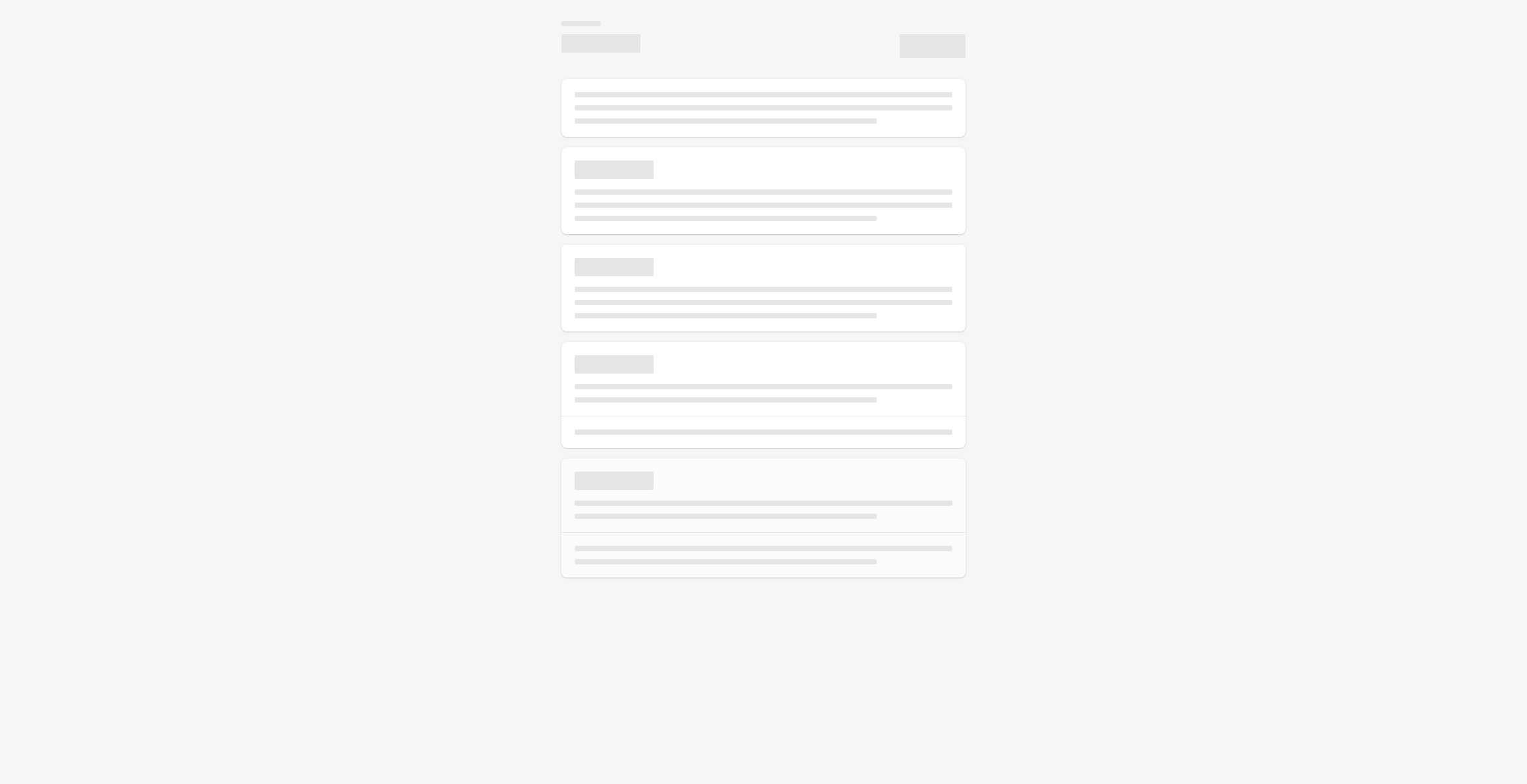
select select "*"
type input "***"
type input "**********"
type input "*****"
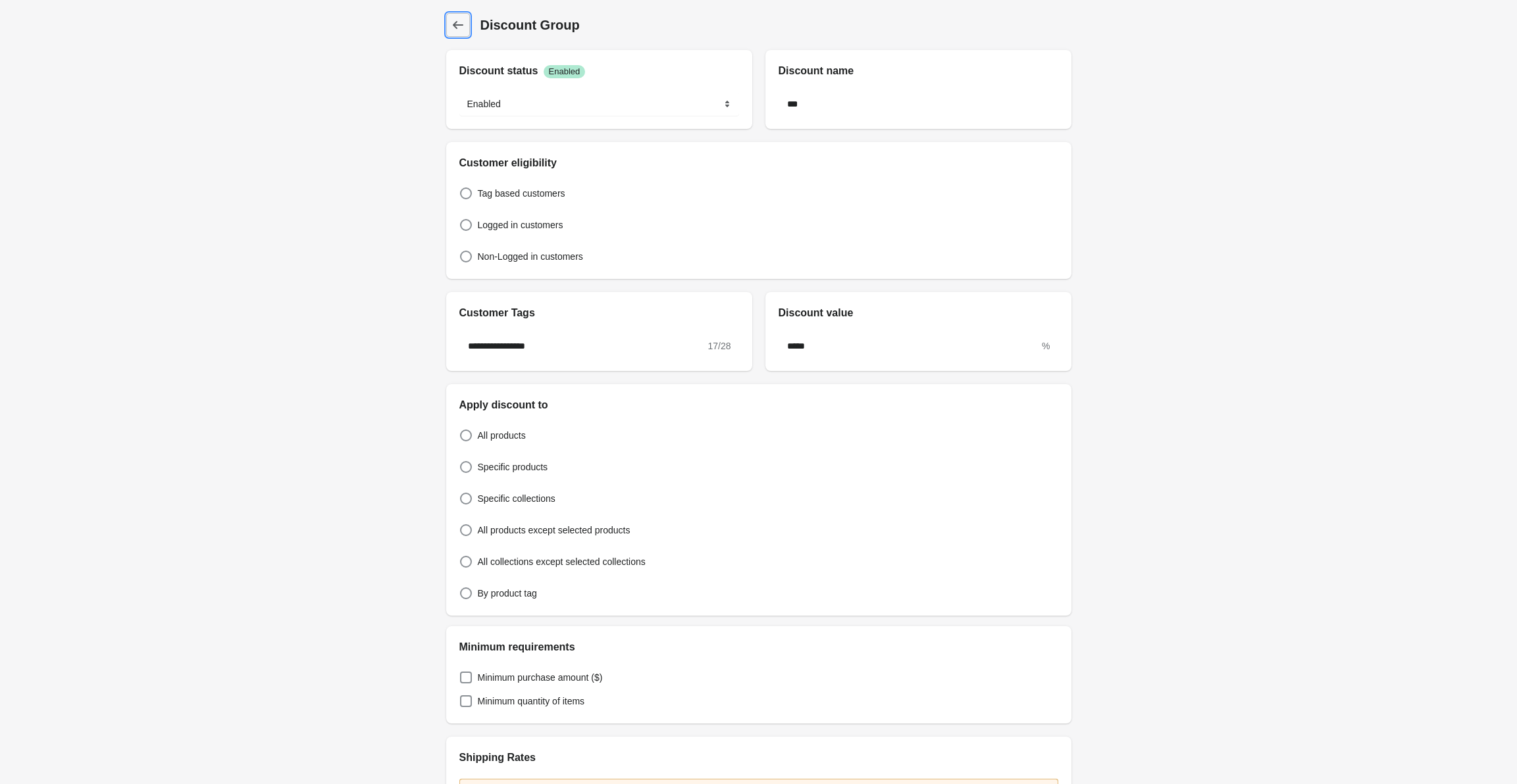
click at [467, 35] on link "Discount Group" at bounding box center [458, 25] width 24 height 24
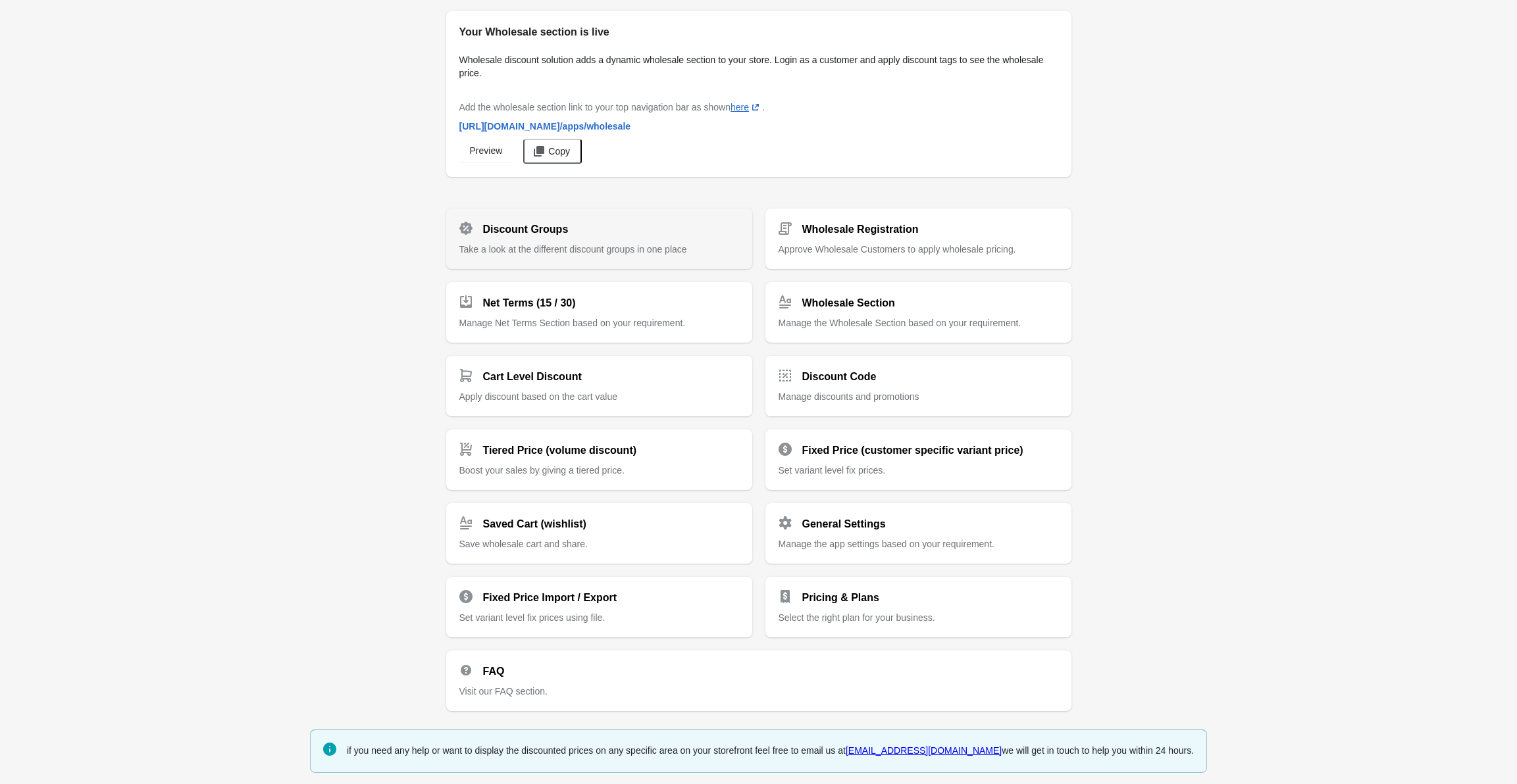
scroll to position [3, 0]
click at [612, 225] on div "Discount Groups" at bounding box center [594, 223] width 291 height 26
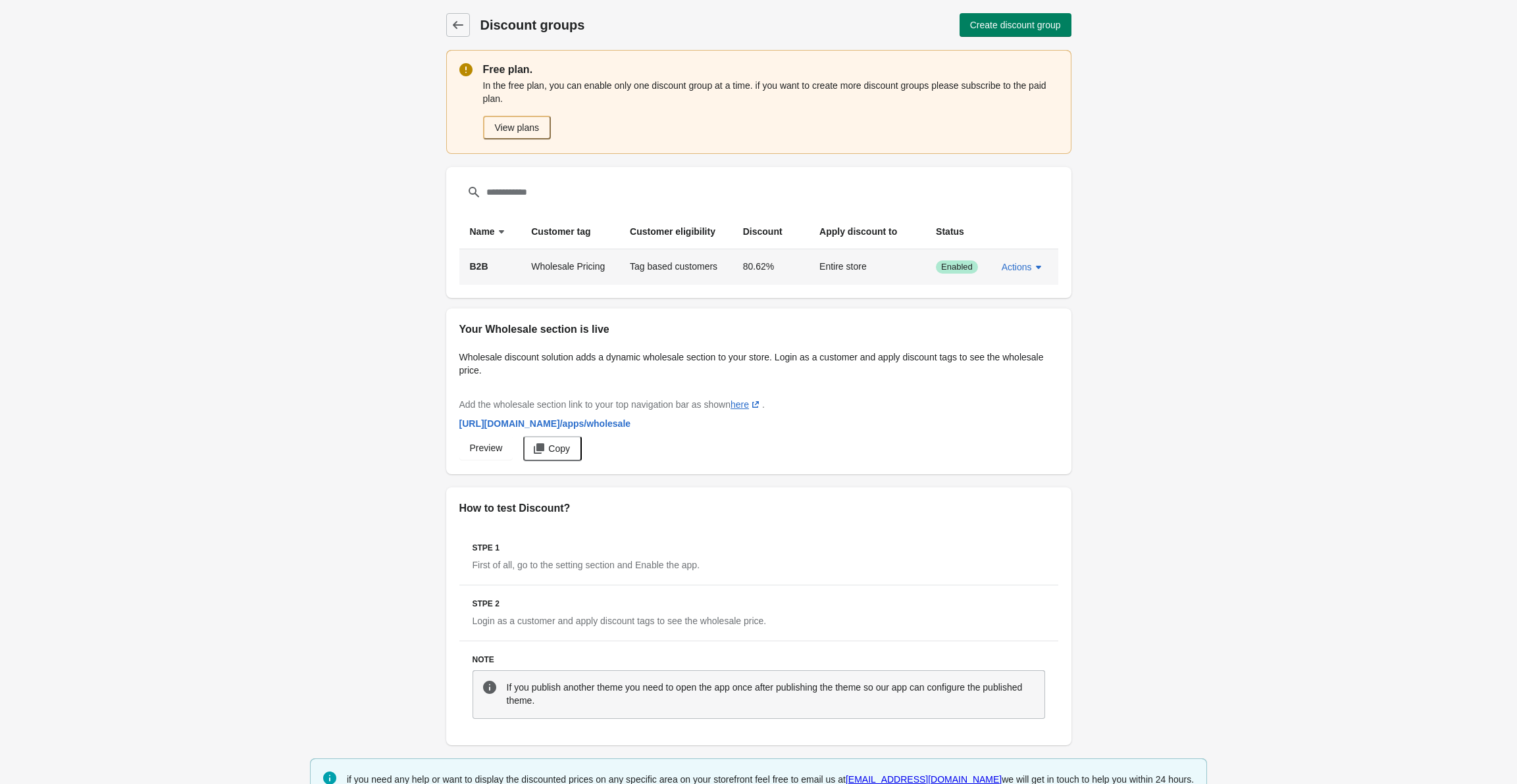
click at [966, 264] on span "Enabled" at bounding box center [957, 267] width 32 height 11
click at [1070, 266] on div "Filter items sort ascending by Name sort descending by Customer tag Customer el…" at bounding box center [759, 232] width 625 height 131
click at [967, 267] on span "Enabled" at bounding box center [957, 267] width 32 height 11
click at [1016, 270] on span "Actions" at bounding box center [1017, 267] width 30 height 11
click at [468, 269] on th "B2B" at bounding box center [490, 267] width 62 height 35
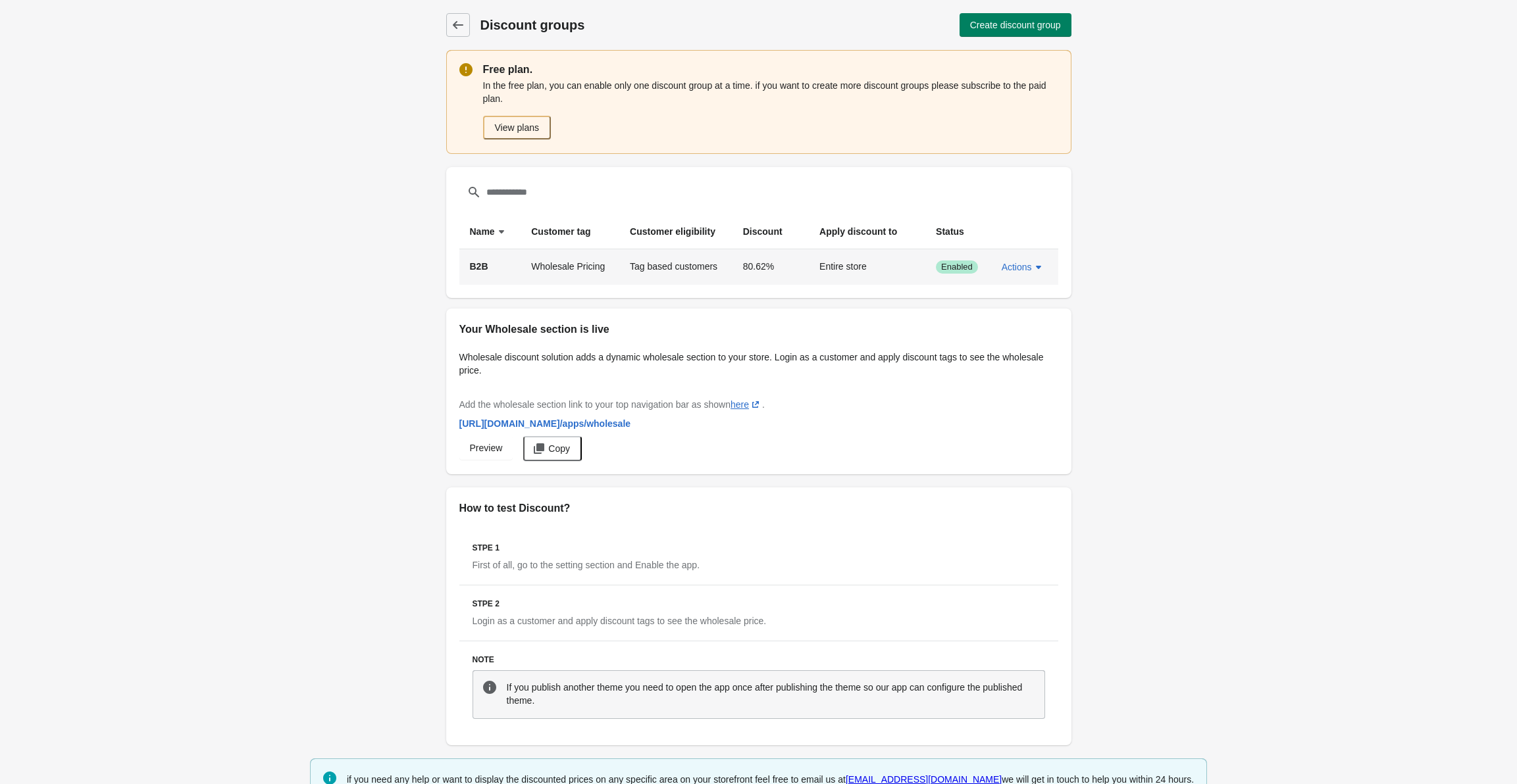
click at [1008, 245] on th at bounding box center [1025, 232] width 67 height 35
click at [1021, 257] on button "Actions" at bounding box center [1023, 267] width 54 height 24
click at [722, 260] on td "Tag based customers" at bounding box center [676, 267] width 114 height 35
click at [1027, 265] on span "Actions" at bounding box center [1017, 267] width 30 height 11
click at [1029, 290] on button "Disable" at bounding box center [1022, 301] width 41 height 27
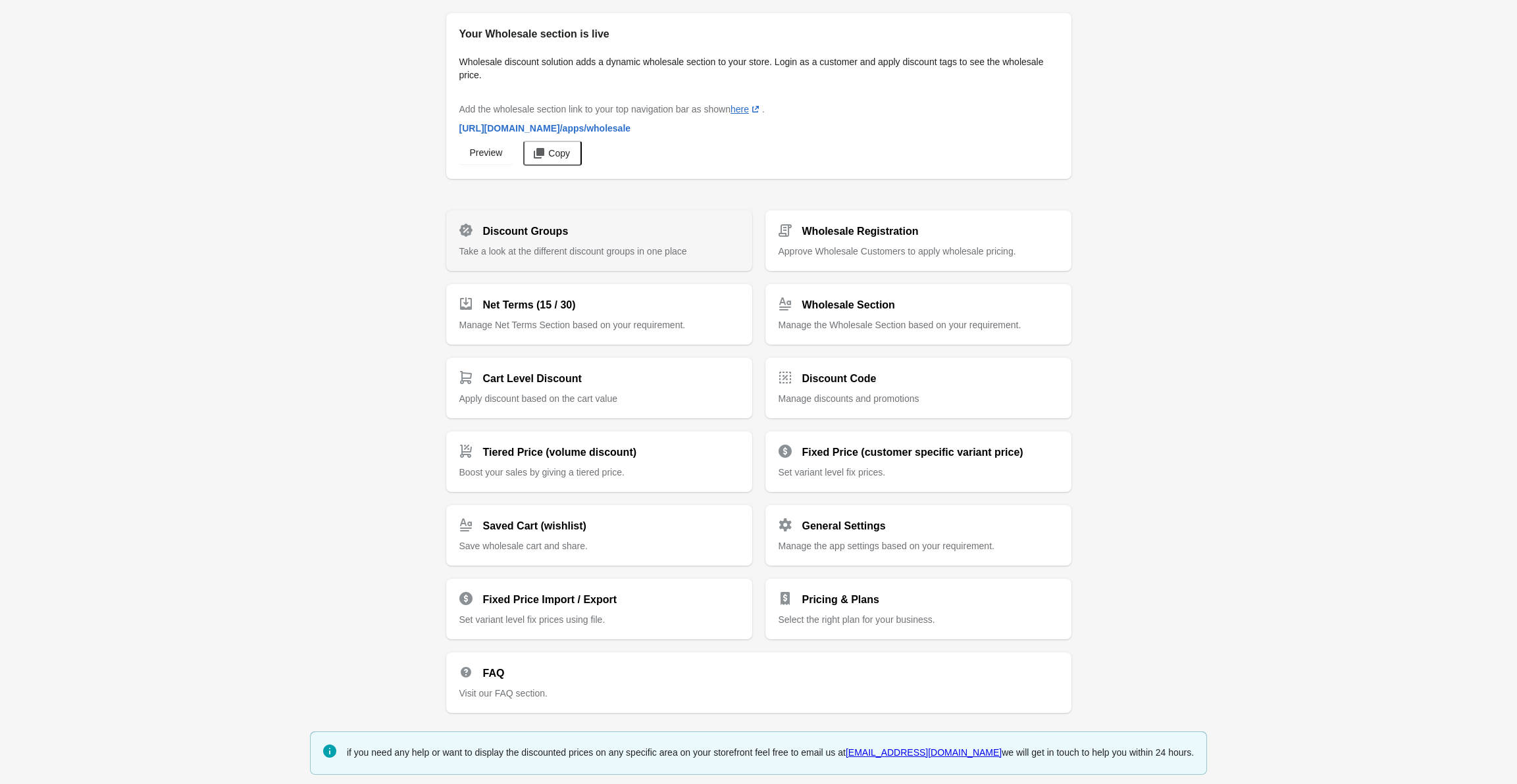
click at [567, 242] on div "Discount Groups Take a look at the different discount groups in one place" at bounding box center [600, 235] width 280 height 45
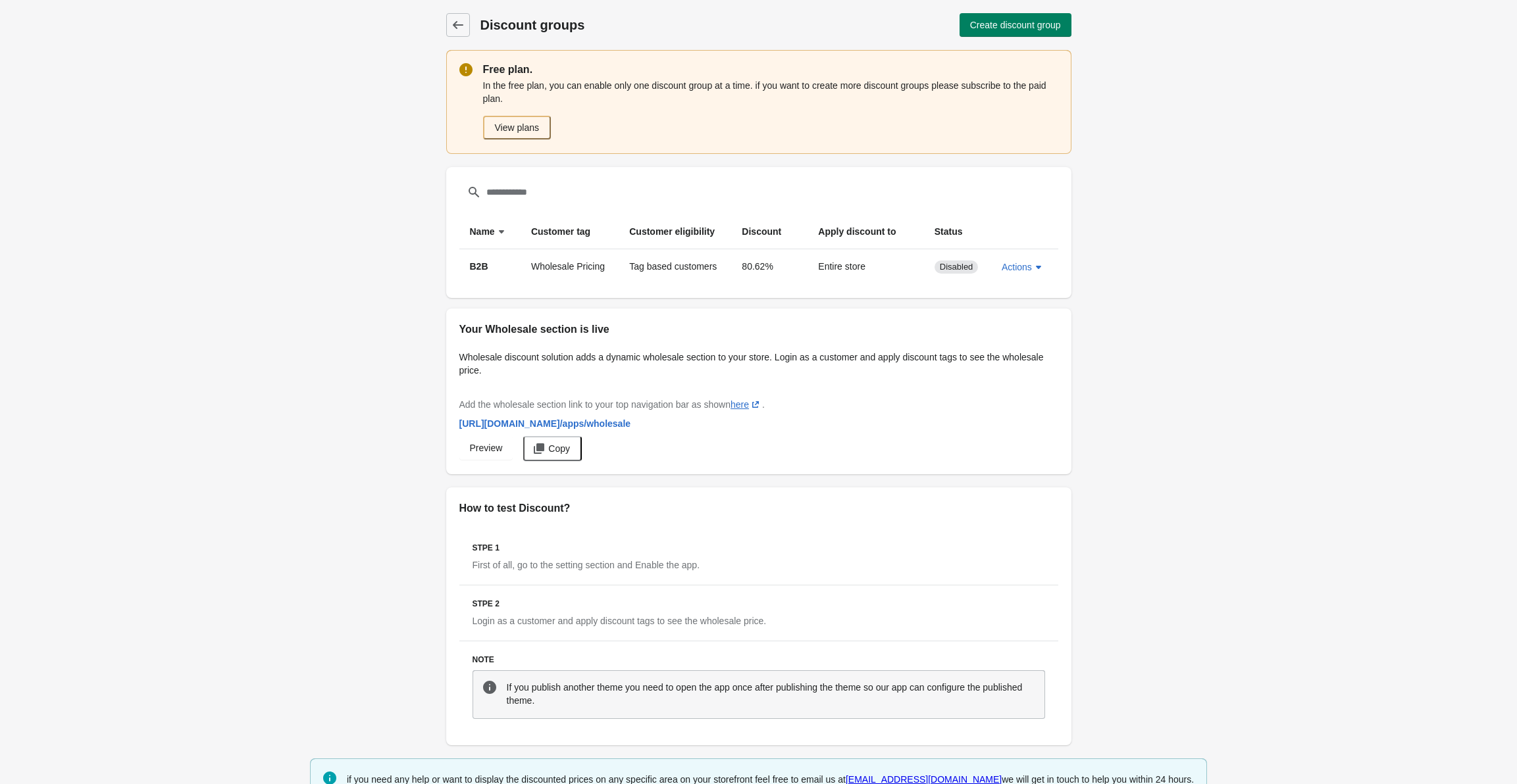
click at [482, 35] on div "Discount groups Discount groups Create discount group" at bounding box center [759, 25] width 625 height 24
click at [467, 34] on link "Discount groups" at bounding box center [458, 25] width 24 height 24
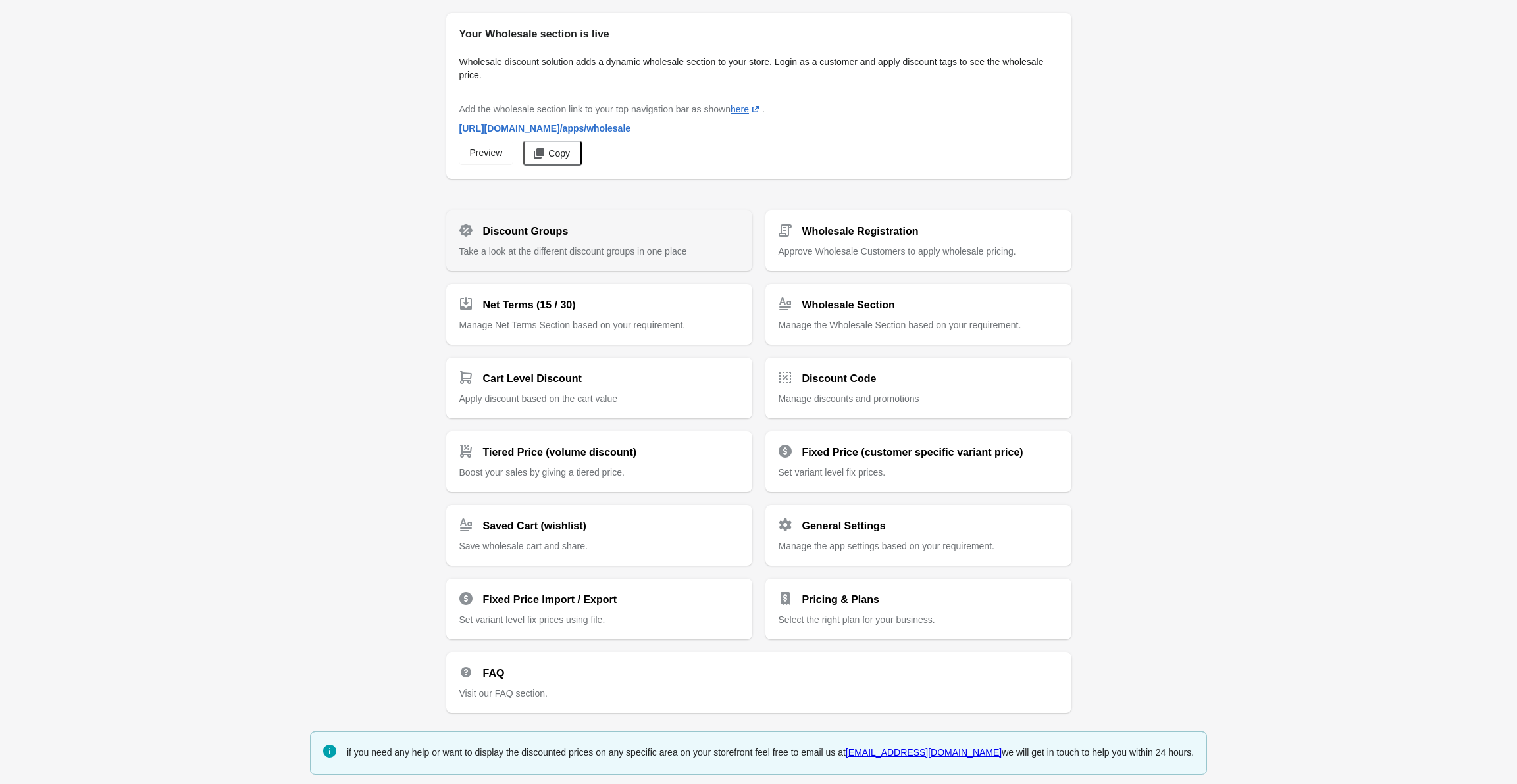
scroll to position [3, 0]
click at [568, 576] on div "Discount Groups Take a look at the different discount groups in one place Whole…" at bounding box center [759, 453] width 625 height 513
click at [615, 234] on div "Discount Groups" at bounding box center [594, 223] width 291 height 26
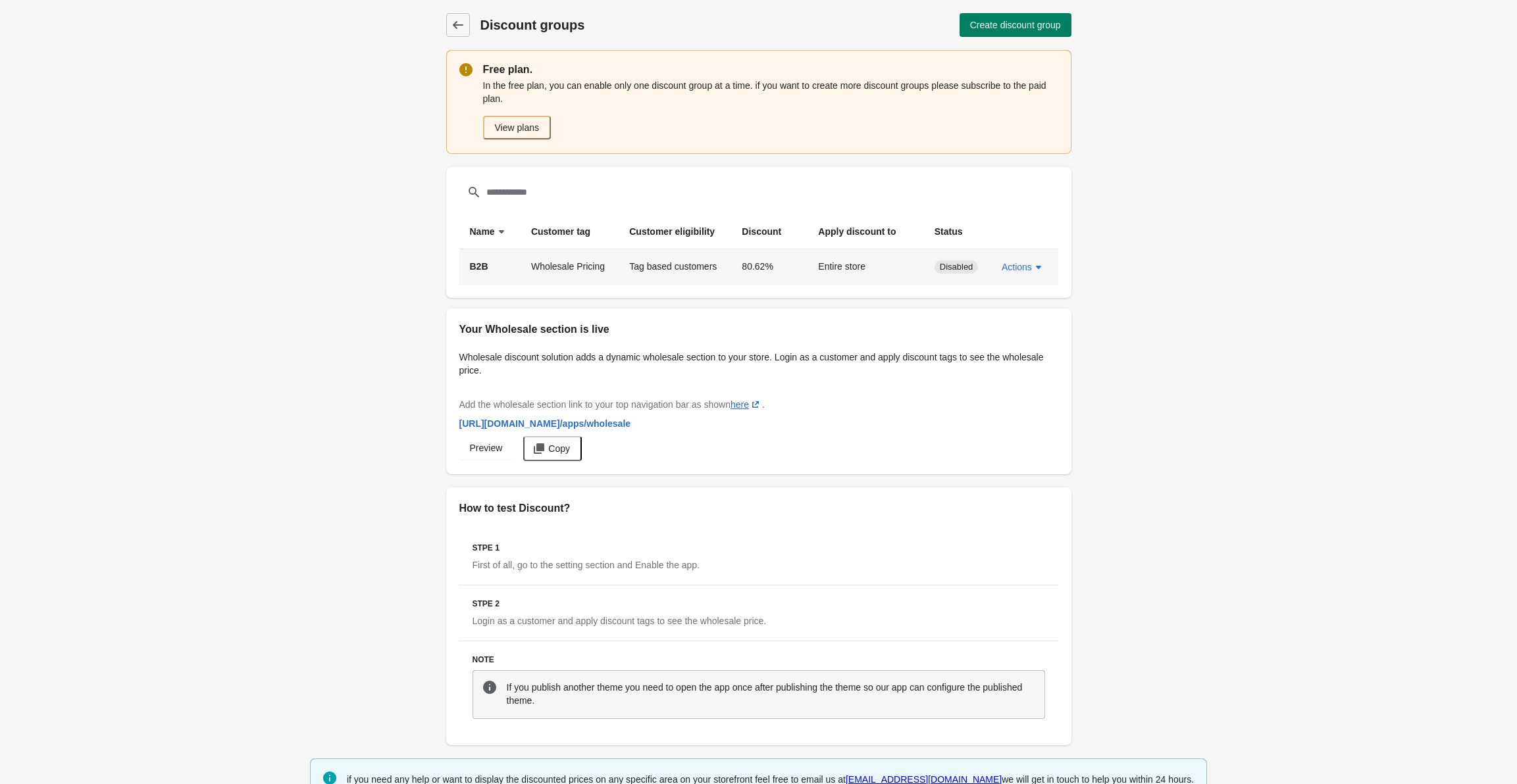
click at [559, 275] on td "Wholesale Pricing" at bounding box center [569, 267] width 98 height 35
click at [1005, 265] on span "Actions" at bounding box center [1017, 267] width 30 height 11
click at [1018, 299] on span "Enable" at bounding box center [1022, 301] width 29 height 13
click at [1004, 267] on span "Actions" at bounding box center [1017, 267] width 30 height 11
click at [1022, 326] on span "Edit" at bounding box center [1022, 328] width 31 height 13
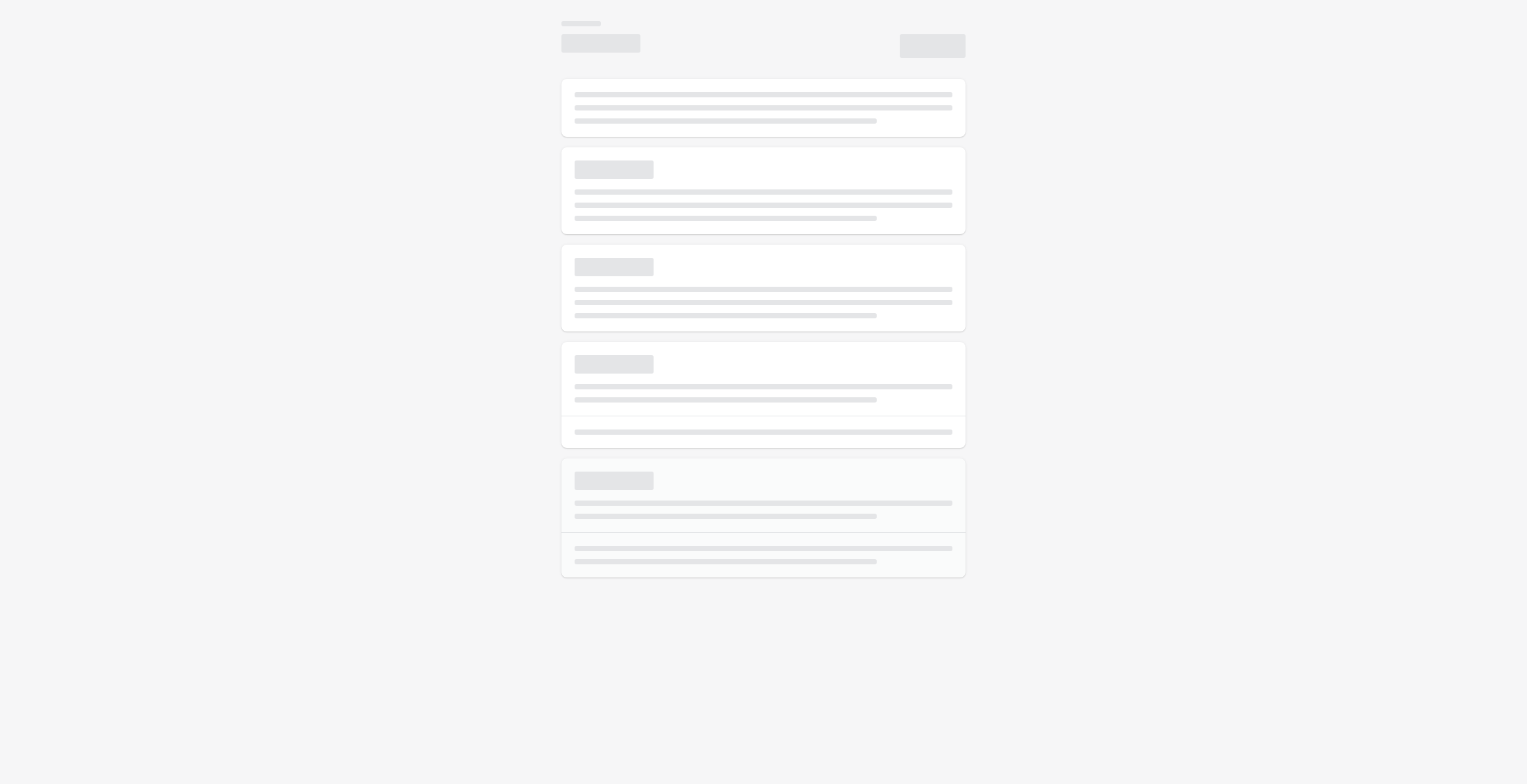
select select "*"
type input "***"
type input "**********"
type input "*****"
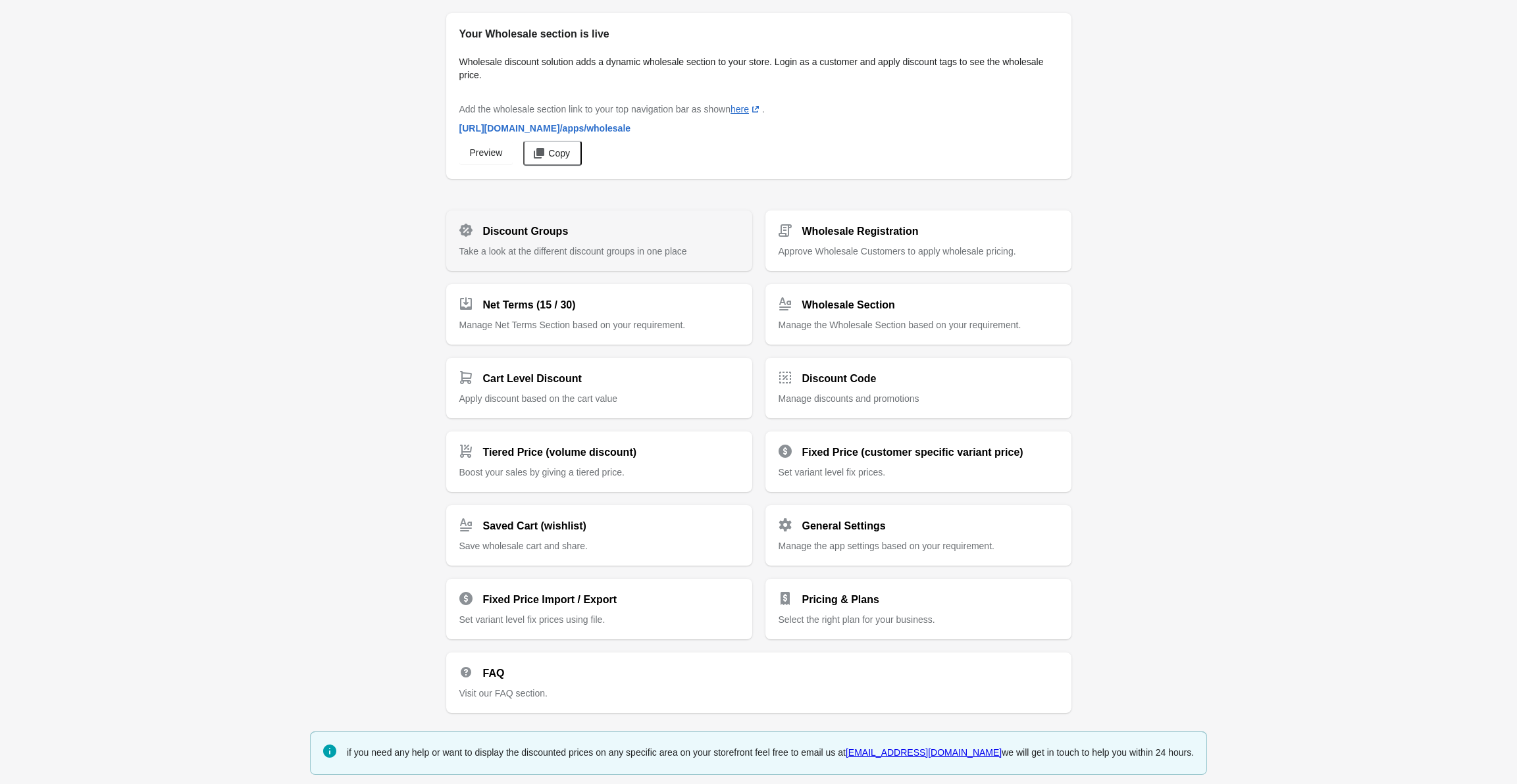
click at [629, 257] on div "Discount Groups Take a look at the different discount groups in one place" at bounding box center [600, 240] width 306 height 61
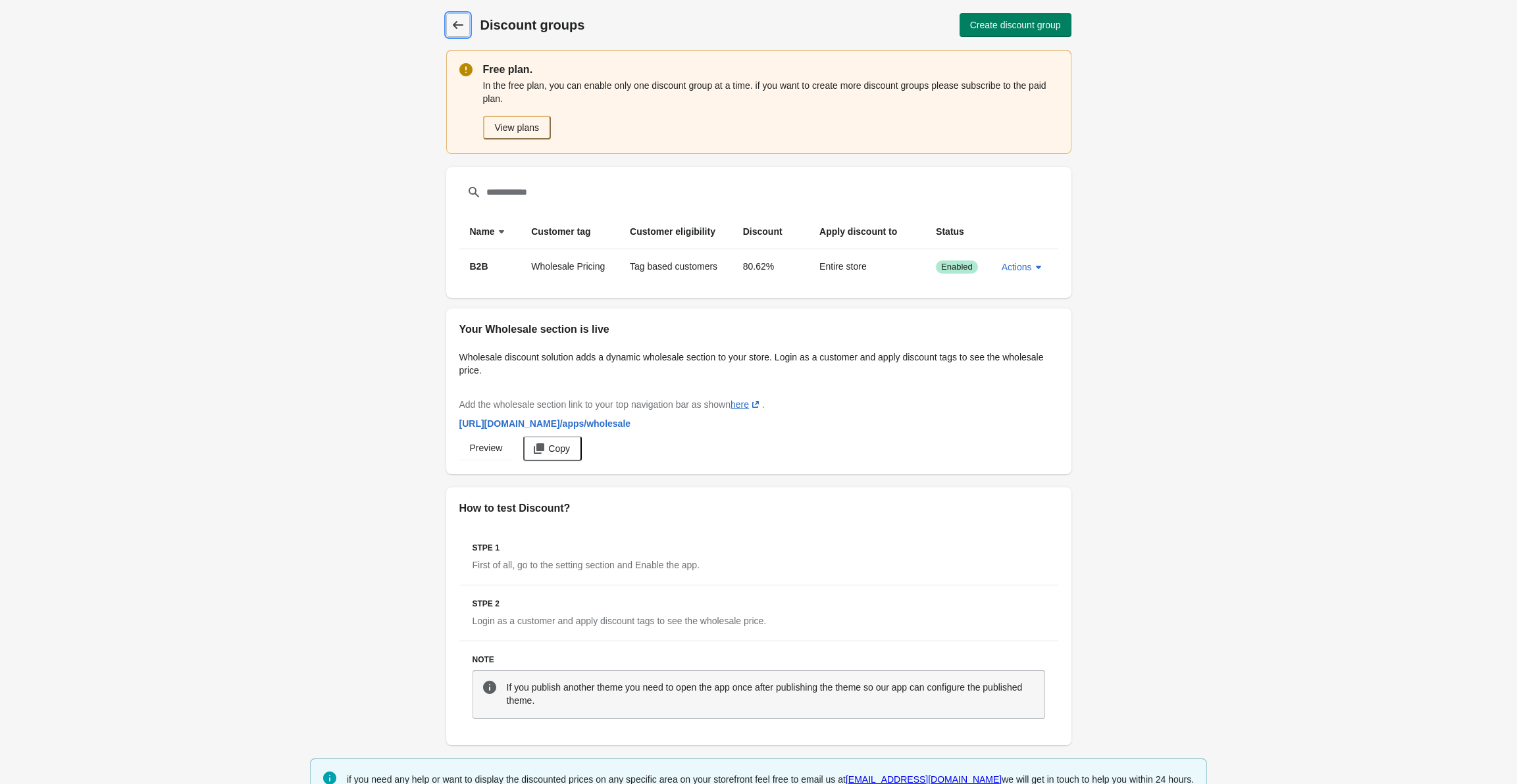
click at [464, 14] on link "Discount groups" at bounding box center [458, 25] width 24 height 24
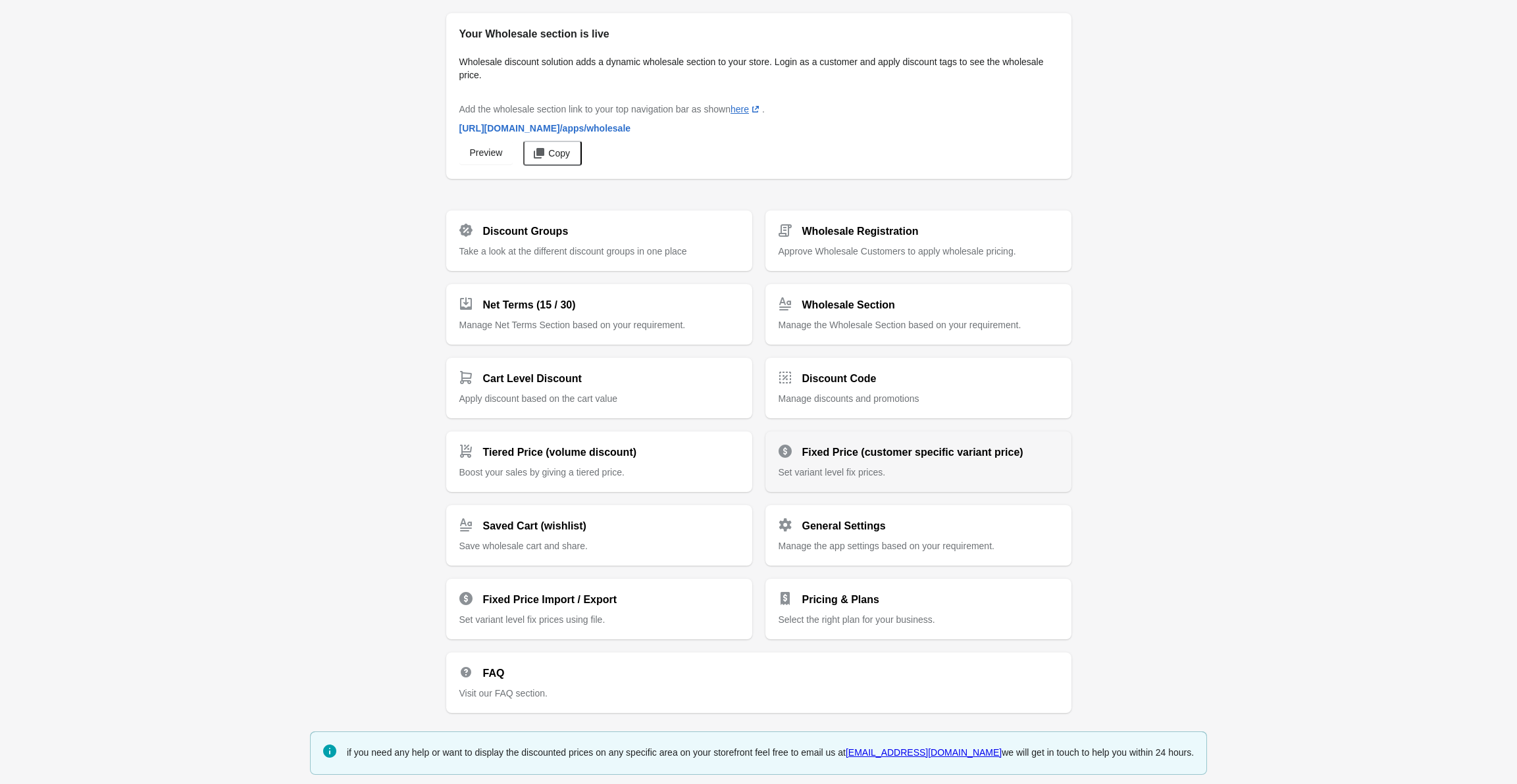
click at [805, 458] on h2 "Fixed Price (customer specific variant price)" at bounding box center [912, 452] width 221 height 16
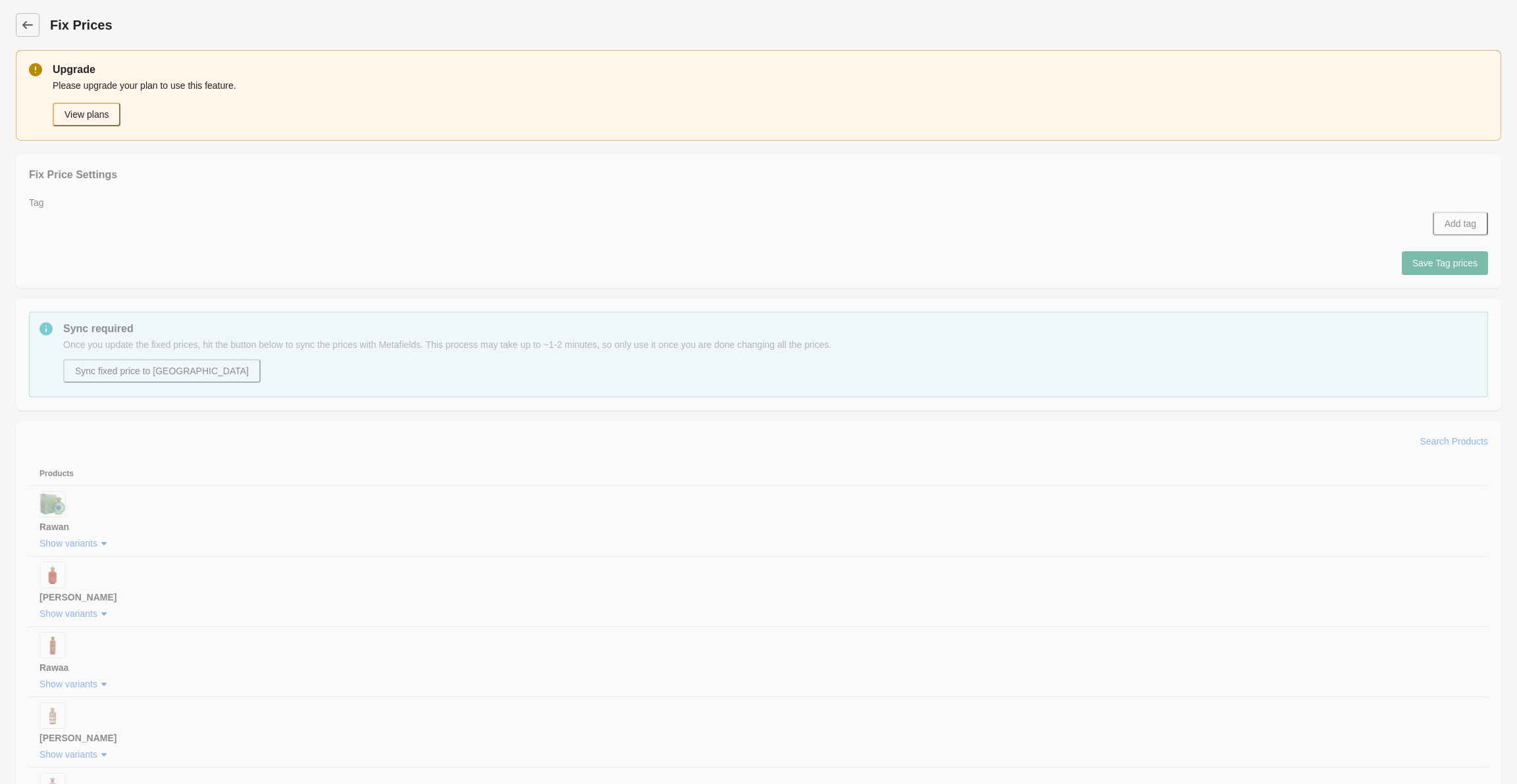
click at [38, 37] on div "Dashboard Fix Prices" at bounding box center [759, 25] width 1486 height 50
click at [31, 35] on link "Dashboard" at bounding box center [27, 25] width 24 height 24
